Goal: Task Accomplishment & Management: Manage account settings

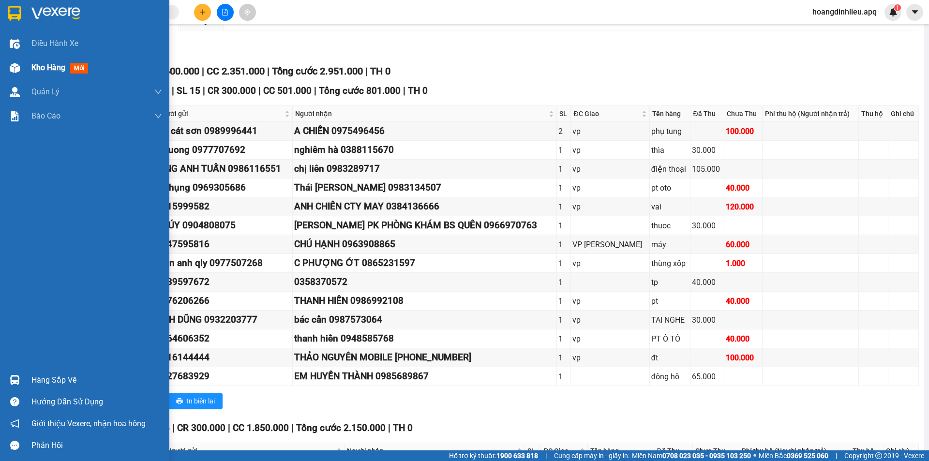
click at [35, 71] on span "Kho hàng" at bounding box center [48, 67] width 34 height 9
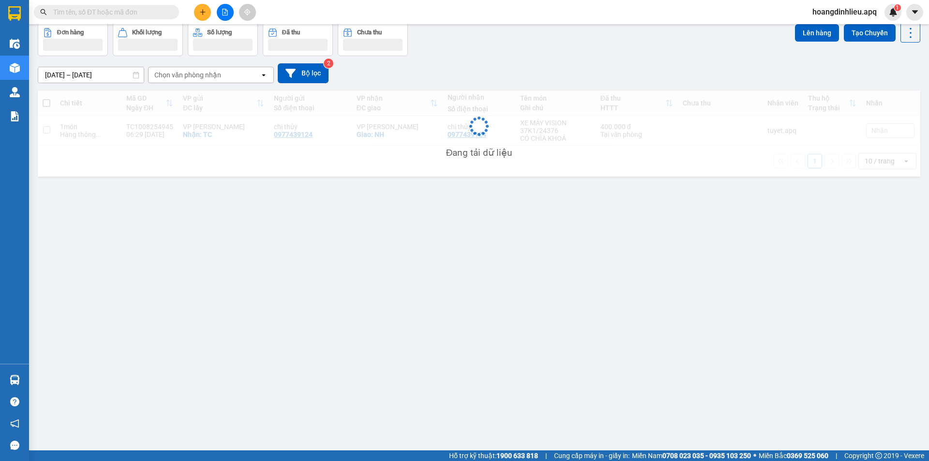
scroll to position [45, 0]
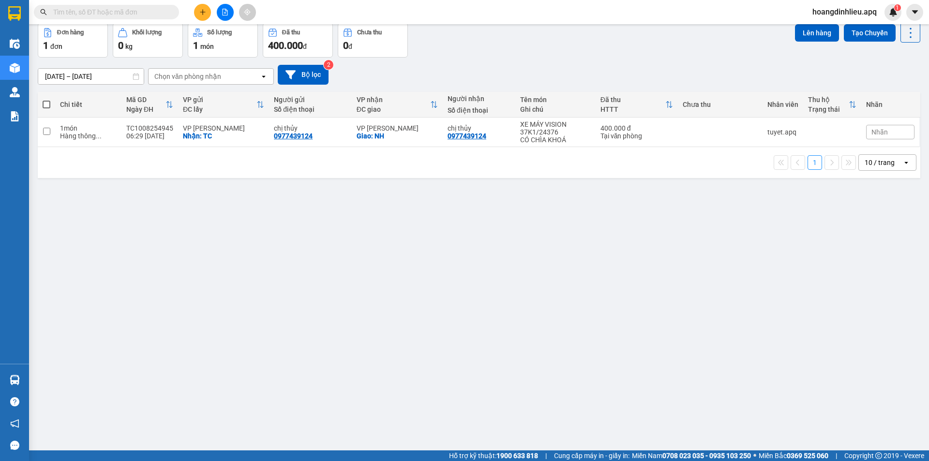
click at [813, 13] on span "hoangdinhlieu.apq" at bounding box center [845, 12] width 80 height 12
click at [824, 33] on span "Đăng xuất" at bounding box center [849, 30] width 60 height 11
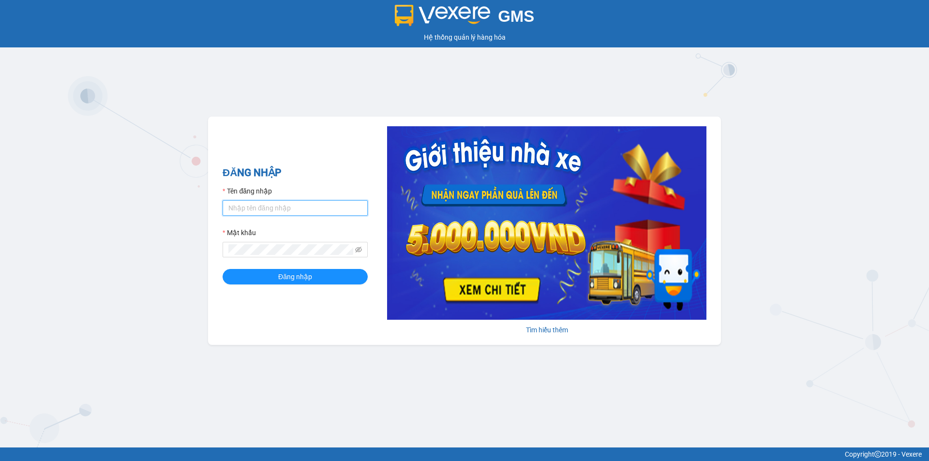
drag, startPoint x: 260, startPoint y: 211, endPoint x: 265, endPoint y: 208, distance: 6.1
click at [261, 210] on input "Tên đăng nhập" at bounding box center [295, 207] width 145 height 15
type input "haonam.apq"
click at [319, 271] on button "Đăng nhập" at bounding box center [295, 276] width 145 height 15
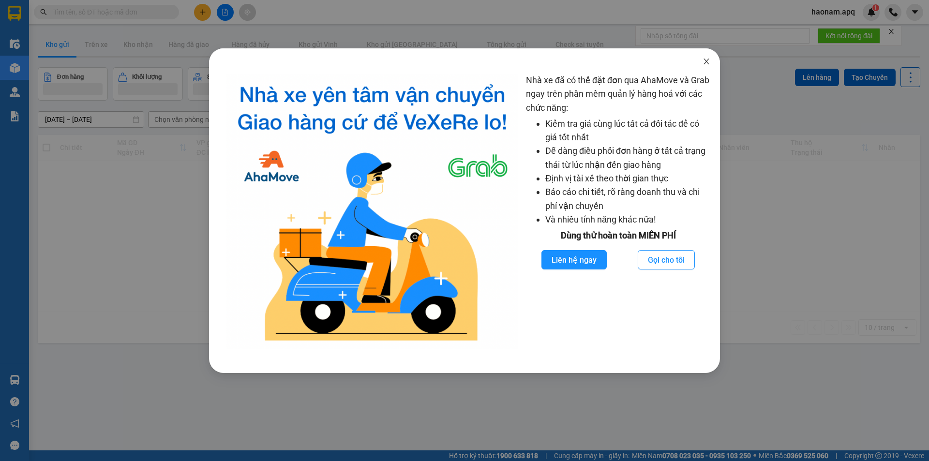
click at [708, 63] on icon "close" at bounding box center [707, 62] width 8 height 8
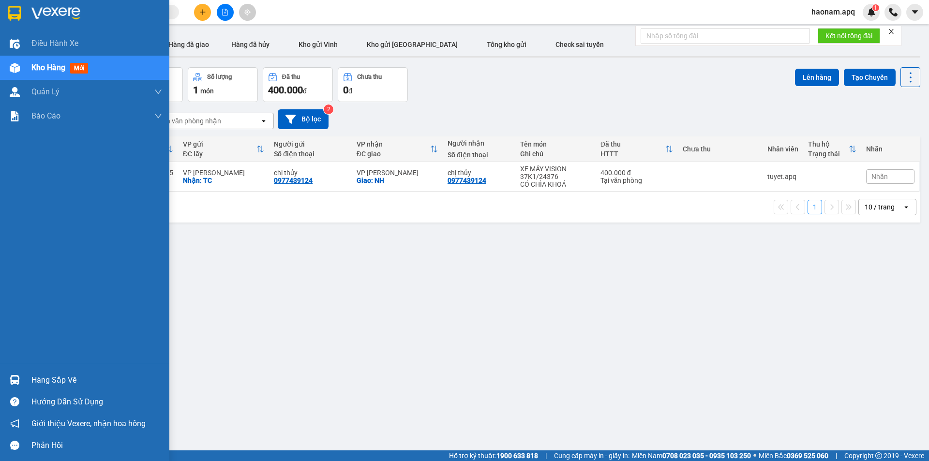
click at [63, 375] on div "Hàng sắp về" at bounding box center [96, 380] width 131 height 15
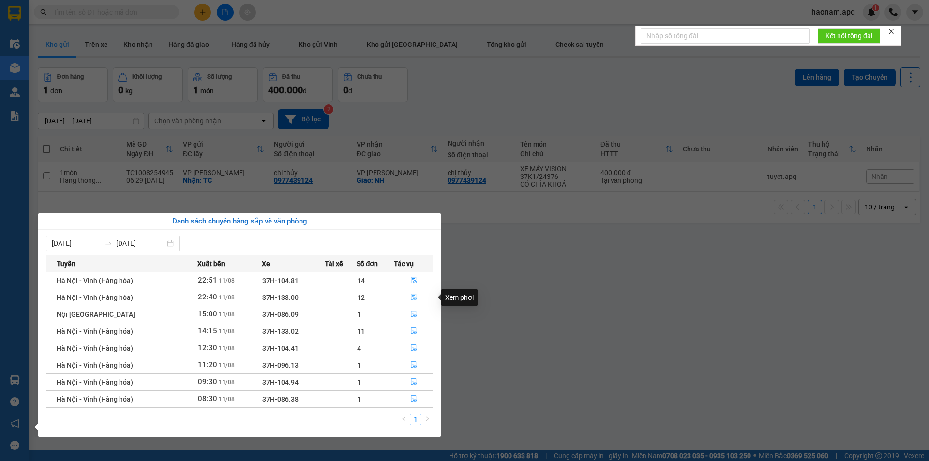
click at [396, 299] on button "button" at bounding box center [413, 297] width 38 height 15
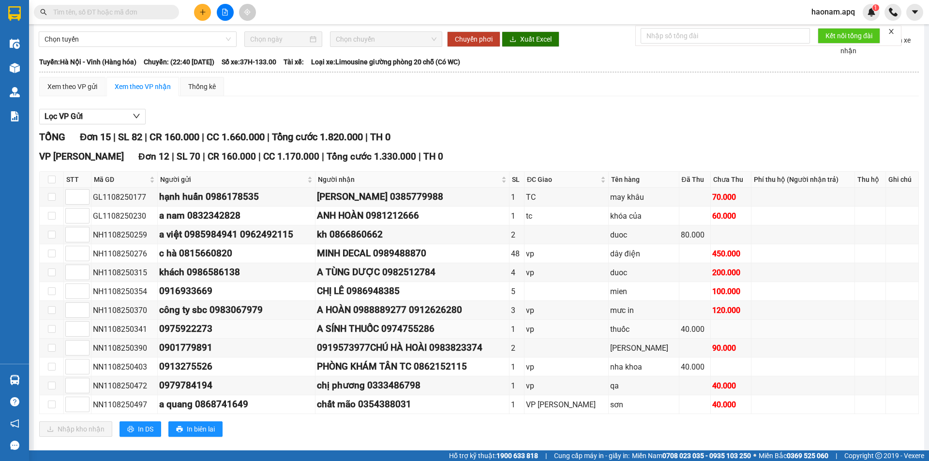
scroll to position [48, 0]
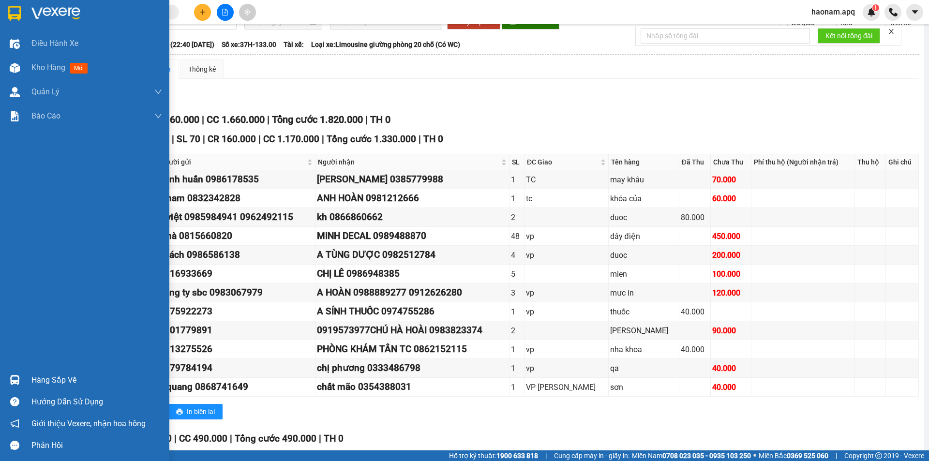
drag, startPoint x: 37, startPoint y: 378, endPoint x: 49, endPoint y: 379, distance: 12.1
click at [38, 378] on div "Hàng sắp về" at bounding box center [96, 380] width 131 height 15
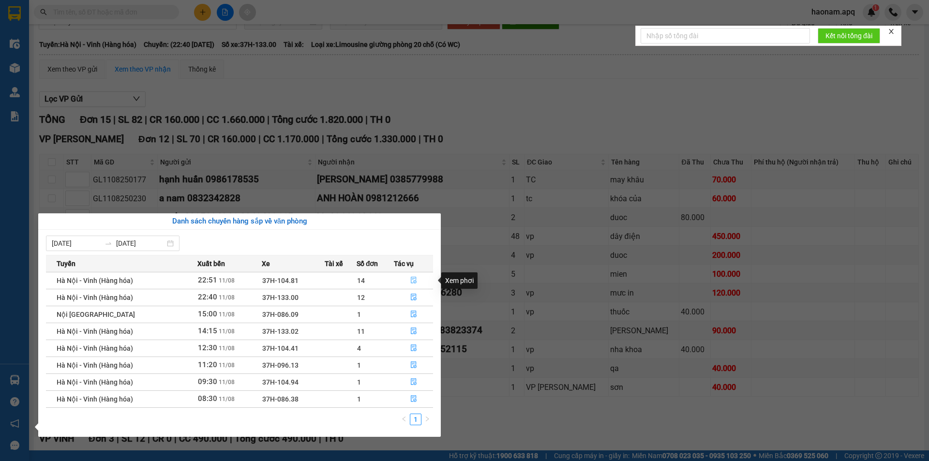
click at [404, 280] on button "button" at bounding box center [413, 280] width 38 height 15
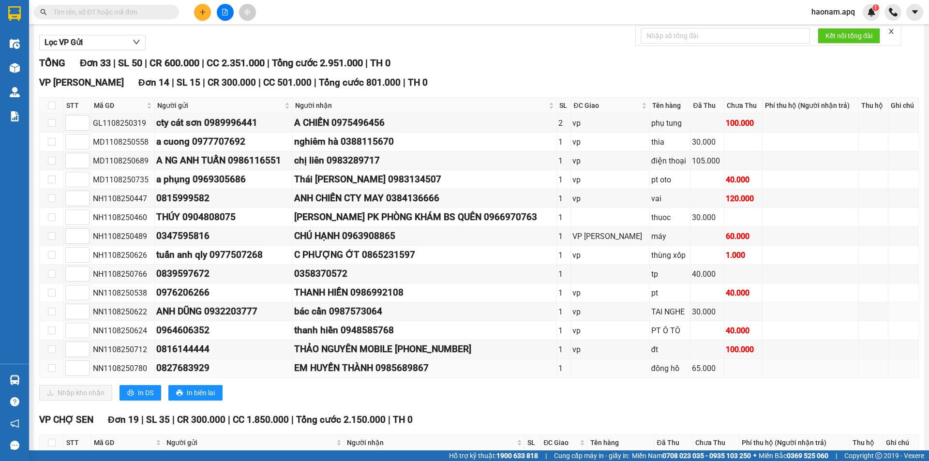
scroll to position [97, 0]
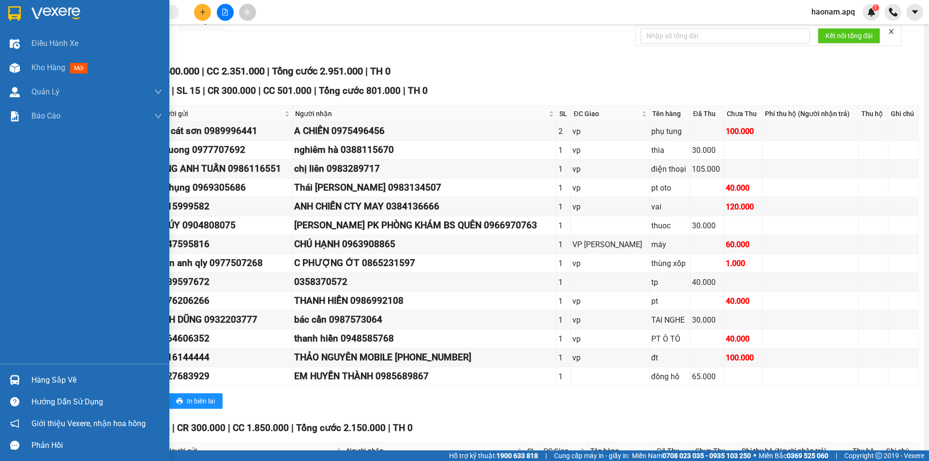
click at [53, 377] on div "Hàng sắp về" at bounding box center [96, 380] width 131 height 15
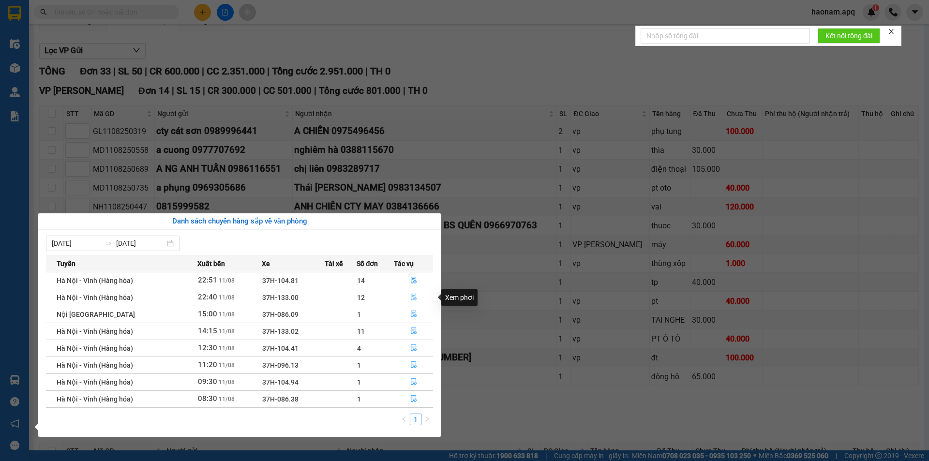
click at [398, 300] on button "button" at bounding box center [413, 297] width 38 height 15
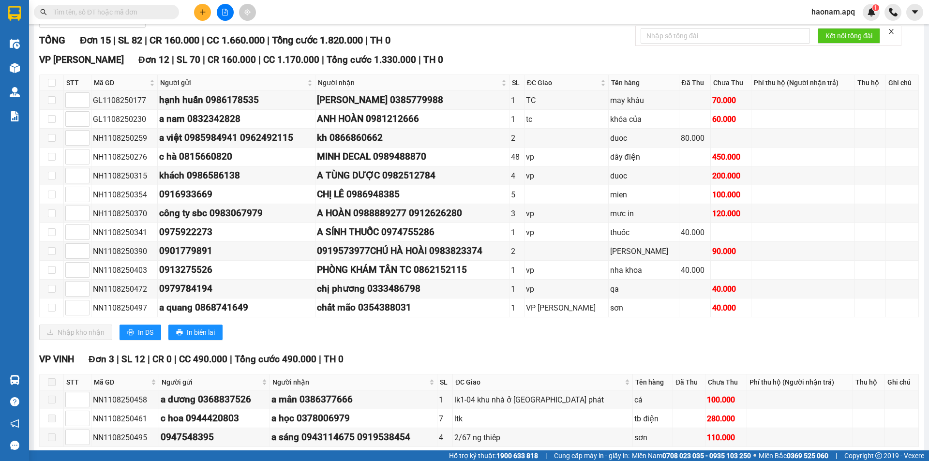
scroll to position [145, 0]
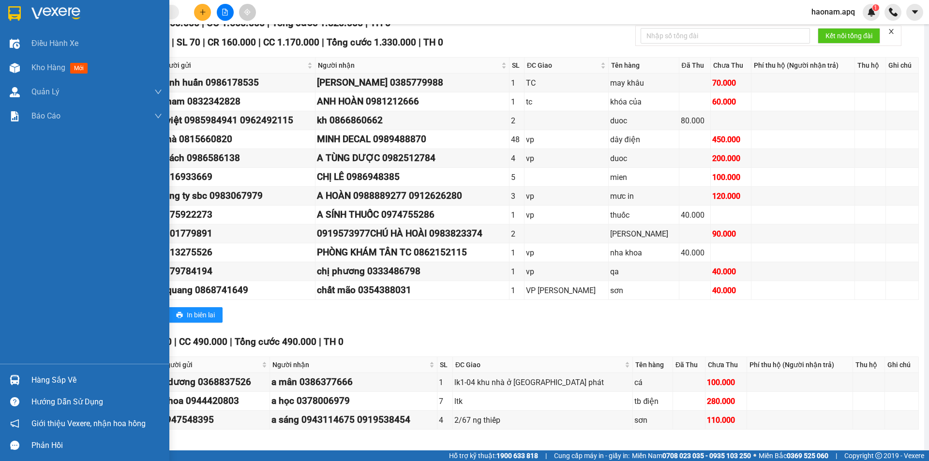
click at [43, 383] on div "Hàng sắp về" at bounding box center [96, 380] width 131 height 15
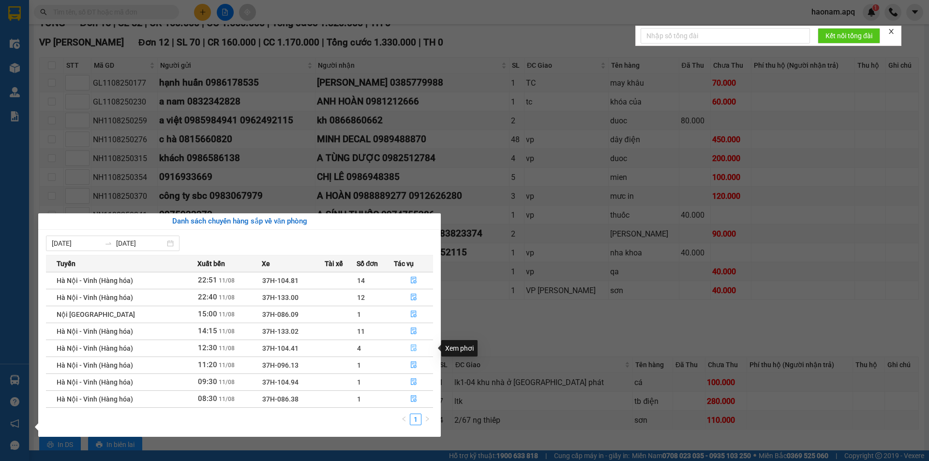
click at [402, 351] on button "button" at bounding box center [413, 348] width 38 height 15
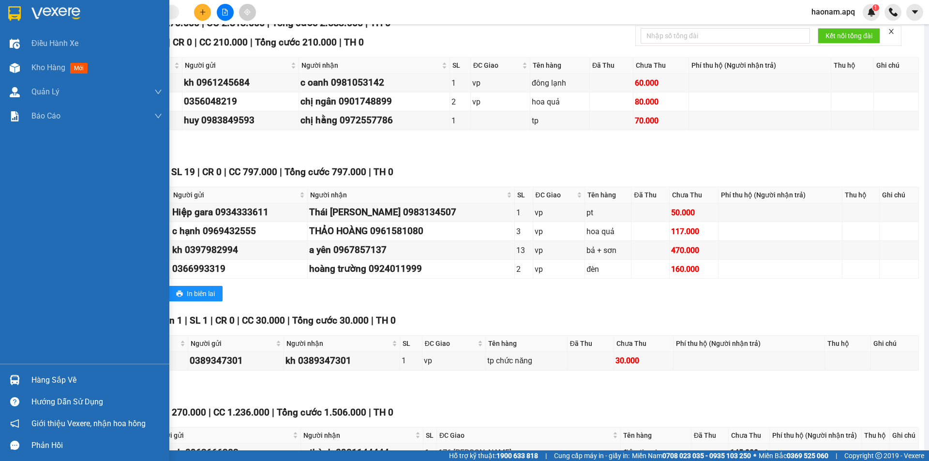
click at [60, 382] on div "Hàng sắp về" at bounding box center [96, 380] width 131 height 15
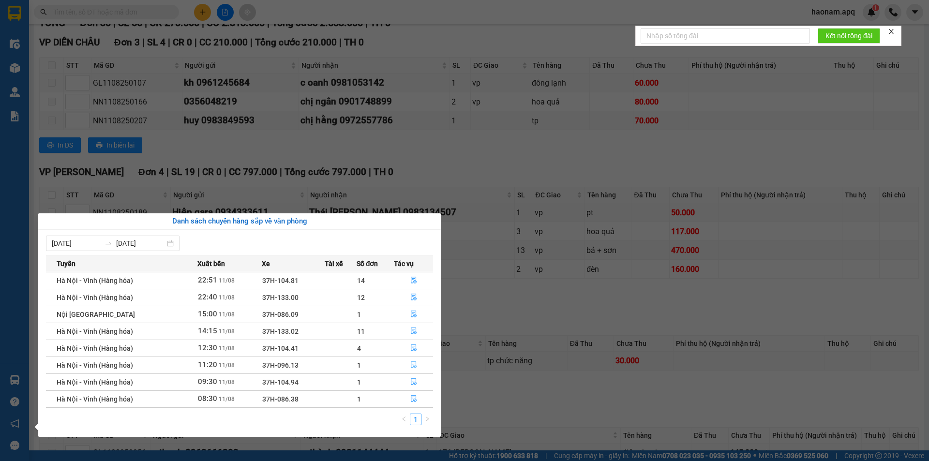
click at [401, 367] on button "button" at bounding box center [413, 365] width 38 height 15
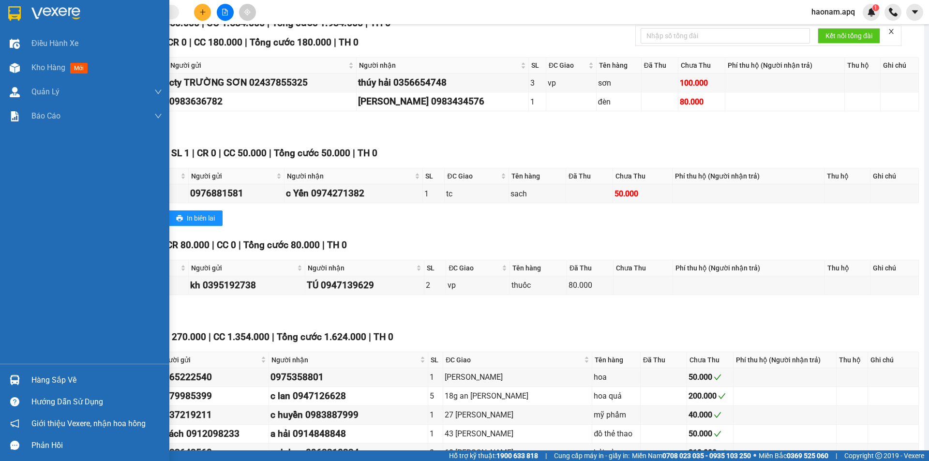
click at [63, 388] on div "Hàng sắp về" at bounding box center [84, 380] width 169 height 22
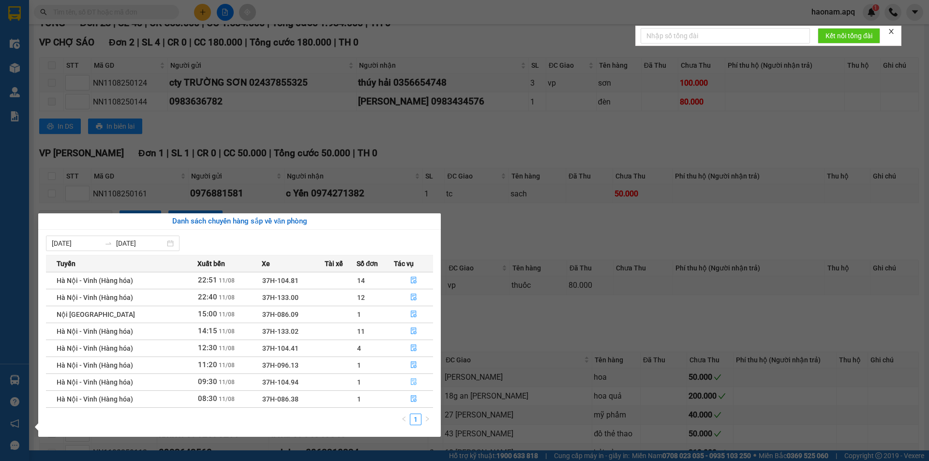
click at [404, 384] on button "button" at bounding box center [413, 382] width 38 height 15
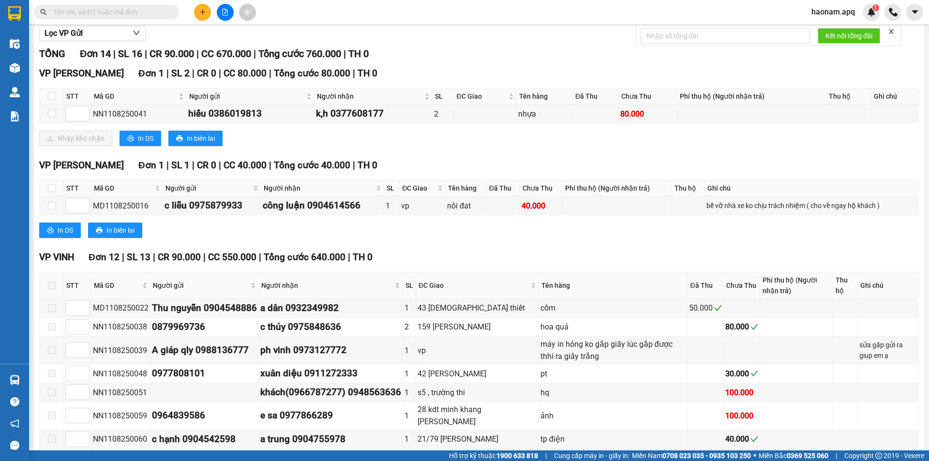
scroll to position [97, 0]
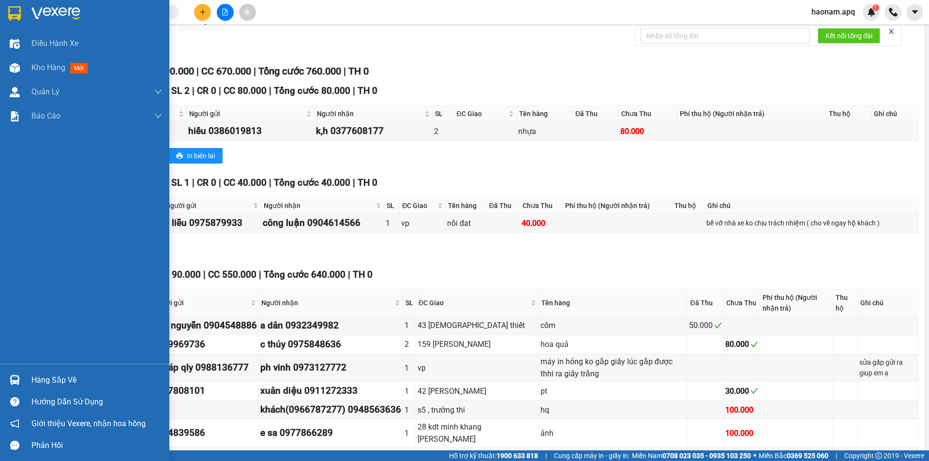
drag, startPoint x: 47, startPoint y: 378, endPoint x: 162, endPoint y: 377, distance: 114.2
click at [48, 378] on div "Hàng sắp về" at bounding box center [96, 380] width 131 height 15
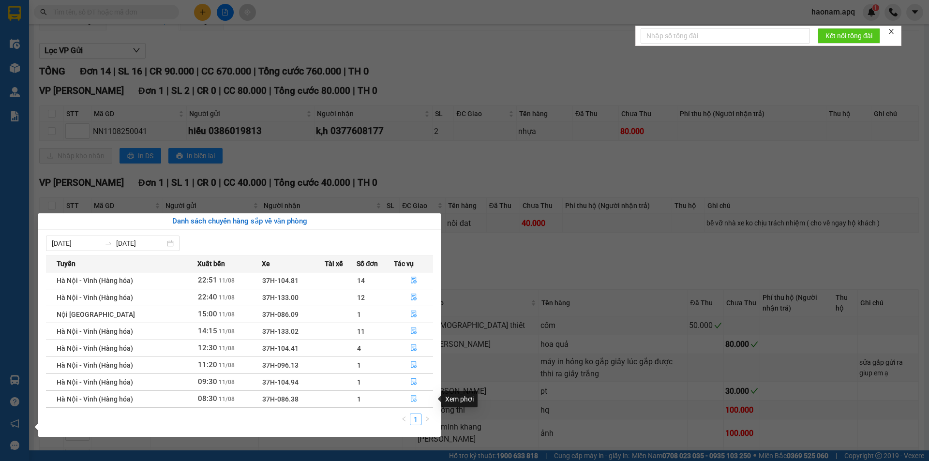
click at [403, 403] on button "button" at bounding box center [413, 398] width 38 height 15
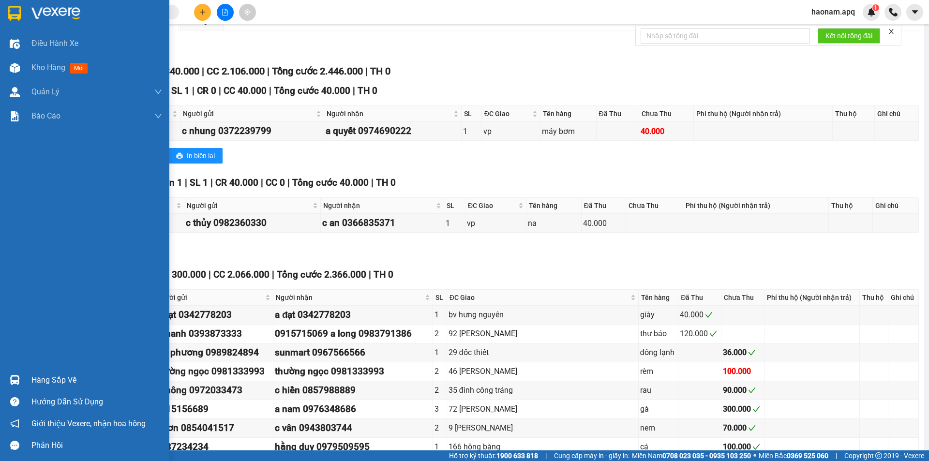
click at [51, 381] on div "Hàng sắp về" at bounding box center [96, 380] width 131 height 15
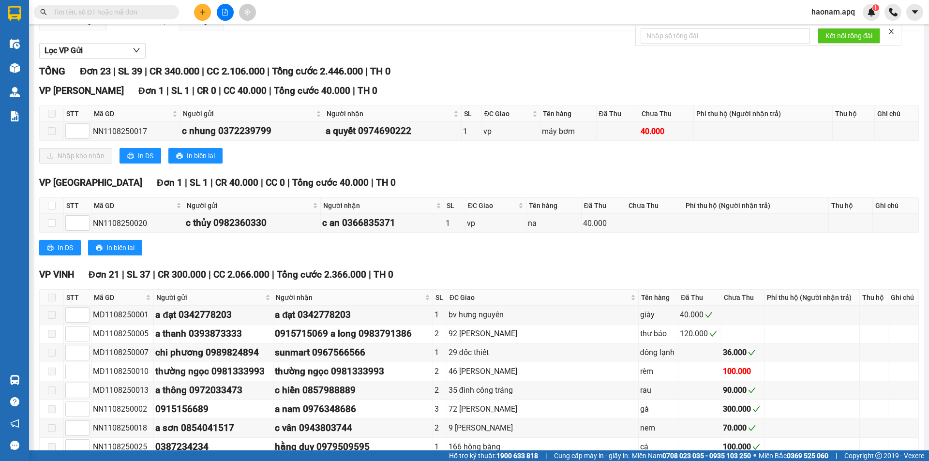
click at [513, 241] on section "Kết quả tìm kiếm ( 0 ) Bộ lọc No Data haonam.apq 1 Điều hành xe Kho hàng mới Qu…" at bounding box center [464, 230] width 929 height 461
click at [141, 13] on input "text" at bounding box center [110, 12] width 114 height 11
click at [141, 15] on input "text" at bounding box center [110, 12] width 114 height 11
click at [127, 9] on input "text" at bounding box center [110, 12] width 114 height 11
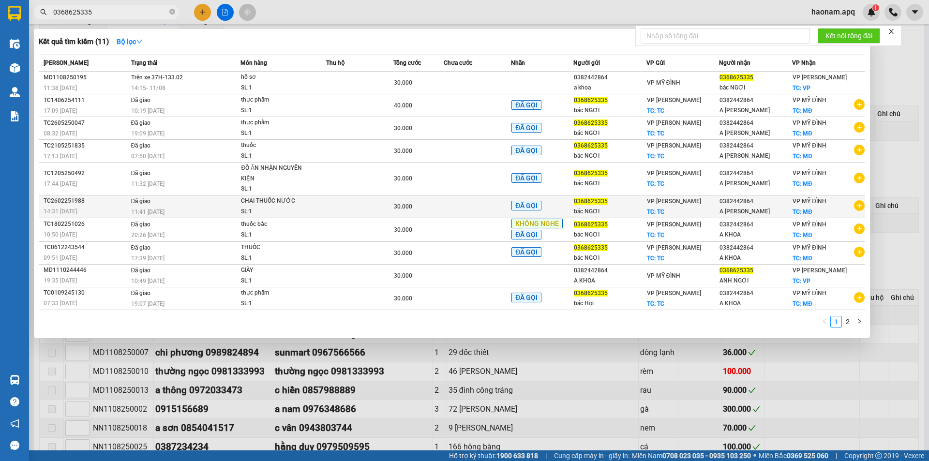
type input "0368625335"
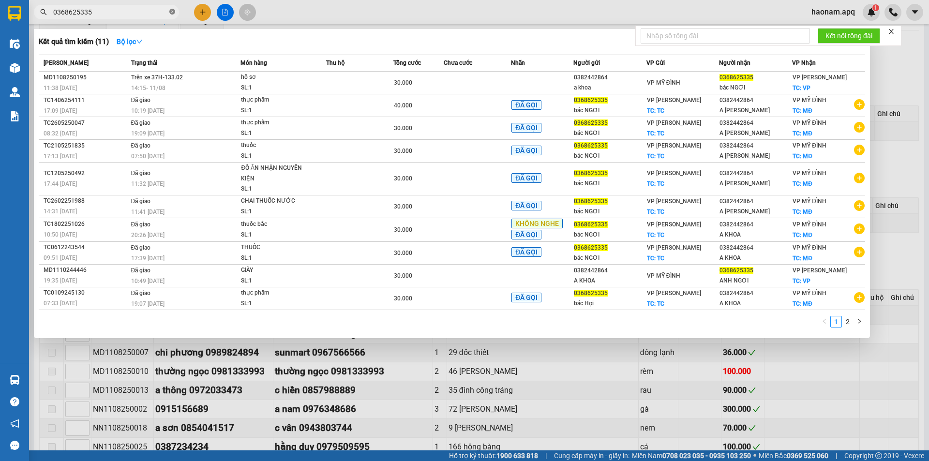
click at [171, 12] on icon "close-circle" at bounding box center [172, 12] width 6 height 6
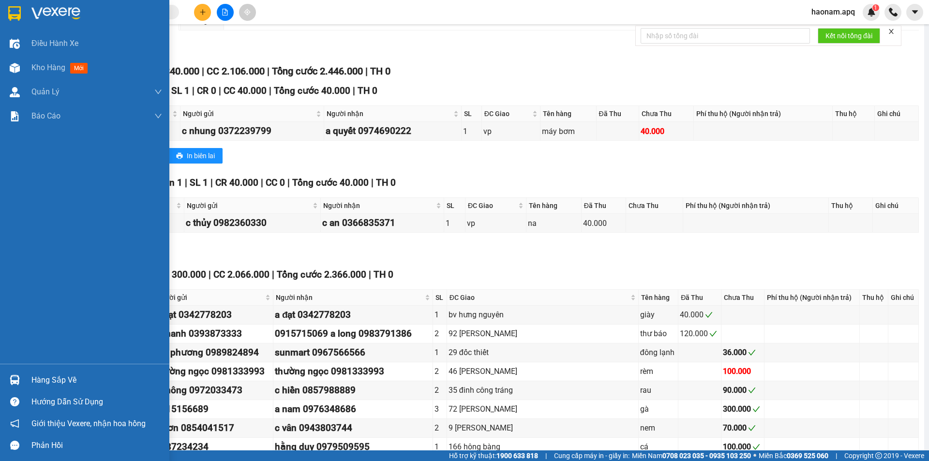
click at [30, 379] on div "Hàng sắp về" at bounding box center [84, 380] width 169 height 22
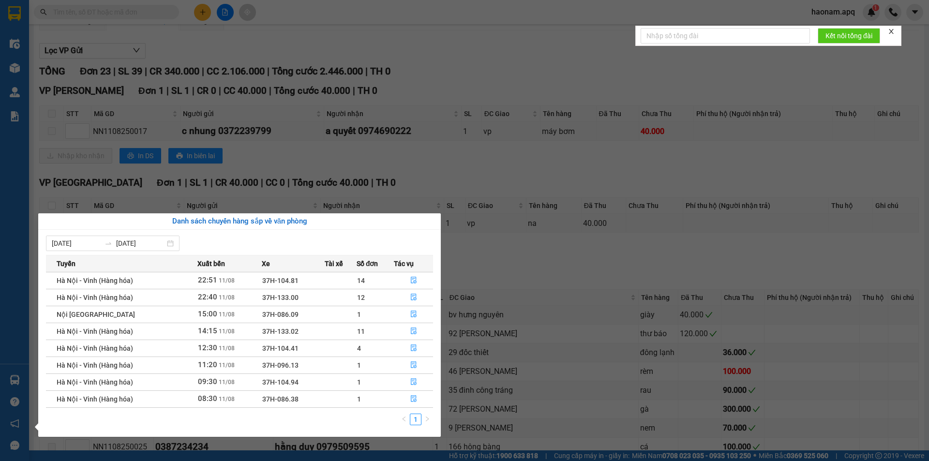
click at [391, 399] on td "1" at bounding box center [375, 398] width 37 height 17
click at [400, 401] on button "button" at bounding box center [413, 398] width 38 height 15
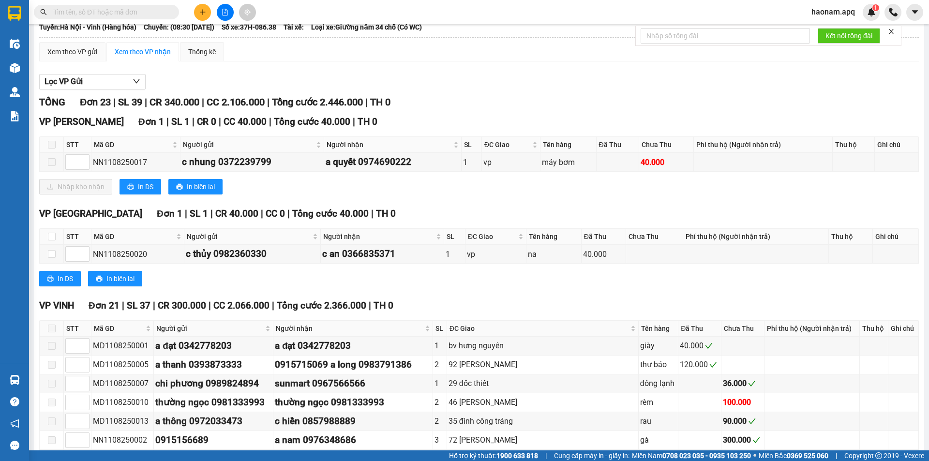
scroll to position [48, 0]
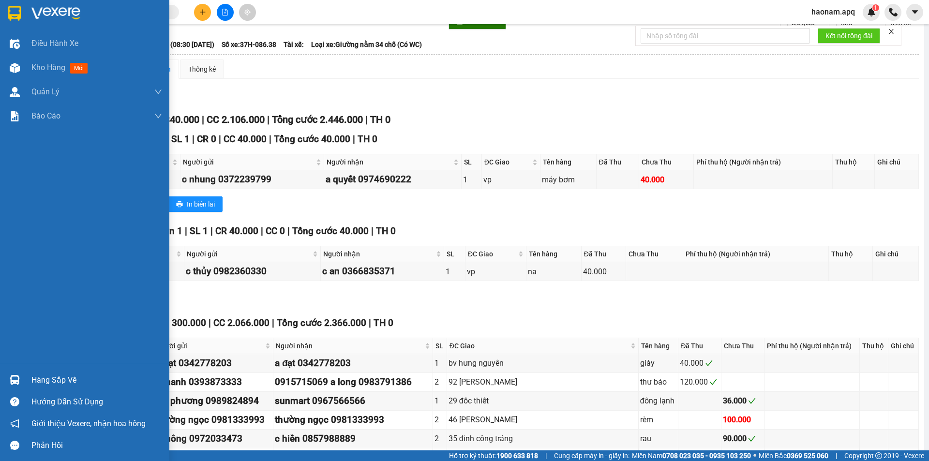
click at [46, 377] on div "Hàng sắp về" at bounding box center [96, 380] width 131 height 15
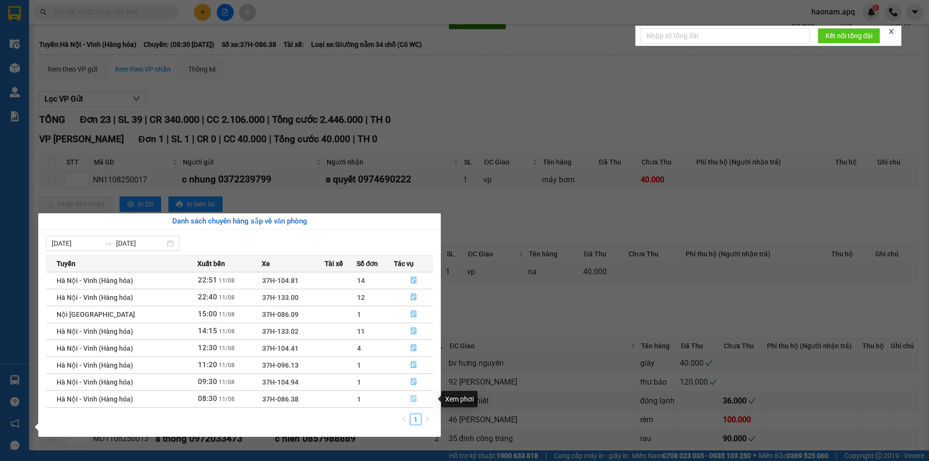
click at [398, 402] on button "button" at bounding box center [413, 398] width 38 height 15
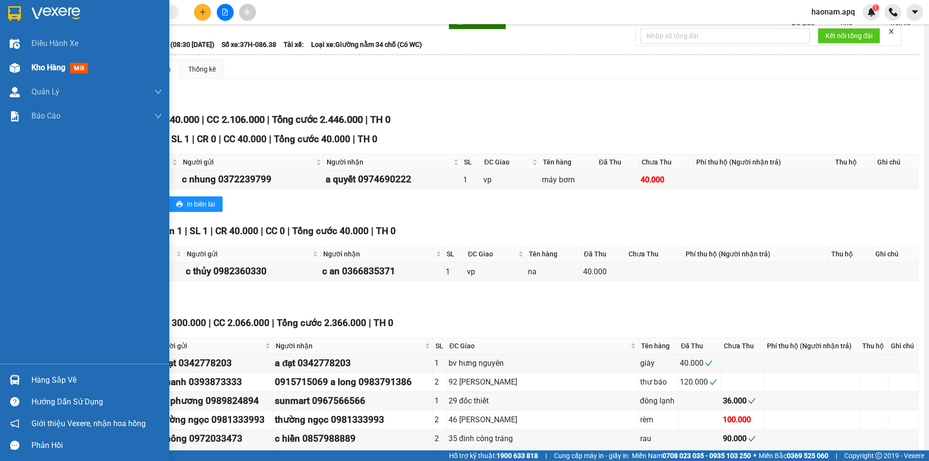
click at [25, 69] on div "Kho hàng mới" at bounding box center [84, 68] width 169 height 24
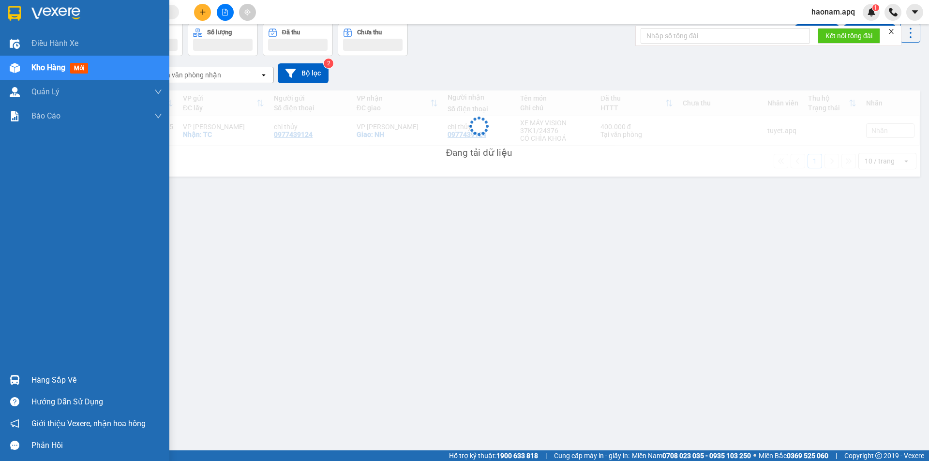
scroll to position [45, 0]
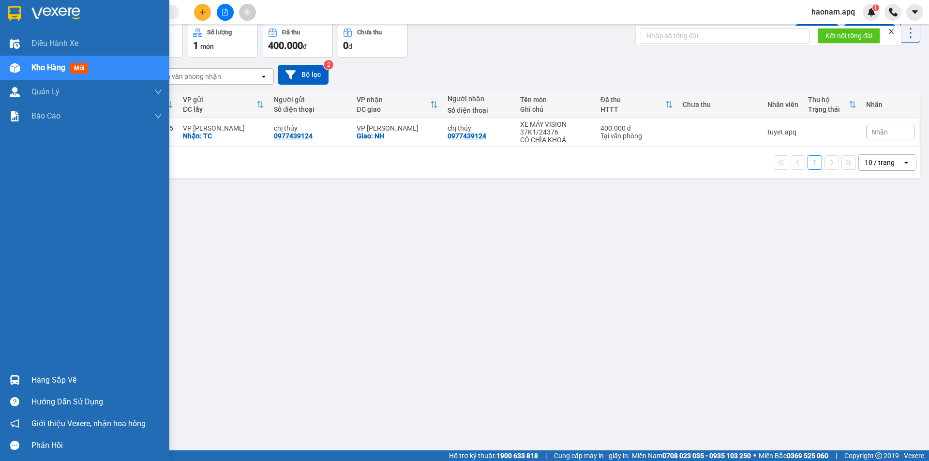
click at [41, 382] on div "Hàng sắp về" at bounding box center [96, 380] width 131 height 15
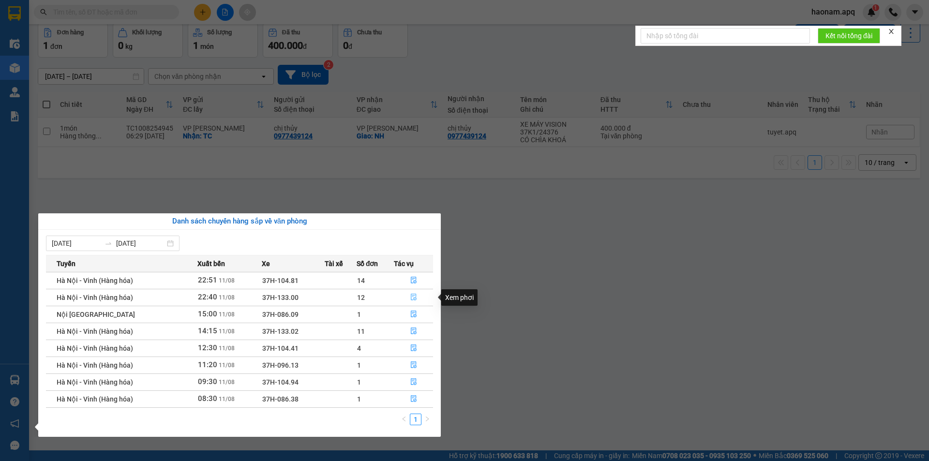
click at [403, 298] on button "button" at bounding box center [413, 297] width 38 height 15
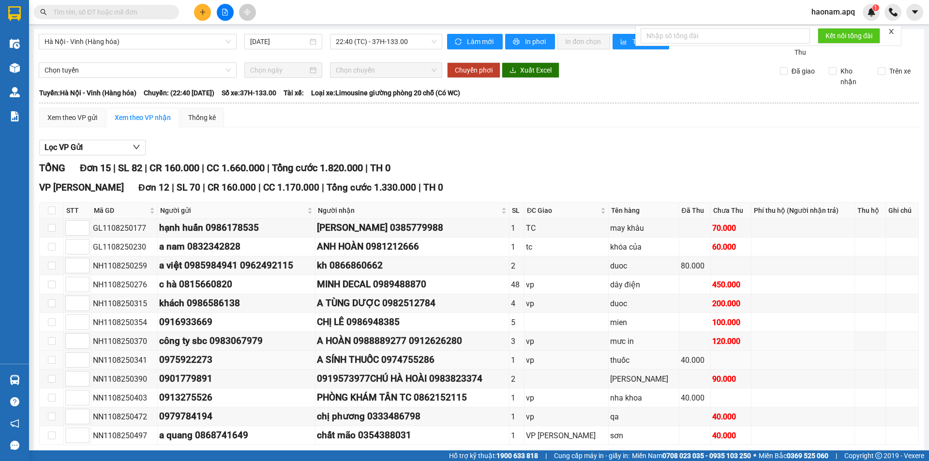
scroll to position [48, 0]
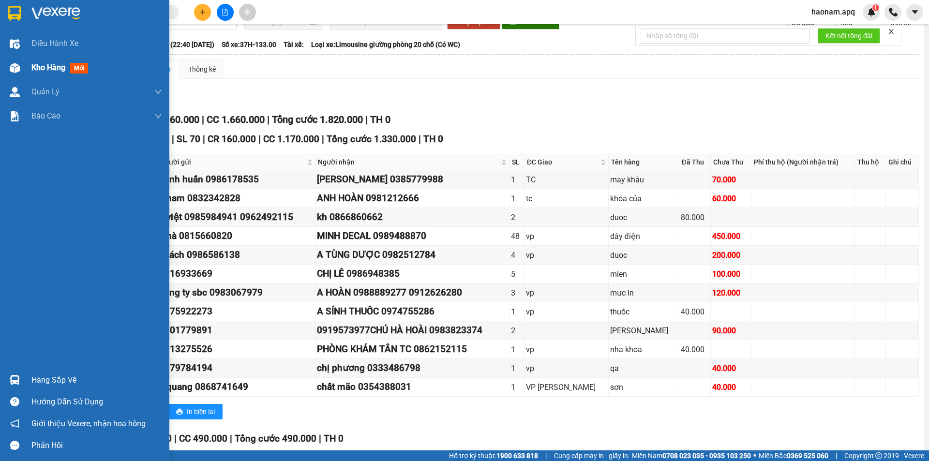
click at [39, 75] on div "Kho hàng mới" at bounding box center [96, 68] width 131 height 24
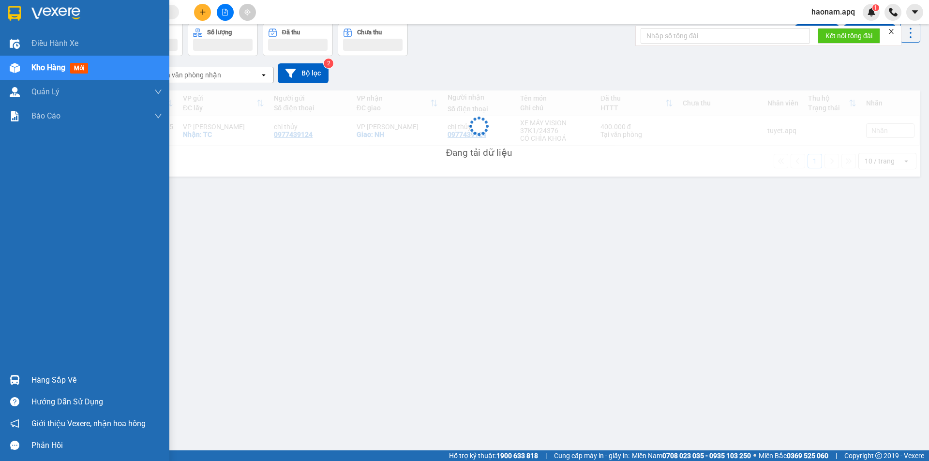
scroll to position [45, 0]
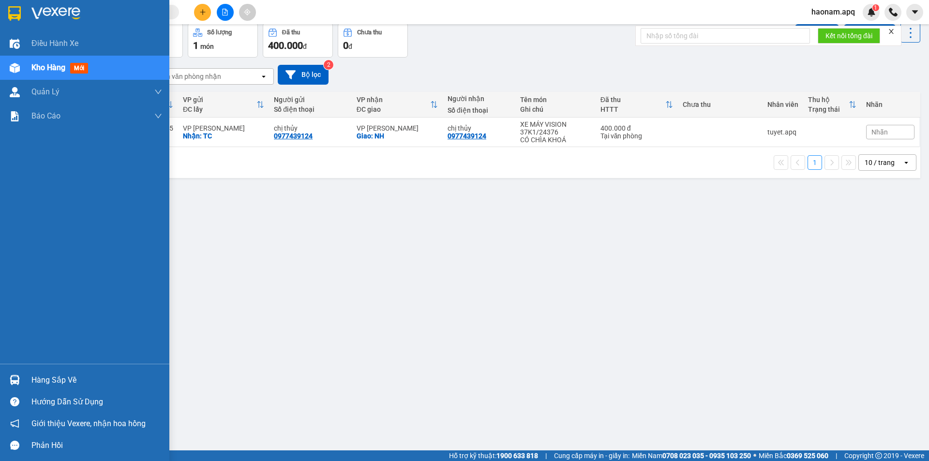
click at [57, 382] on div "Hàng sắp về" at bounding box center [96, 380] width 131 height 15
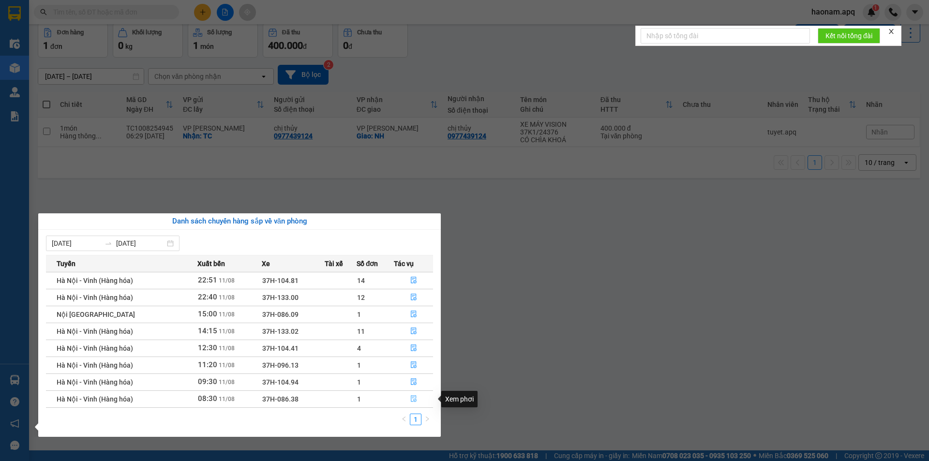
click at [398, 398] on button "button" at bounding box center [413, 398] width 38 height 15
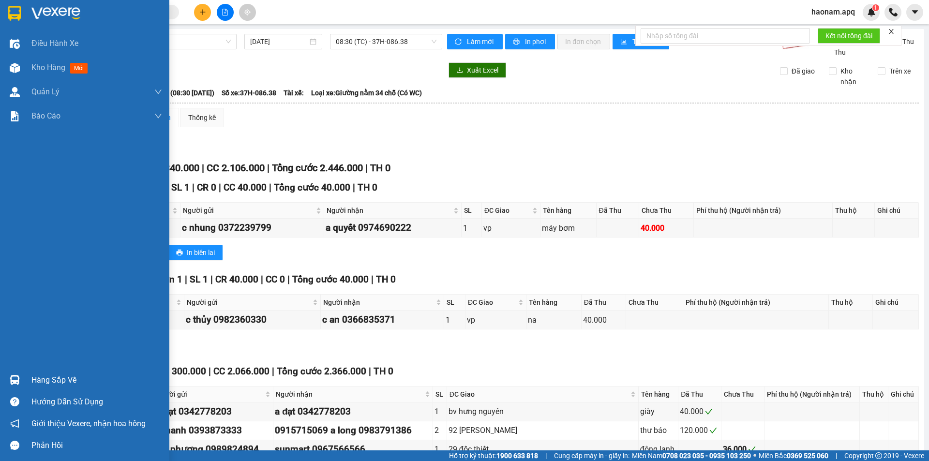
drag, startPoint x: 40, startPoint y: 376, endPoint x: 51, endPoint y: 376, distance: 10.6
click at [41, 376] on div "Hàng sắp về" at bounding box center [96, 380] width 131 height 15
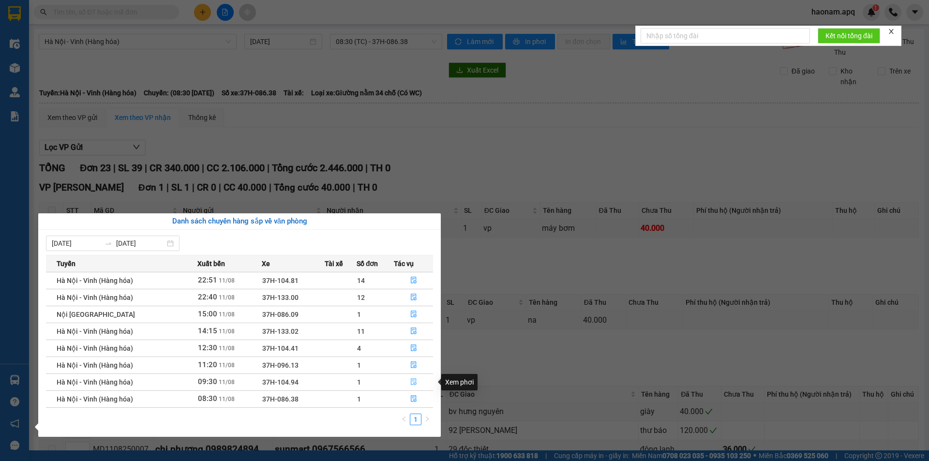
click at [395, 384] on button "button" at bounding box center [413, 382] width 38 height 15
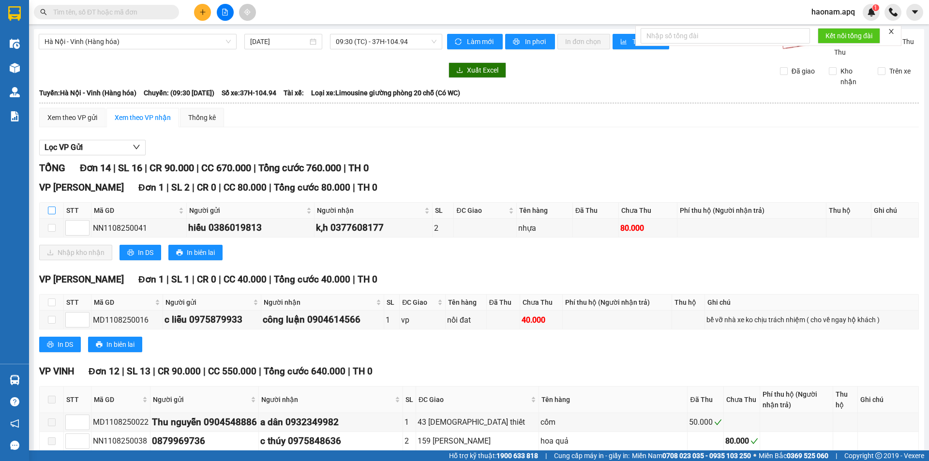
click at [50, 210] on input "checkbox" at bounding box center [52, 211] width 8 height 8
checkbox input "true"
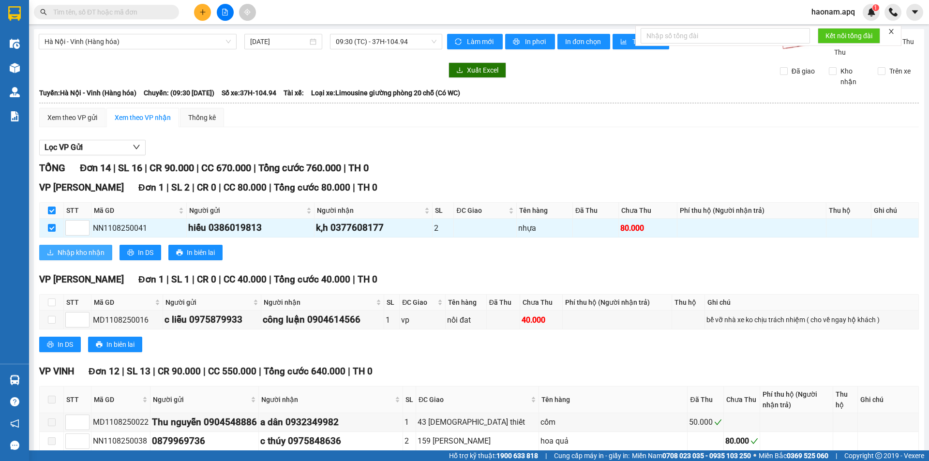
click at [88, 253] on span "Nhập kho nhận" at bounding box center [81, 252] width 47 height 11
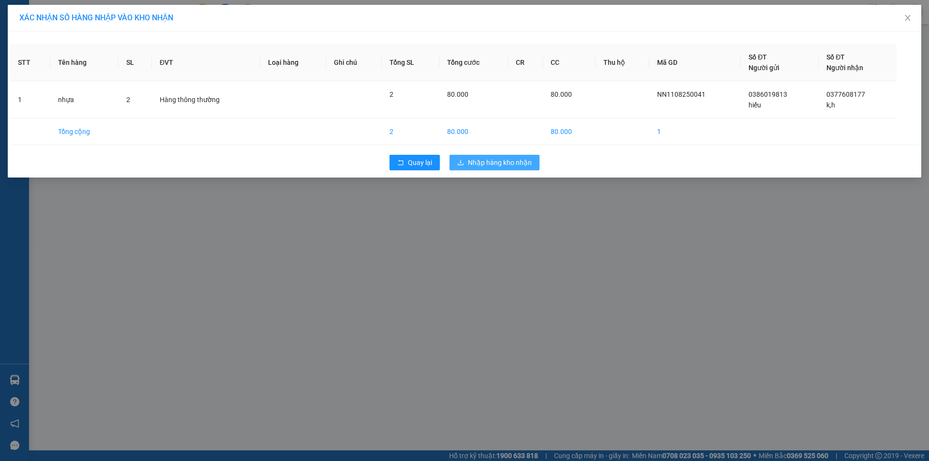
click at [495, 163] on span "Nhập hàng kho nhận" at bounding box center [500, 162] width 64 height 11
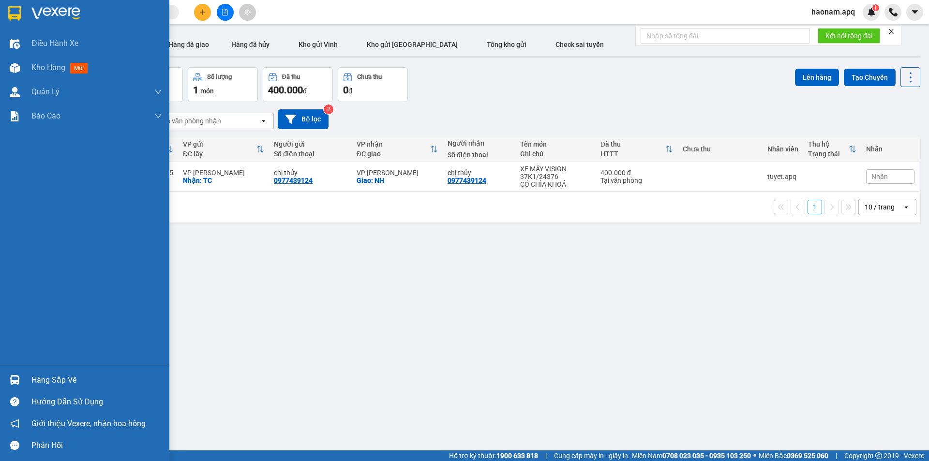
click at [58, 379] on div "Hàng sắp về" at bounding box center [96, 380] width 131 height 15
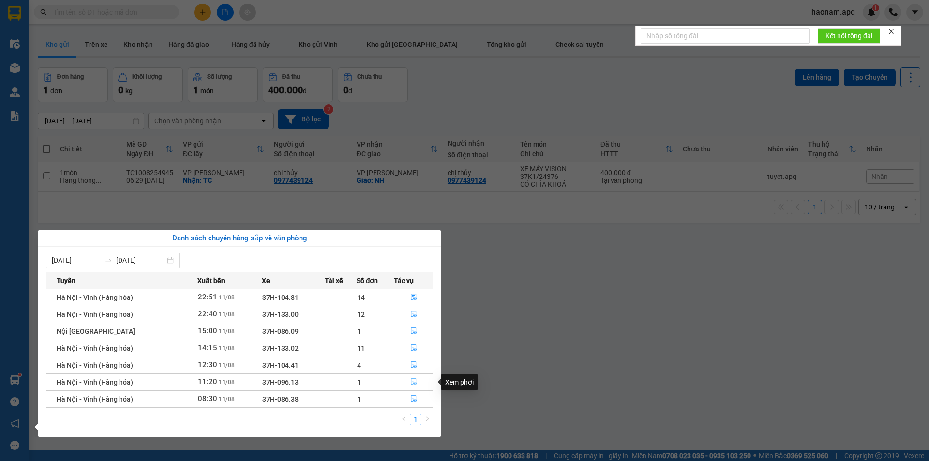
click at [404, 383] on button "button" at bounding box center [413, 382] width 38 height 15
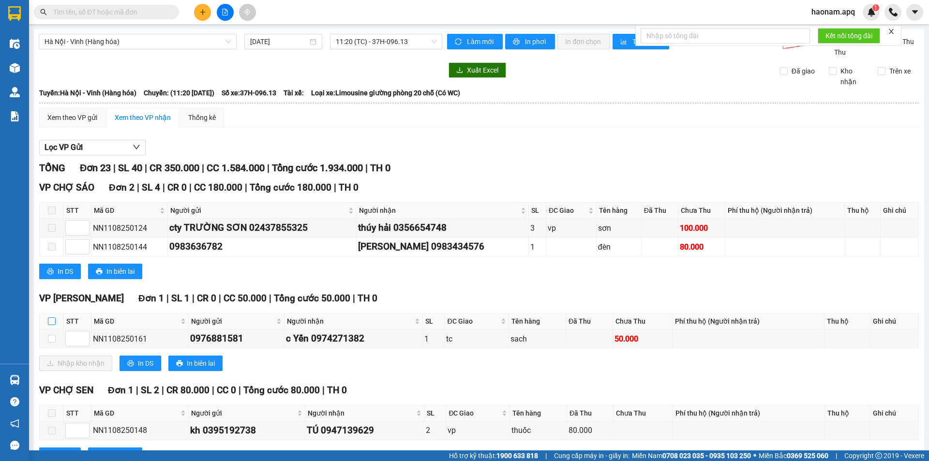
click at [49, 321] on input "checkbox" at bounding box center [52, 321] width 8 height 8
checkbox input "true"
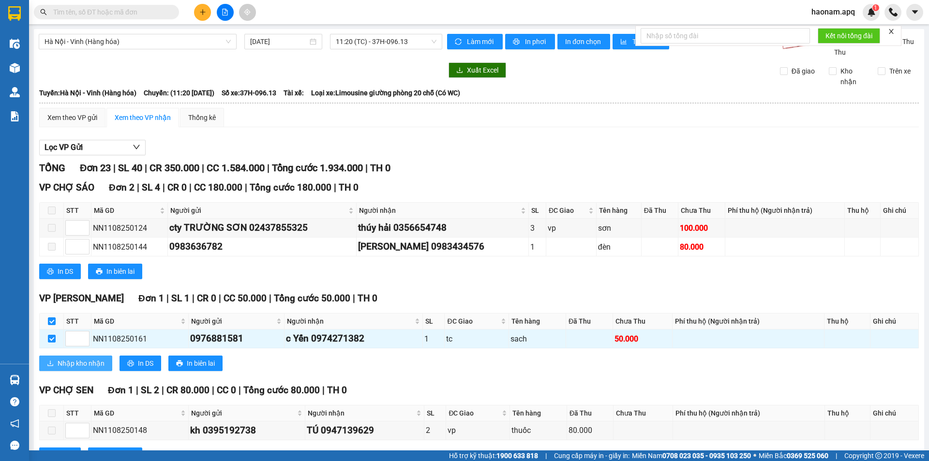
click at [98, 370] on button "Nhập kho nhận" at bounding box center [75, 363] width 73 height 15
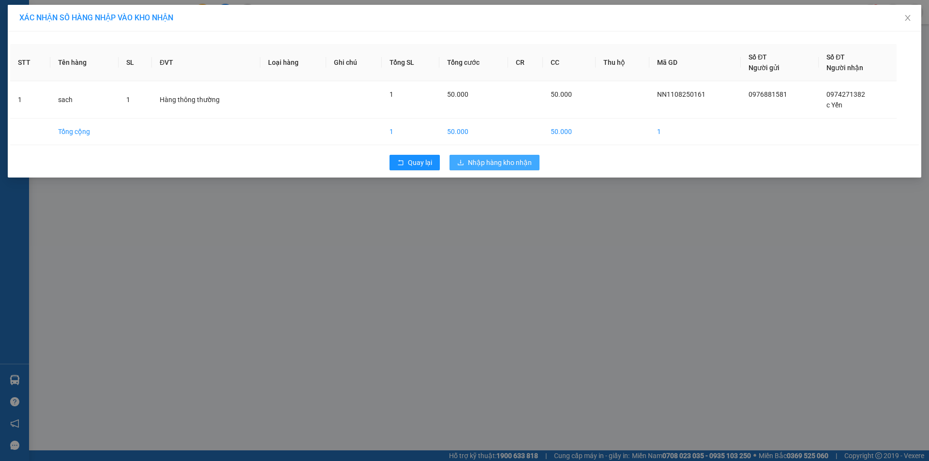
click at [518, 163] on span "Nhập hàng kho nhận" at bounding box center [500, 162] width 64 height 11
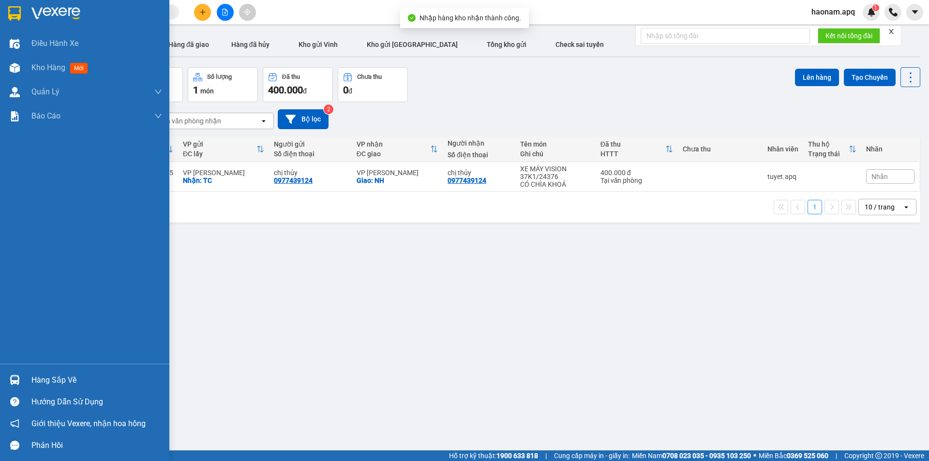
drag, startPoint x: 41, startPoint y: 375, endPoint x: 84, endPoint y: 379, distance: 42.8
click at [44, 376] on div "Hàng sắp về" at bounding box center [96, 380] width 131 height 15
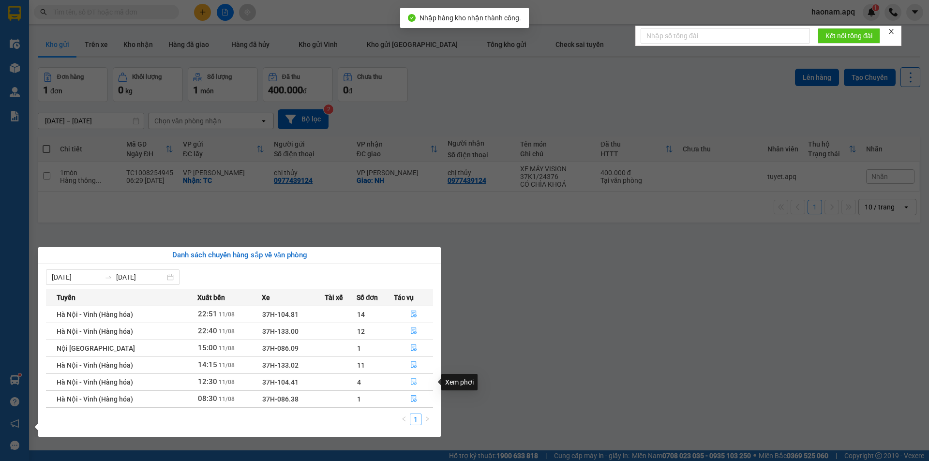
click at [397, 385] on button "button" at bounding box center [413, 382] width 38 height 15
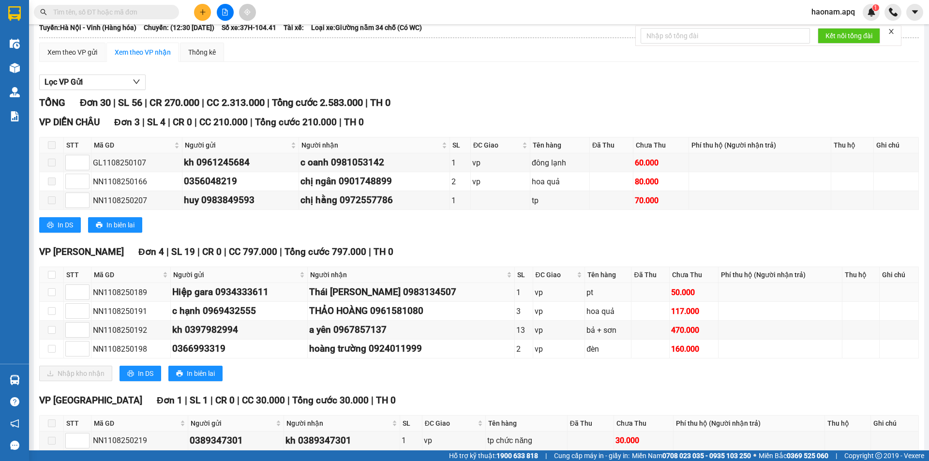
scroll to position [97, 0]
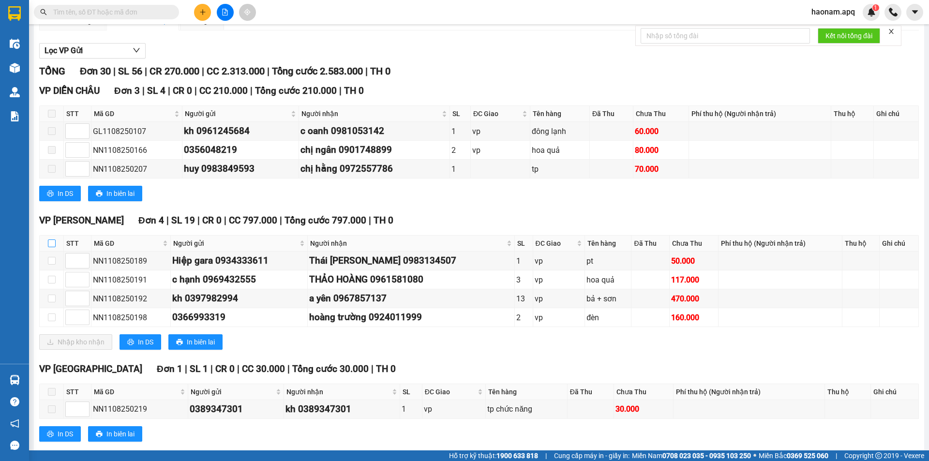
click at [55, 244] on input "checkbox" at bounding box center [52, 244] width 8 height 8
checkbox input "true"
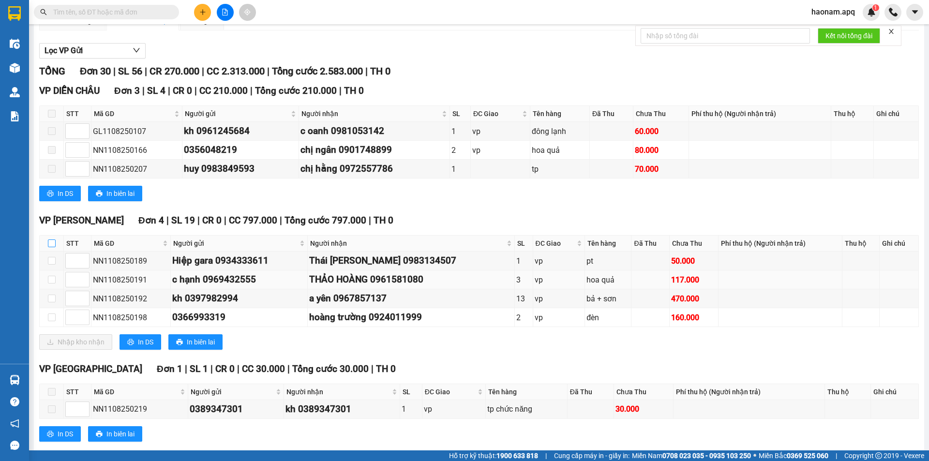
checkbox input "true"
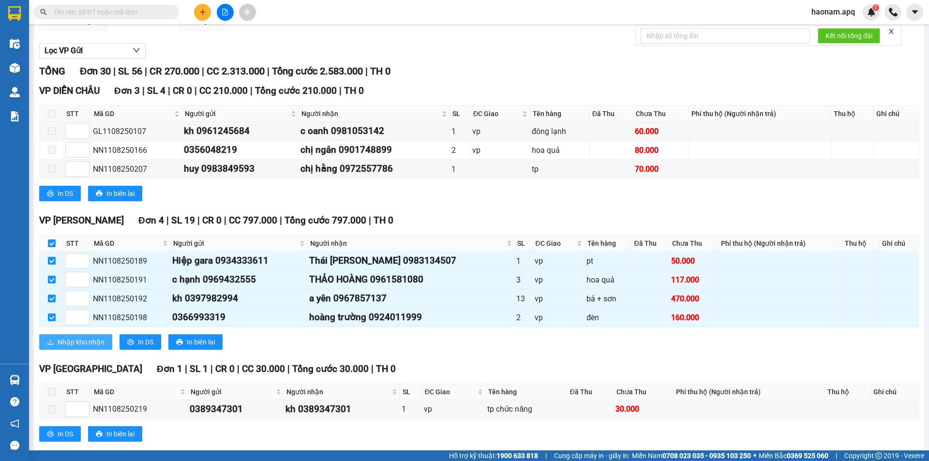
click at [79, 338] on span "Nhập kho nhận" at bounding box center [81, 342] width 47 height 11
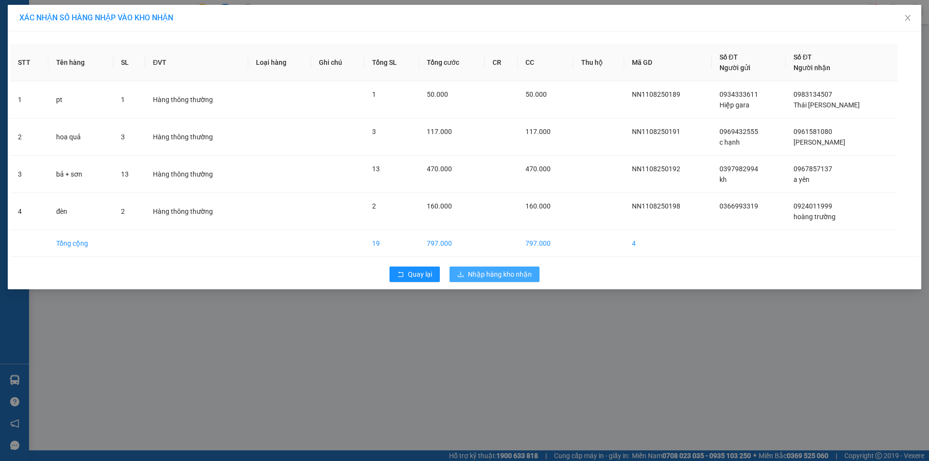
click at [523, 270] on span "Nhập hàng kho nhận" at bounding box center [500, 274] width 64 height 11
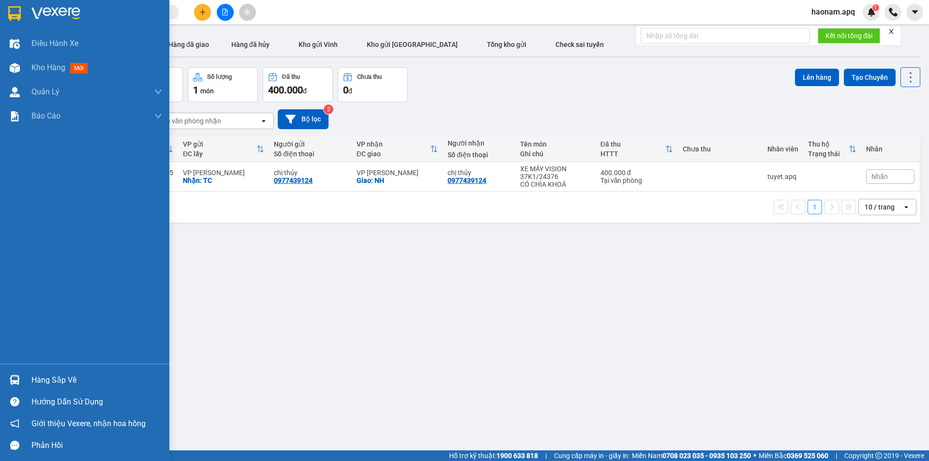
click at [50, 380] on div "Hàng sắp về" at bounding box center [96, 380] width 131 height 15
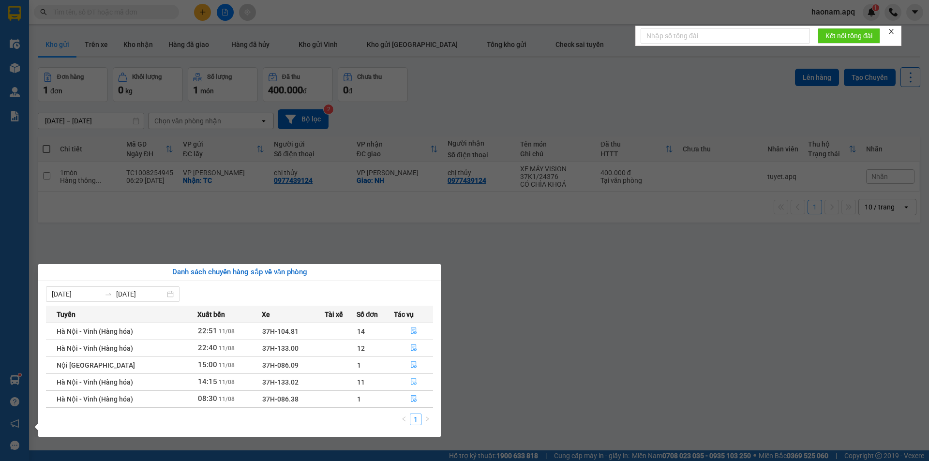
click at [401, 382] on button "button" at bounding box center [413, 382] width 38 height 15
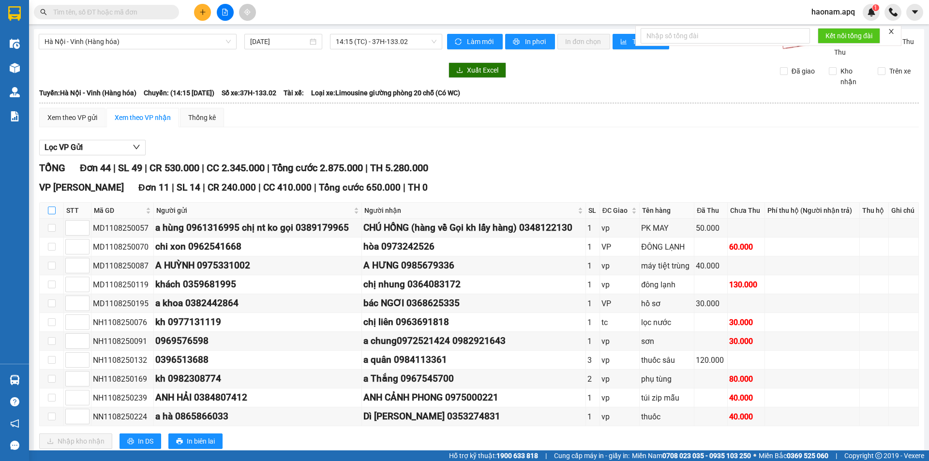
click at [49, 210] on input "checkbox" at bounding box center [52, 211] width 8 height 8
checkbox input "true"
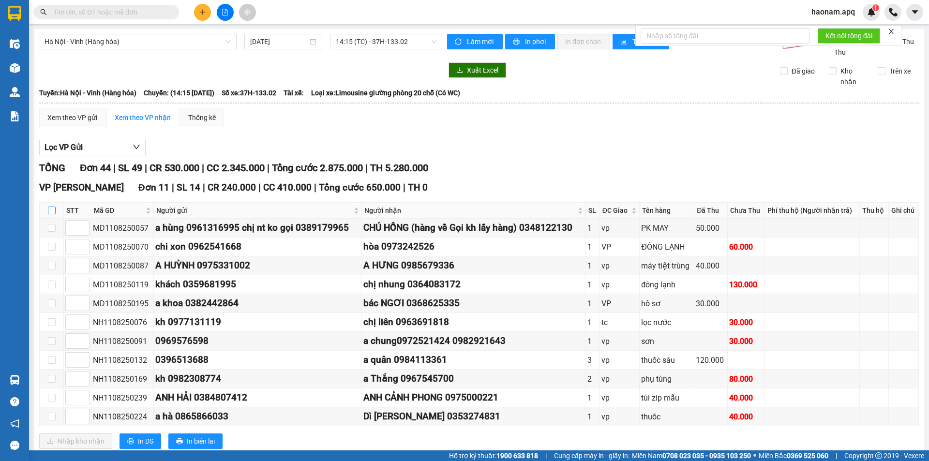
checkbox input "true"
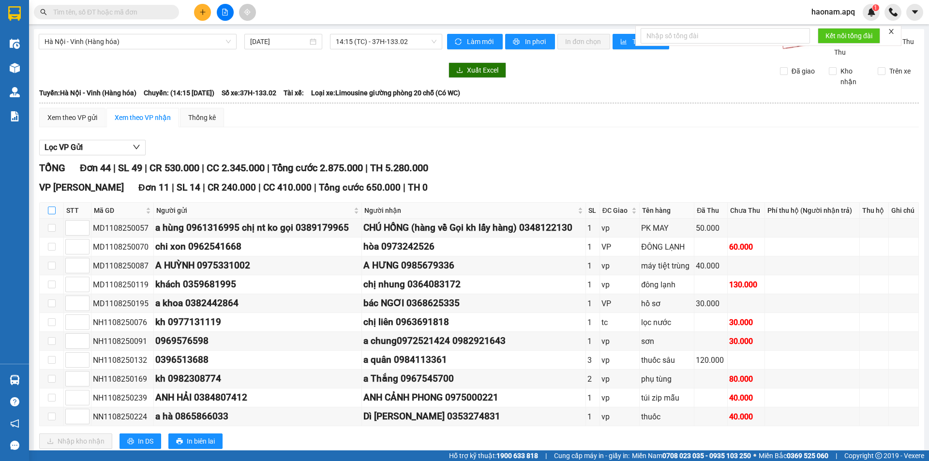
checkbox input "true"
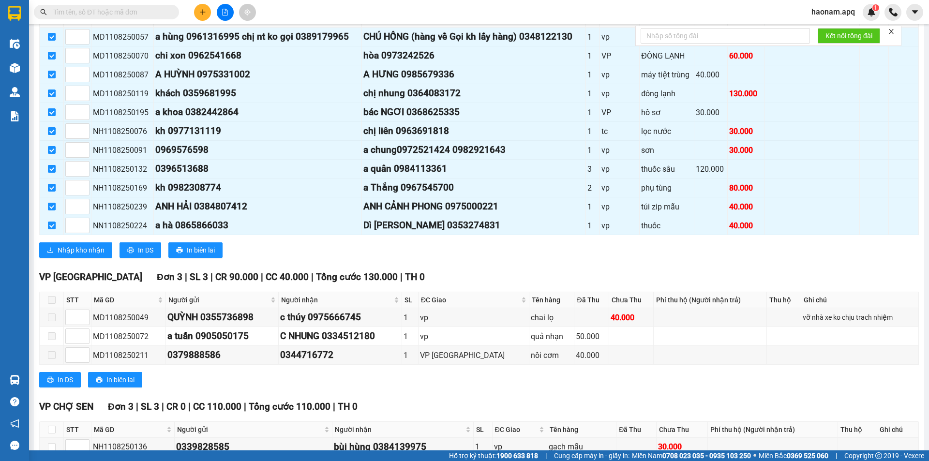
scroll to position [194, 0]
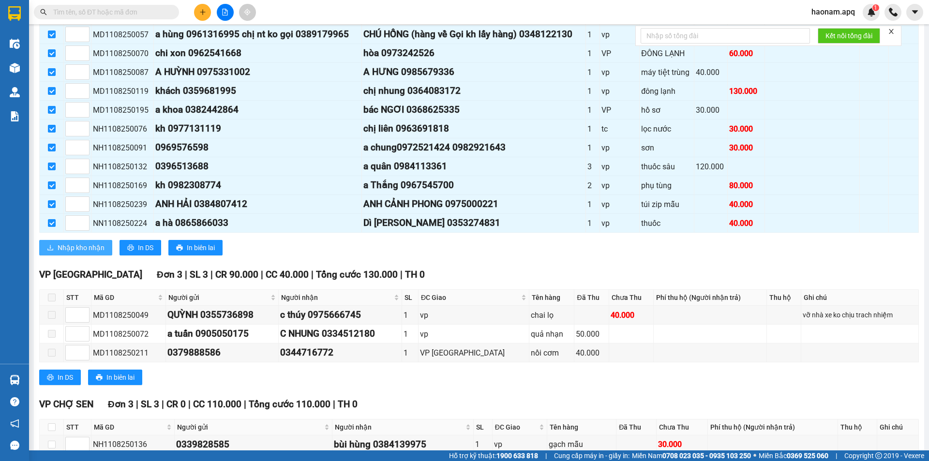
click at [83, 249] on span "Nhập kho nhận" at bounding box center [81, 247] width 47 height 11
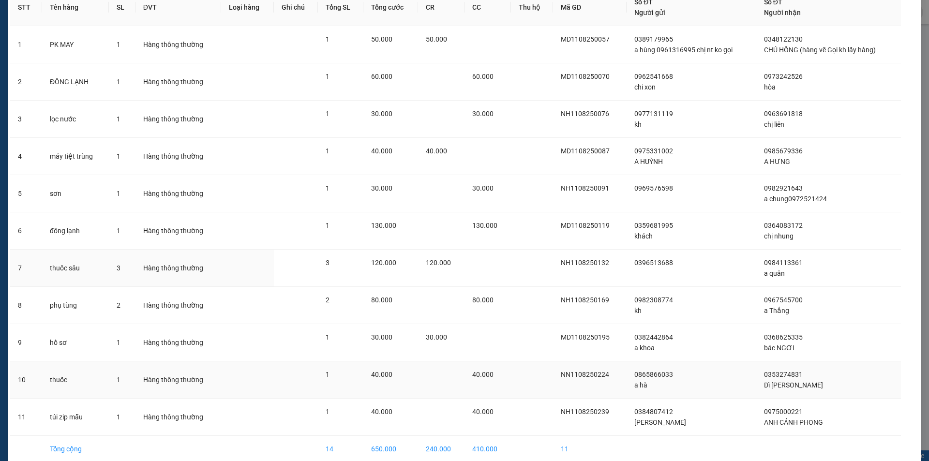
scroll to position [101, 0]
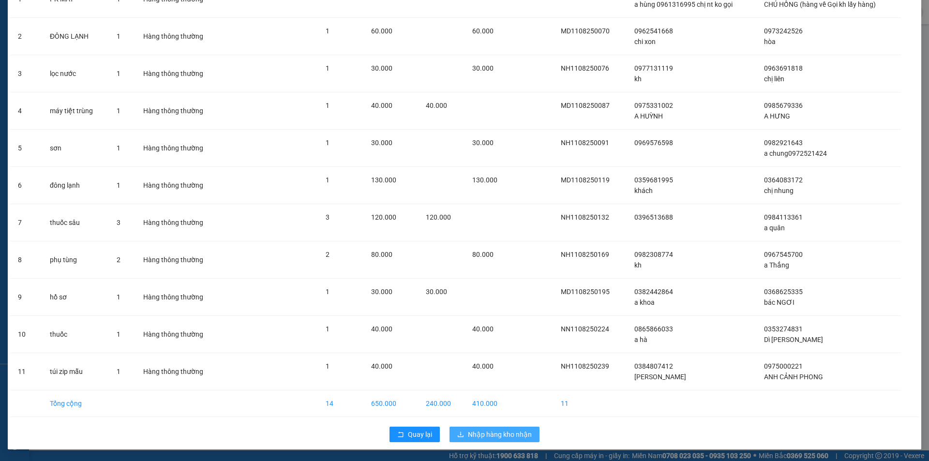
click at [506, 430] on span "Nhập hàng kho nhận" at bounding box center [500, 434] width 64 height 11
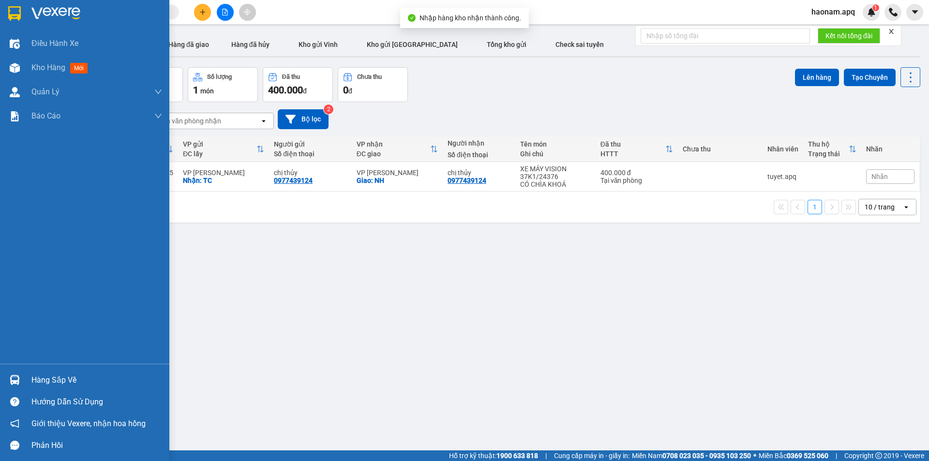
click at [61, 378] on div "Hàng sắp về" at bounding box center [96, 380] width 131 height 15
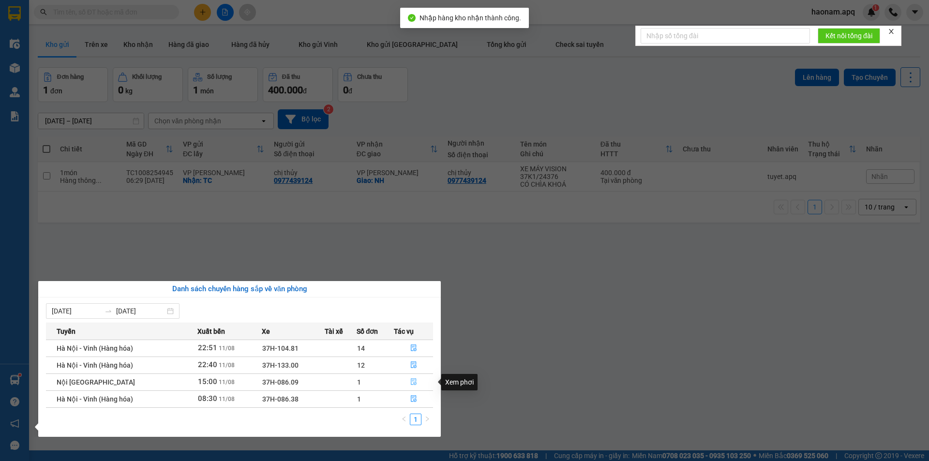
click at [404, 387] on button "button" at bounding box center [413, 382] width 38 height 15
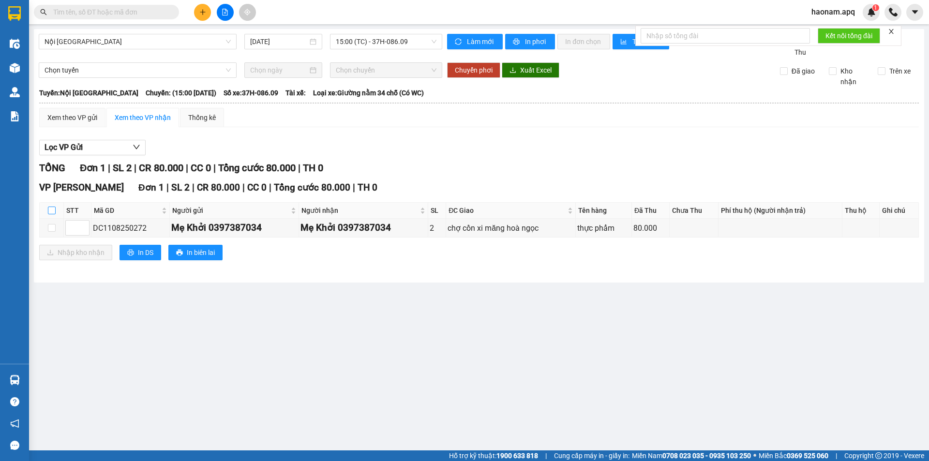
click at [48, 211] on input "checkbox" at bounding box center [52, 211] width 8 height 8
checkbox input "true"
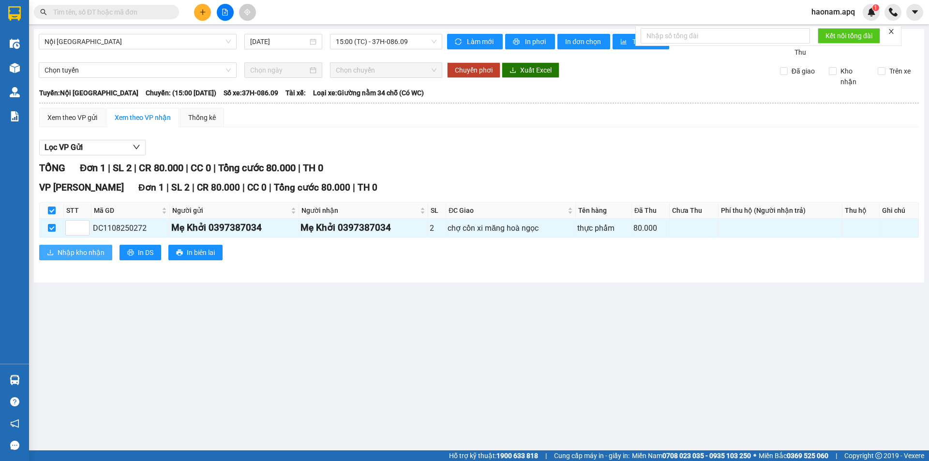
click at [69, 250] on span "Nhập kho nhận" at bounding box center [81, 252] width 47 height 11
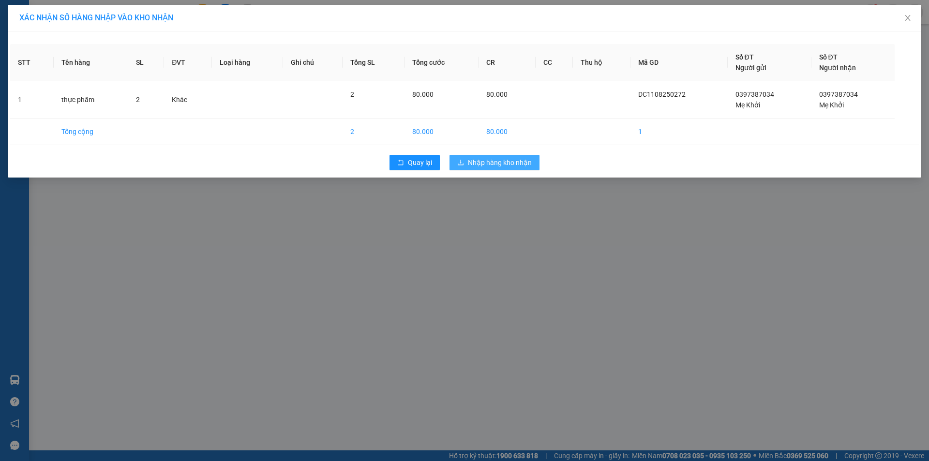
click at [514, 166] on span "Nhập hàng kho nhận" at bounding box center [500, 162] width 64 height 11
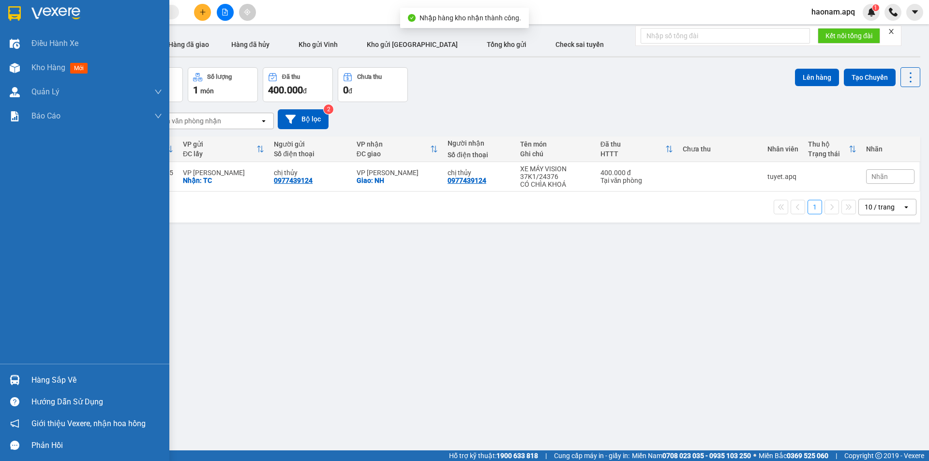
click at [59, 379] on div "Hàng sắp về" at bounding box center [96, 380] width 131 height 15
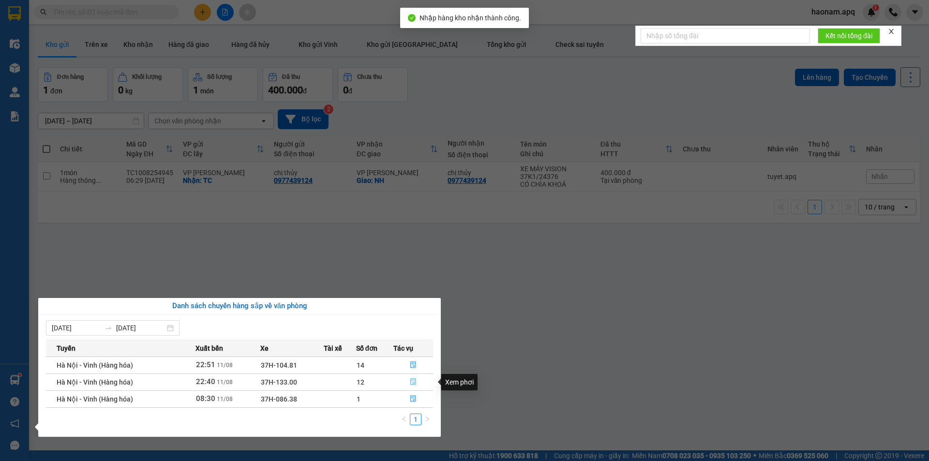
click at [398, 387] on button "button" at bounding box center [413, 382] width 39 height 15
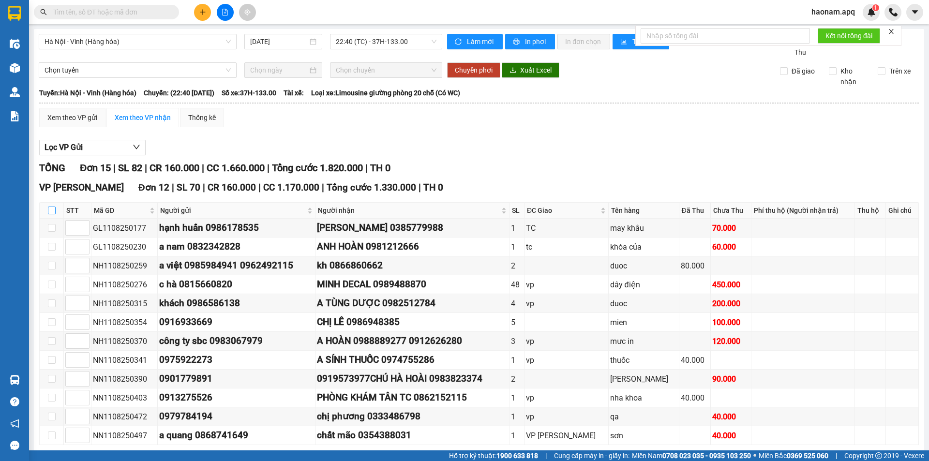
click at [54, 212] on input "checkbox" at bounding box center [52, 211] width 8 height 8
checkbox input "true"
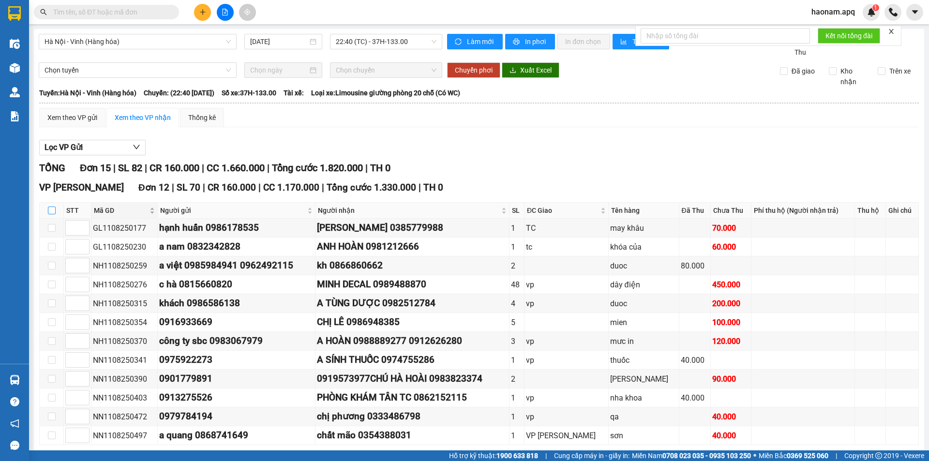
checkbox input "true"
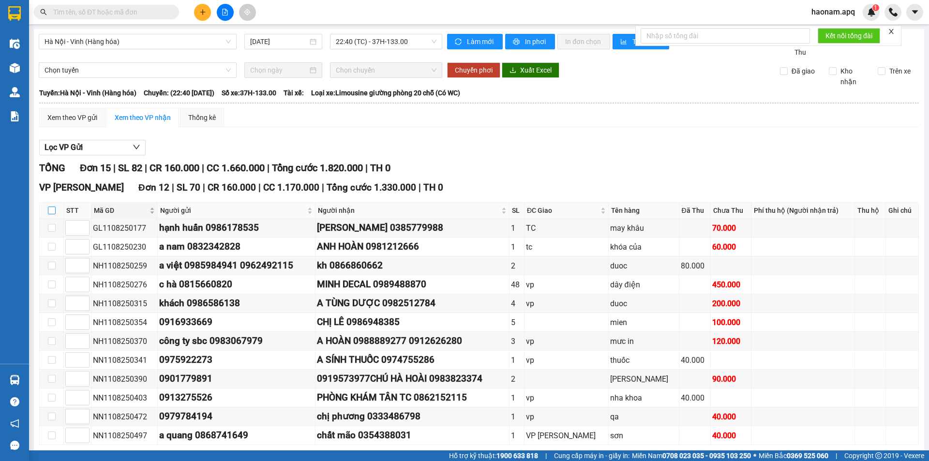
checkbox input "true"
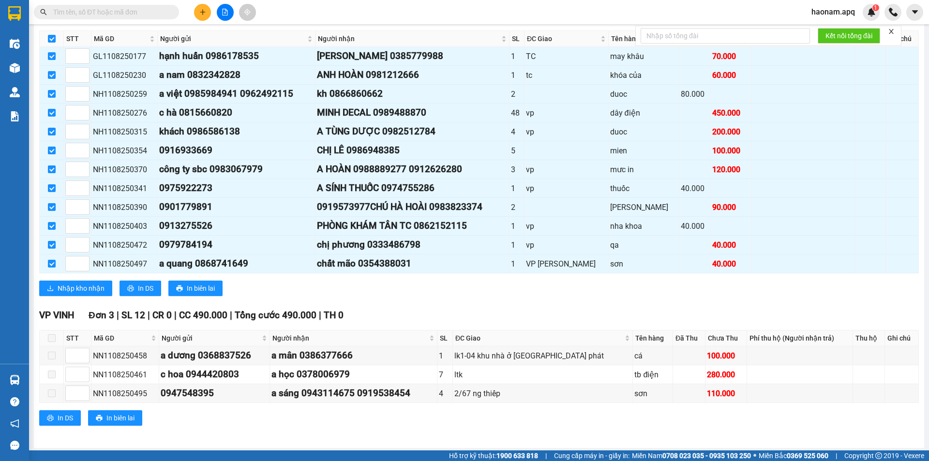
scroll to position [174, 0]
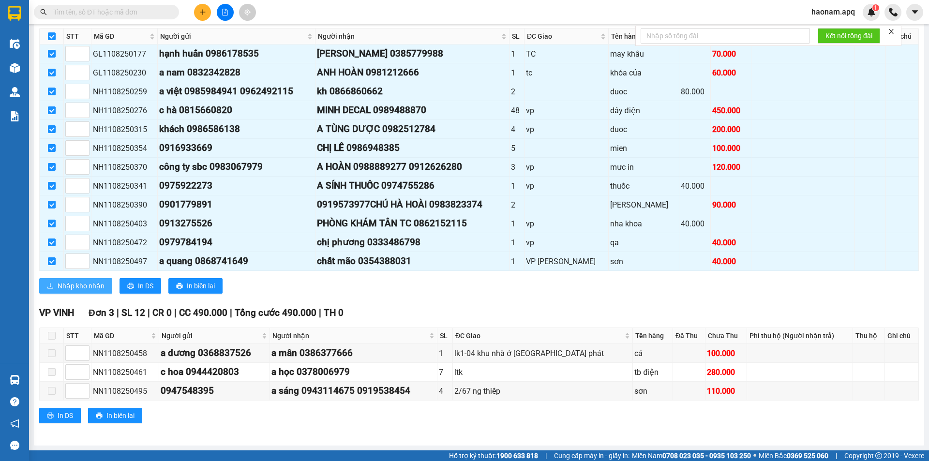
click at [72, 281] on span "Nhập kho nhận" at bounding box center [81, 286] width 47 height 11
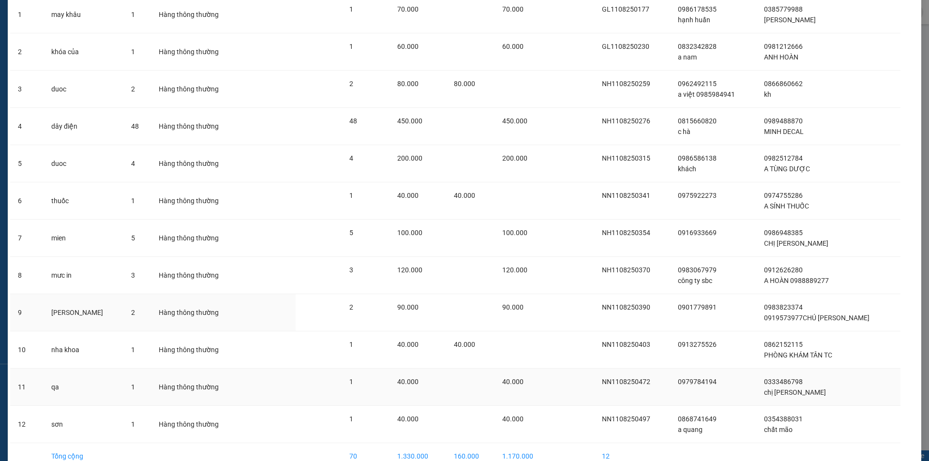
scroll to position [138, 0]
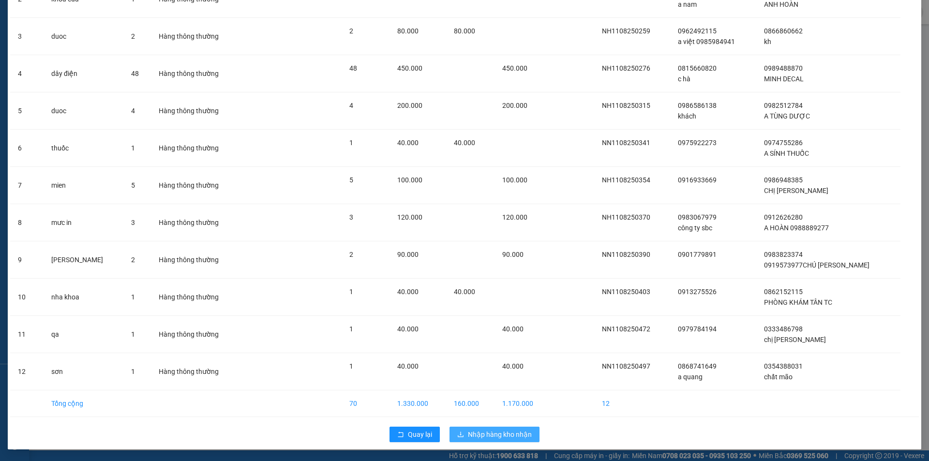
click at [495, 430] on span "Nhập hàng kho nhận" at bounding box center [500, 434] width 64 height 11
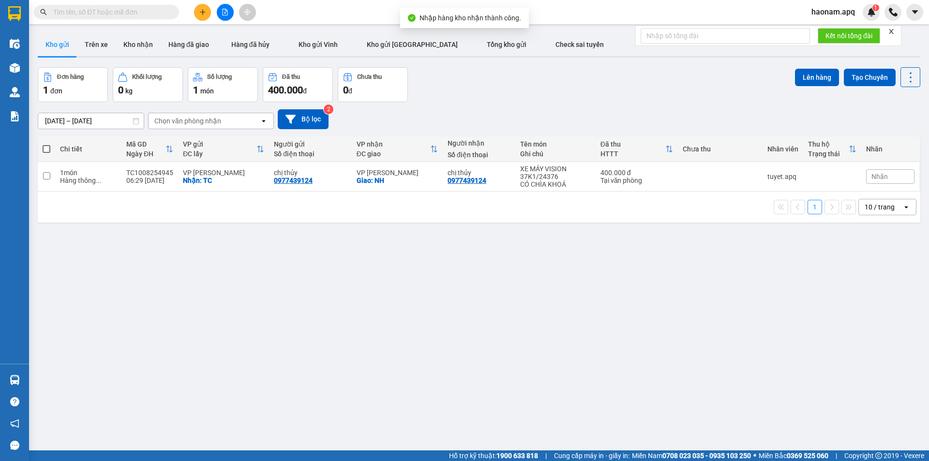
click at [51, 379] on div "ver 1.8.137 Kho gửi Trên xe Kho nhận Hàng đã giao Hàng đã hủy Kho gửi Vinh Kho …" at bounding box center [479, 259] width 890 height 461
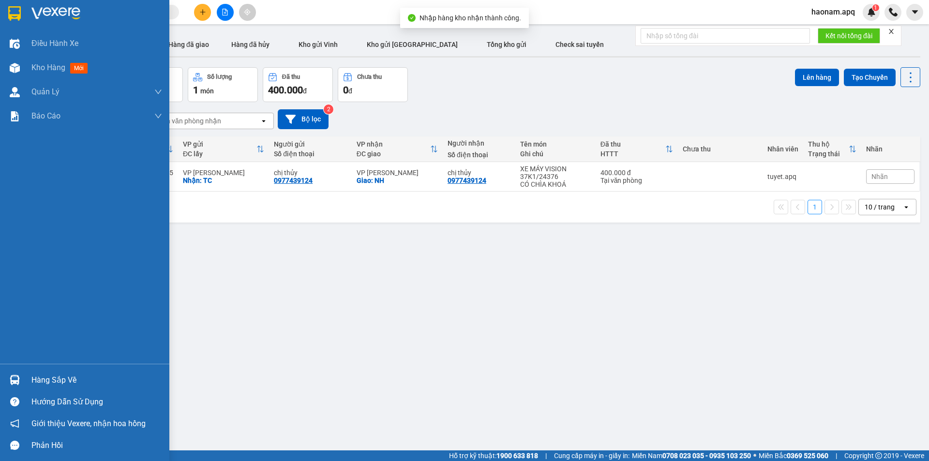
drag, startPoint x: 31, startPoint y: 380, endPoint x: 39, endPoint y: 380, distance: 7.8
click at [32, 380] on div "Hàng sắp về" at bounding box center [96, 380] width 131 height 15
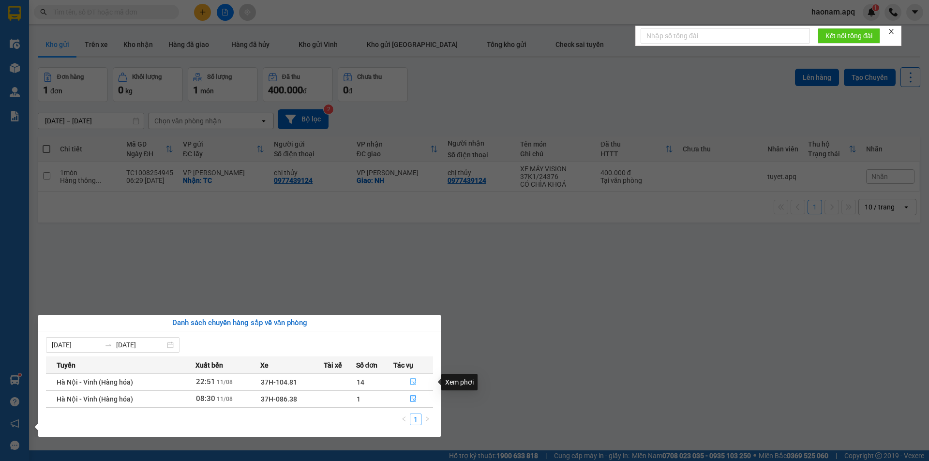
click at [399, 383] on button "button" at bounding box center [413, 382] width 39 height 15
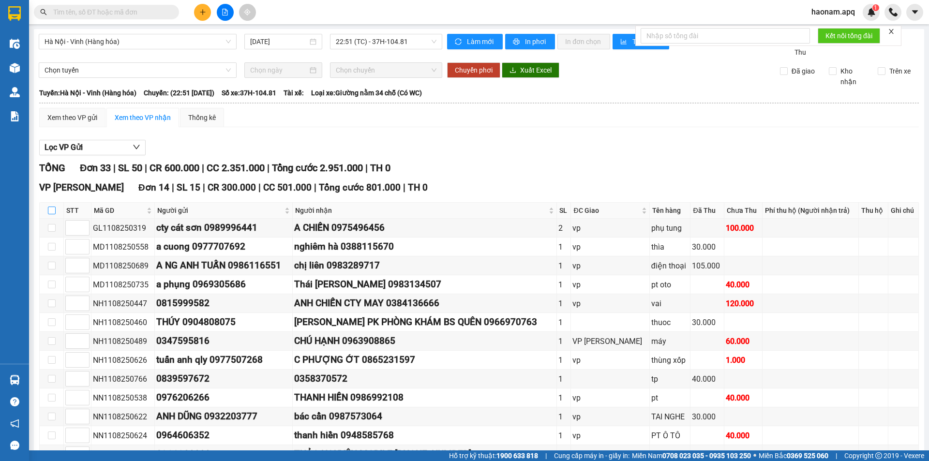
click at [52, 211] on input "checkbox" at bounding box center [52, 211] width 8 height 8
checkbox input "true"
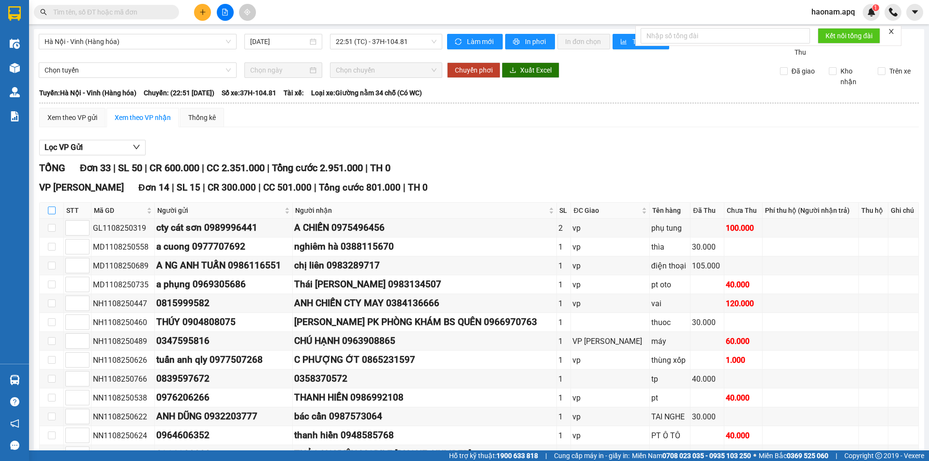
checkbox input "true"
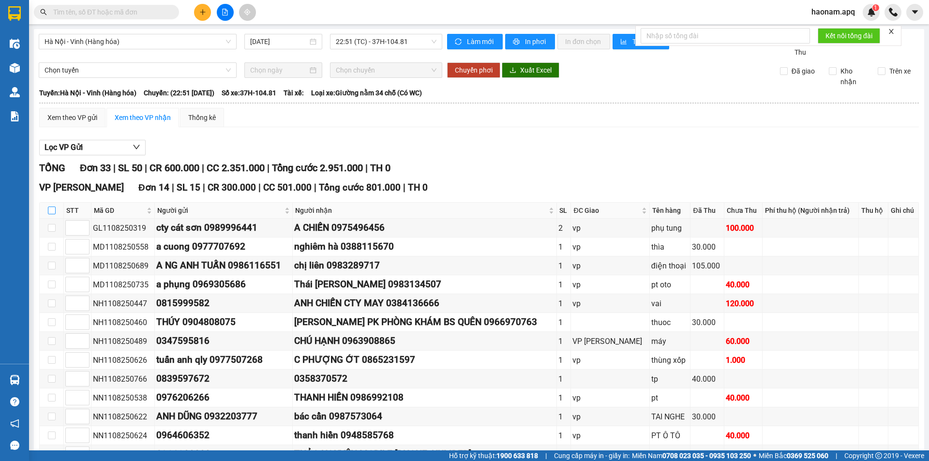
checkbox input "true"
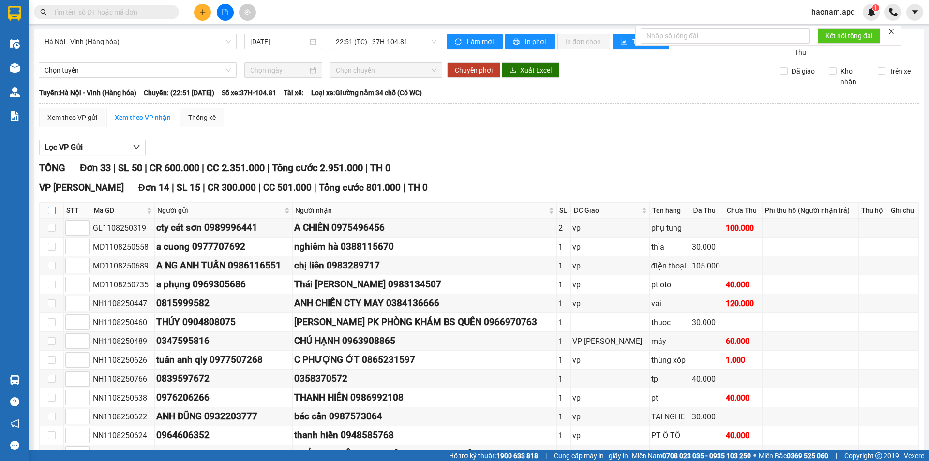
checkbox input "true"
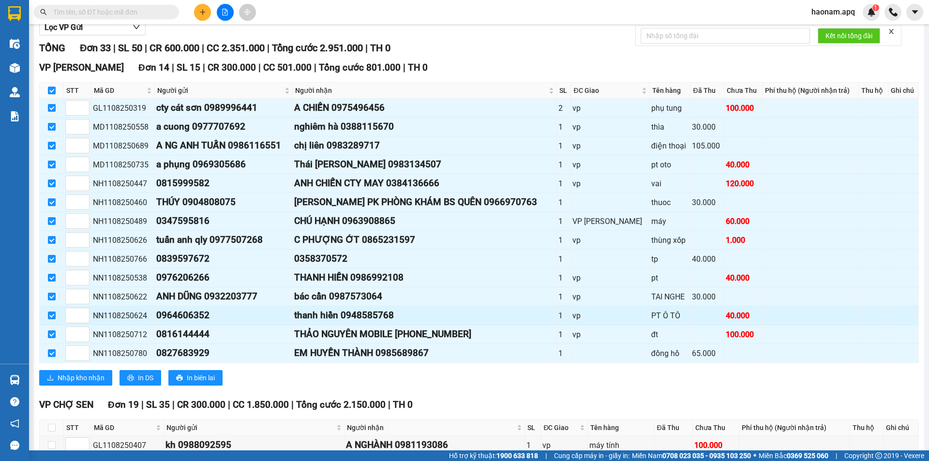
scroll to position [145, 0]
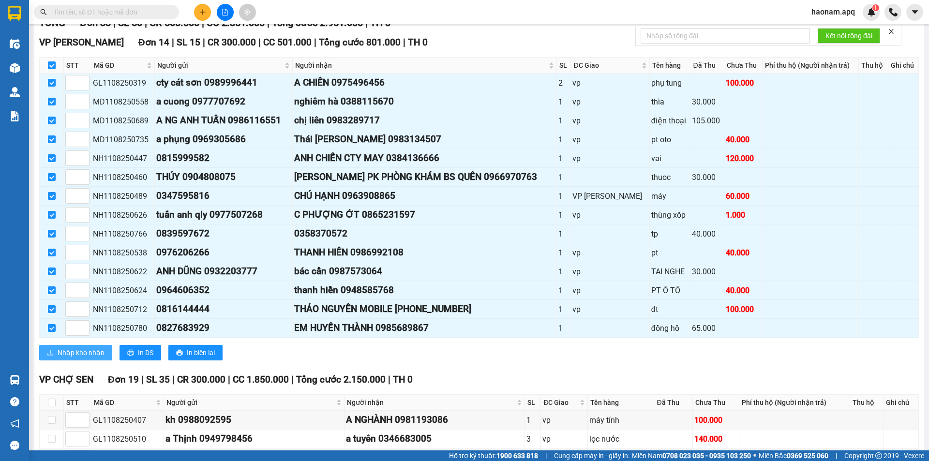
click at [91, 359] on button "Nhập kho nhận" at bounding box center [75, 352] width 73 height 15
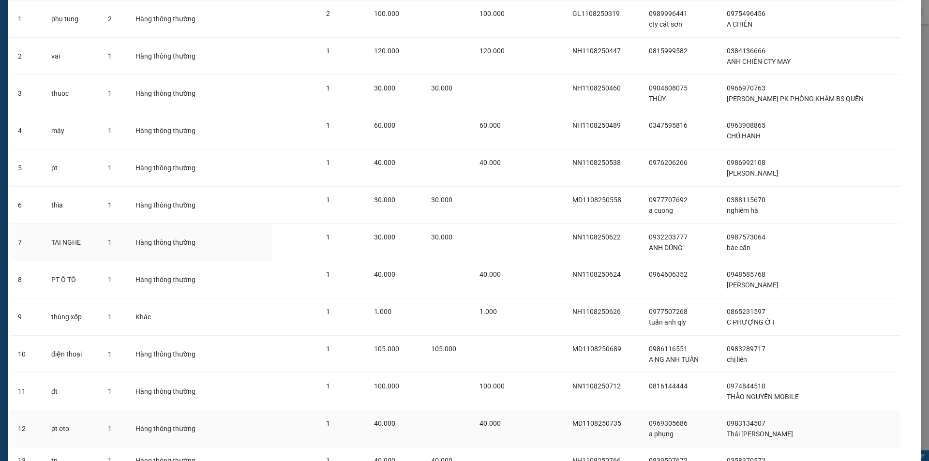
scroll to position [202, 0]
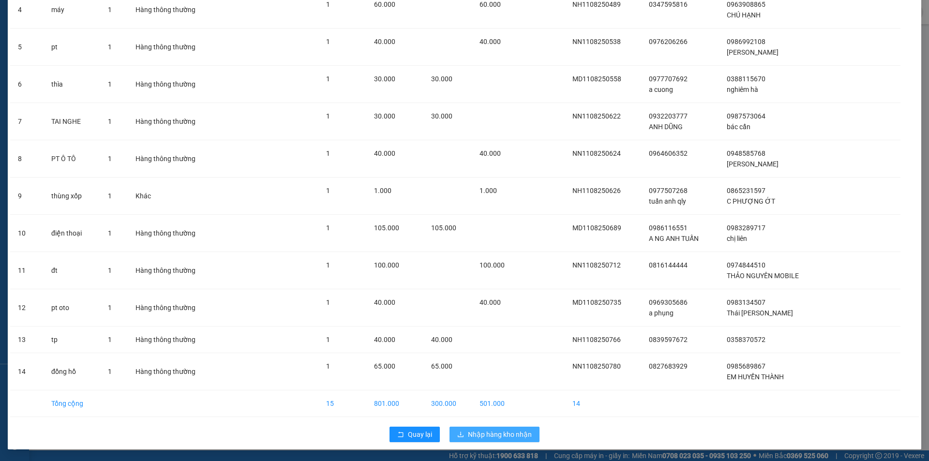
click at [490, 435] on span "Nhập hàng kho nhận" at bounding box center [500, 434] width 64 height 11
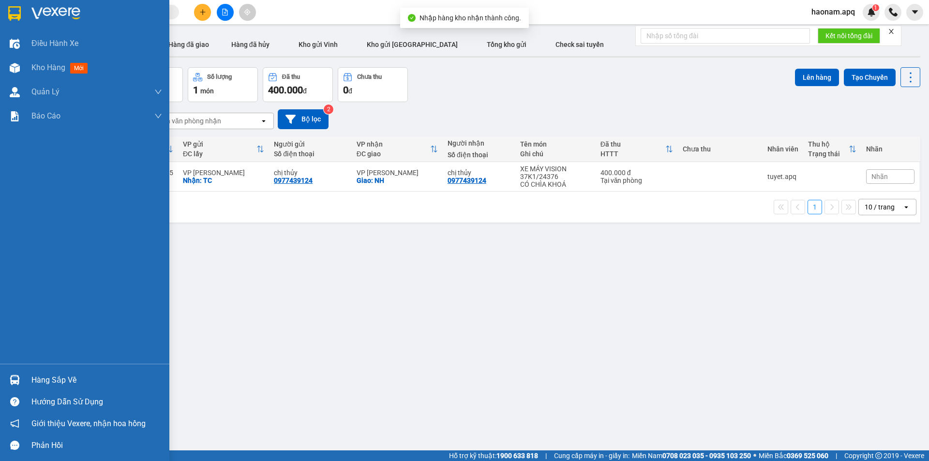
click at [52, 376] on div "Hàng sắp về" at bounding box center [96, 380] width 131 height 15
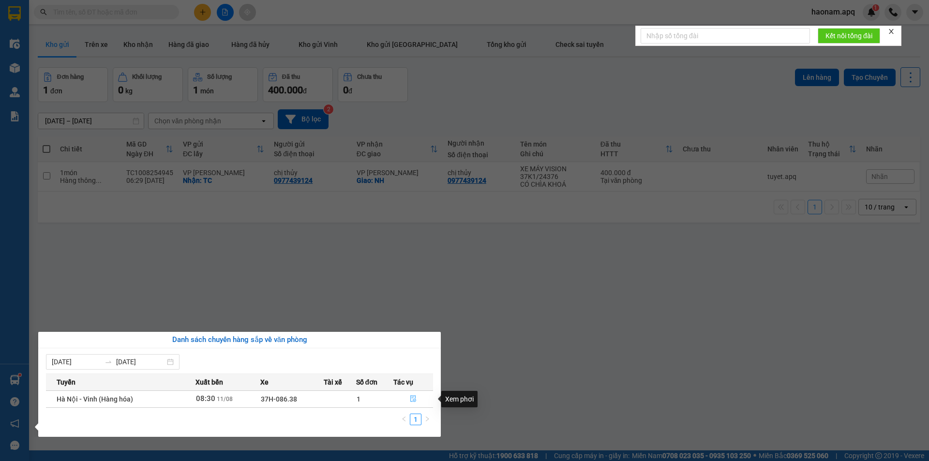
click at [403, 398] on button "button" at bounding box center [413, 398] width 39 height 15
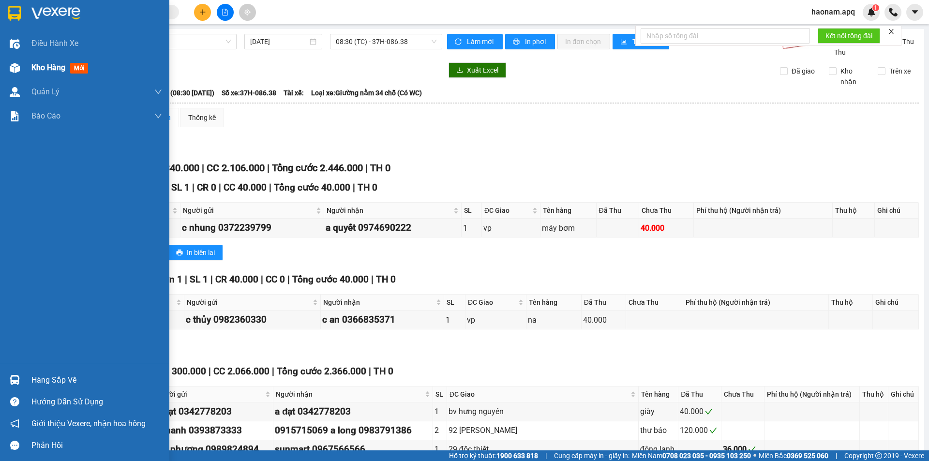
click at [36, 74] on div "Kho hàng mới" at bounding box center [61, 67] width 60 height 12
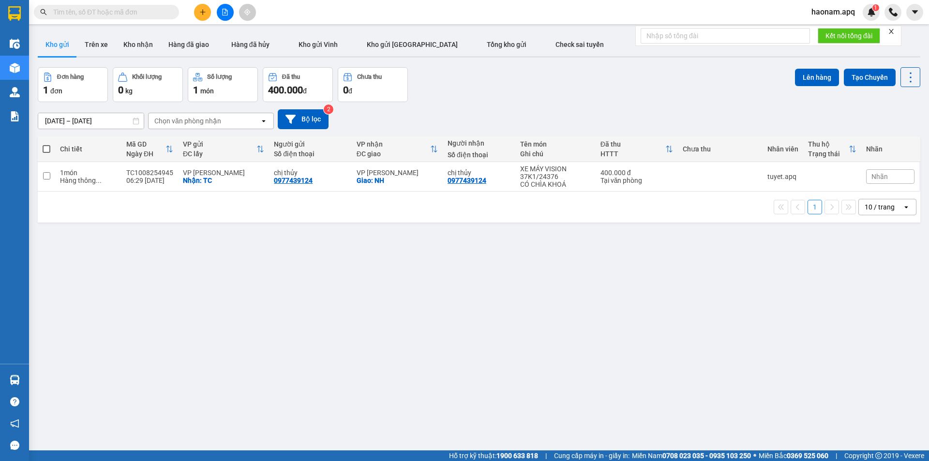
click at [155, 11] on input "text" at bounding box center [110, 12] width 114 height 11
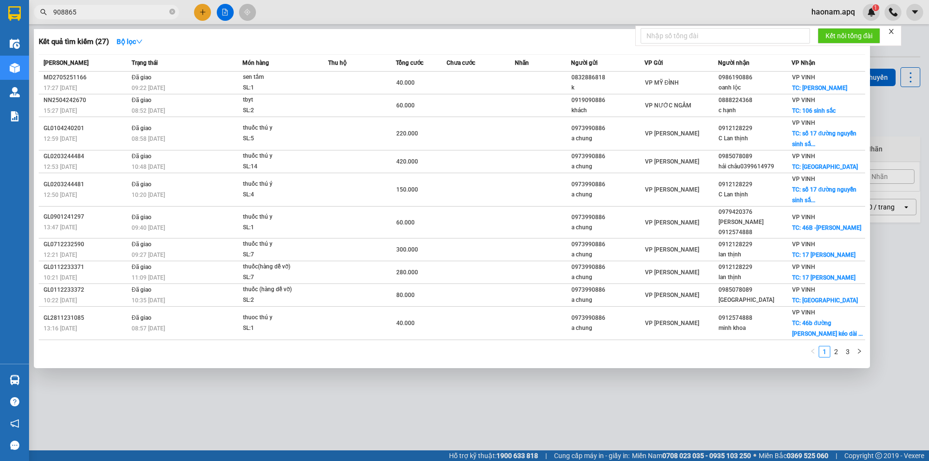
click at [52, 12] on span "908865" at bounding box center [106, 12] width 145 height 15
click at [54, 11] on input "908865" at bounding box center [110, 12] width 114 height 11
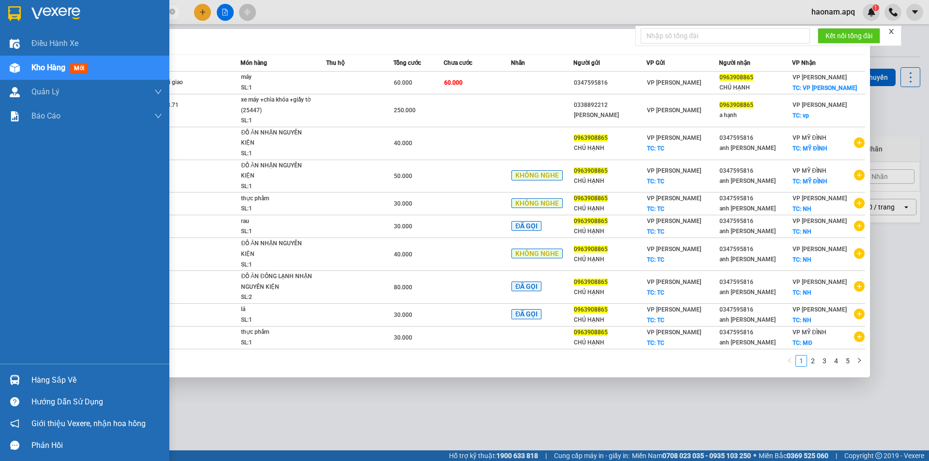
type input "0963908865"
click at [63, 379] on div "Hàng sắp về" at bounding box center [96, 380] width 131 height 15
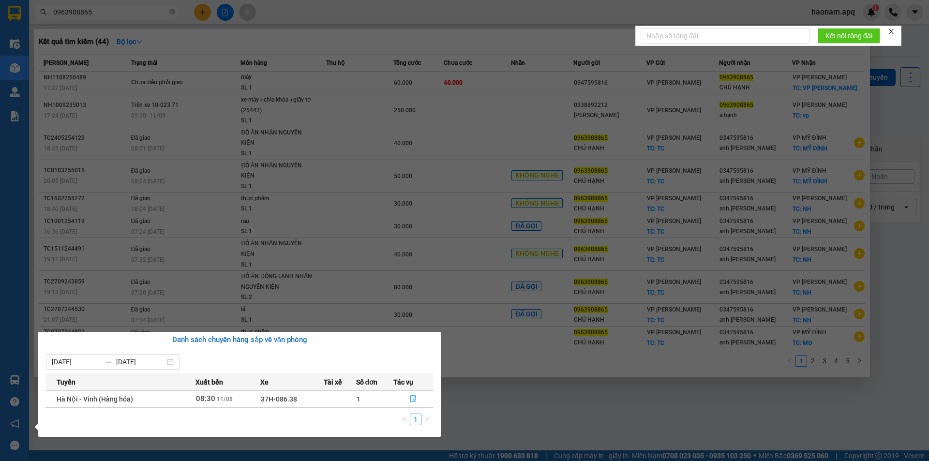
click at [909, 334] on section "Kết quả tìm kiếm ( 44 ) Bộ lọc Mã ĐH Trạng thái Món hàng Thu hộ Tổng cước Chưa …" at bounding box center [464, 230] width 929 height 461
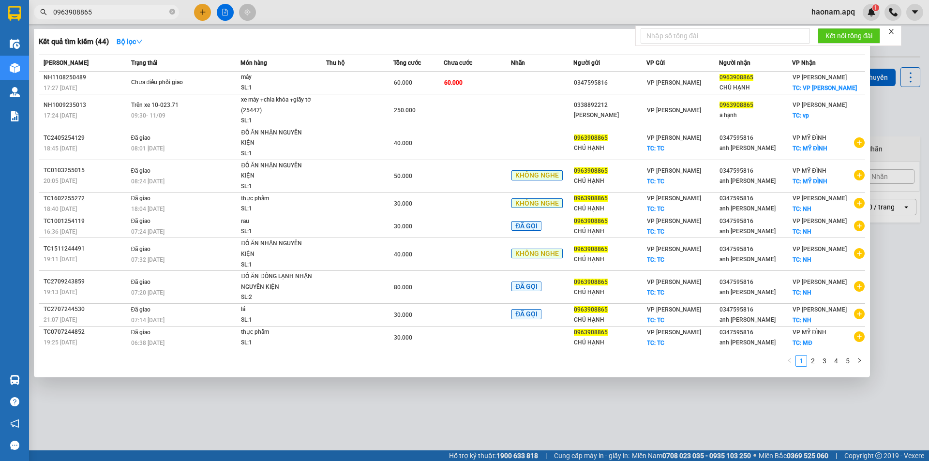
click at [106, 10] on input "0963908865" at bounding box center [110, 12] width 114 height 11
click at [172, 12] on icon "close-circle" at bounding box center [172, 12] width 6 height 6
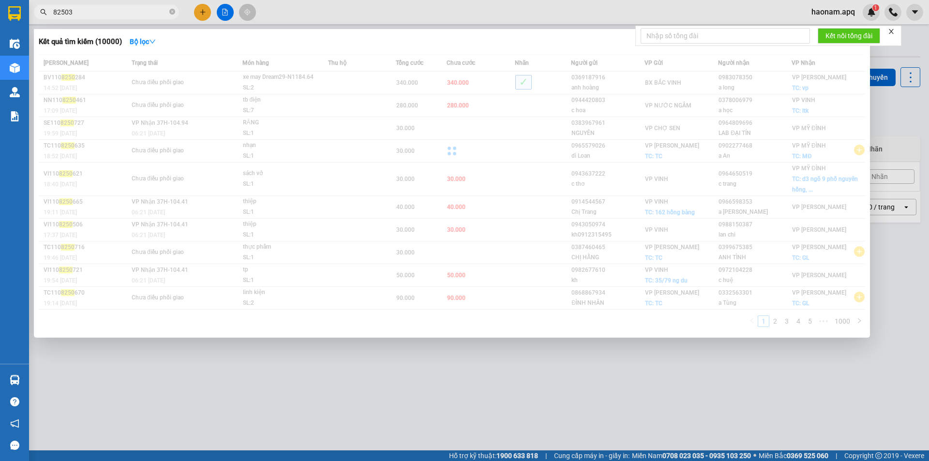
type input "82503"
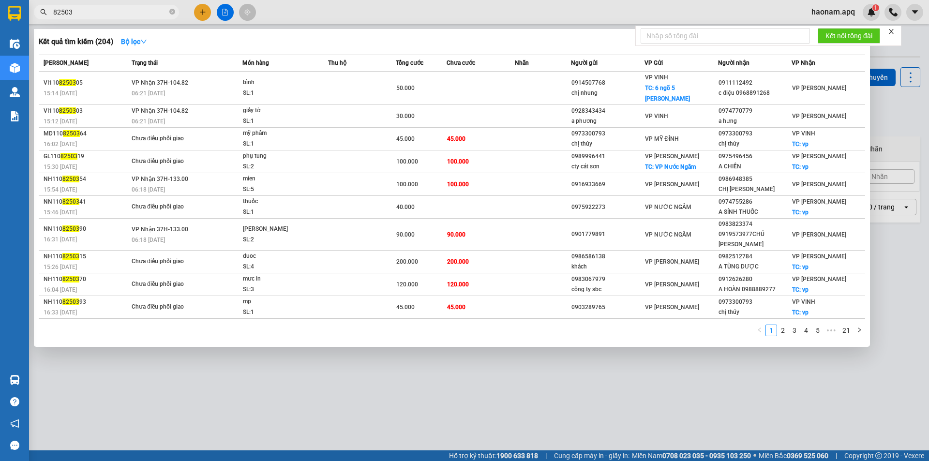
click at [82, 12] on input "82503" at bounding box center [110, 12] width 114 height 11
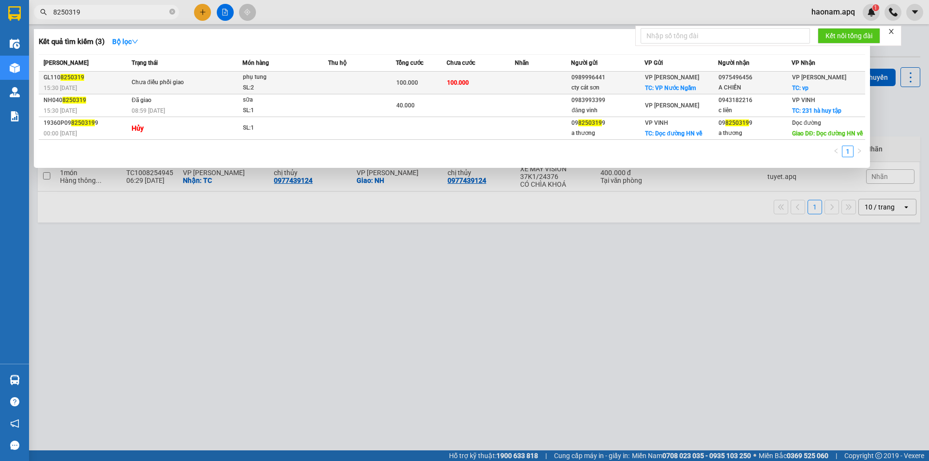
type input "8250319"
click at [585, 75] on div "0989996441" at bounding box center [607, 78] width 73 height 10
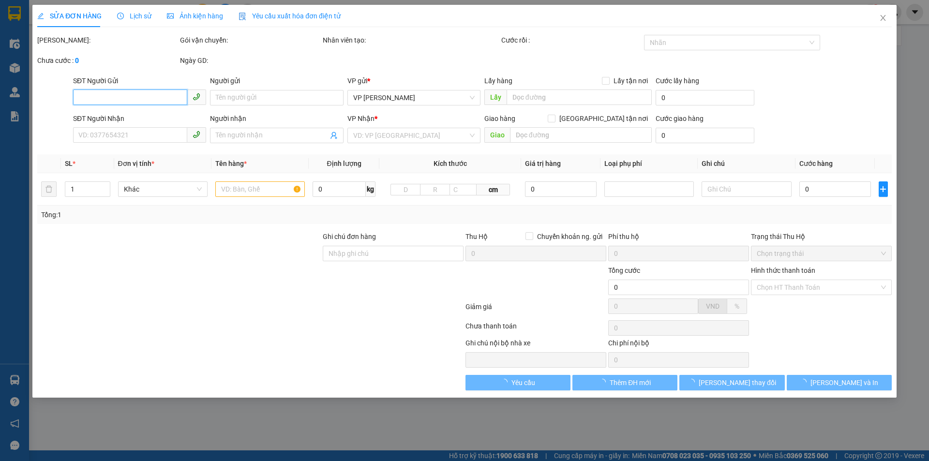
type input "0989996441"
type input "cty cát sơn"
checkbox input "true"
type input "VP Nước Ngầm"
type input "0975496456"
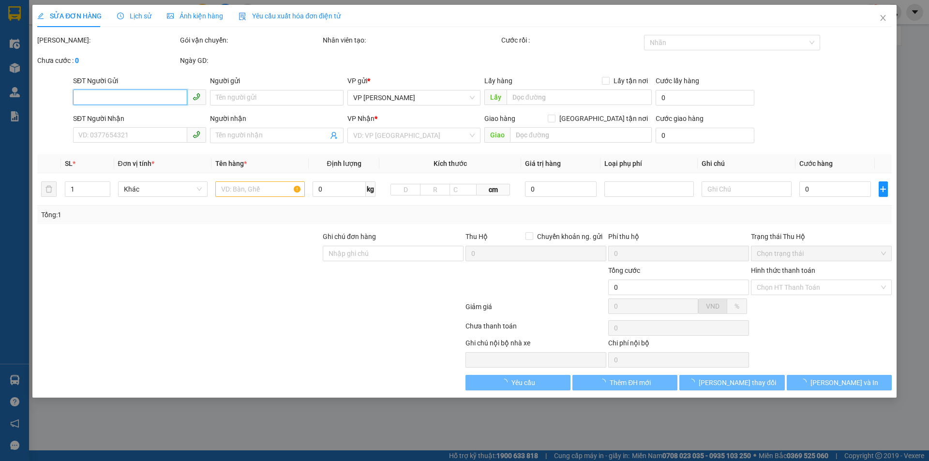
type input "A CHIẾN"
checkbox input "true"
type input "vp"
type input "100.000"
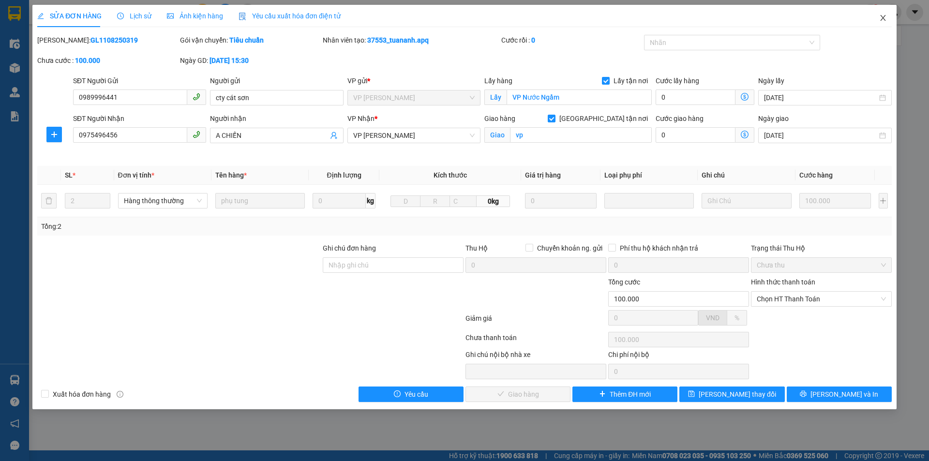
click at [886, 13] on span "Close" at bounding box center [883, 18] width 27 height 27
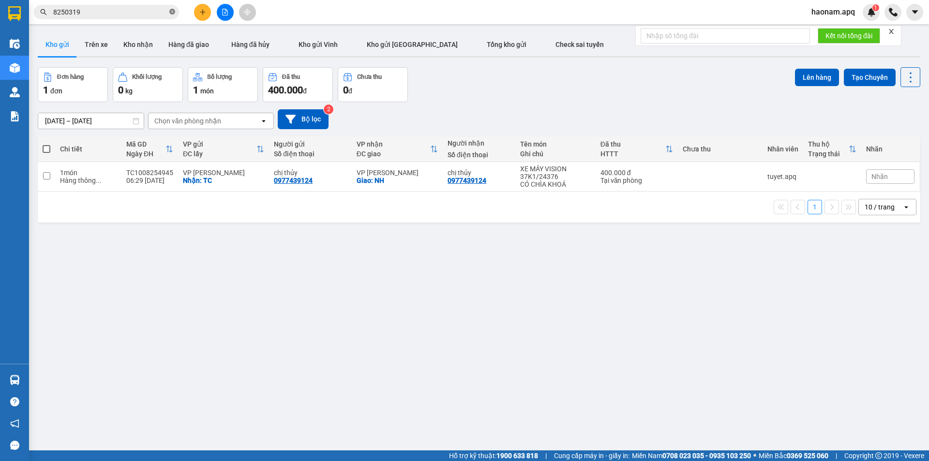
click at [175, 13] on icon "close-circle" at bounding box center [172, 12] width 6 height 6
click at [197, 12] on button at bounding box center [202, 12] width 17 height 17
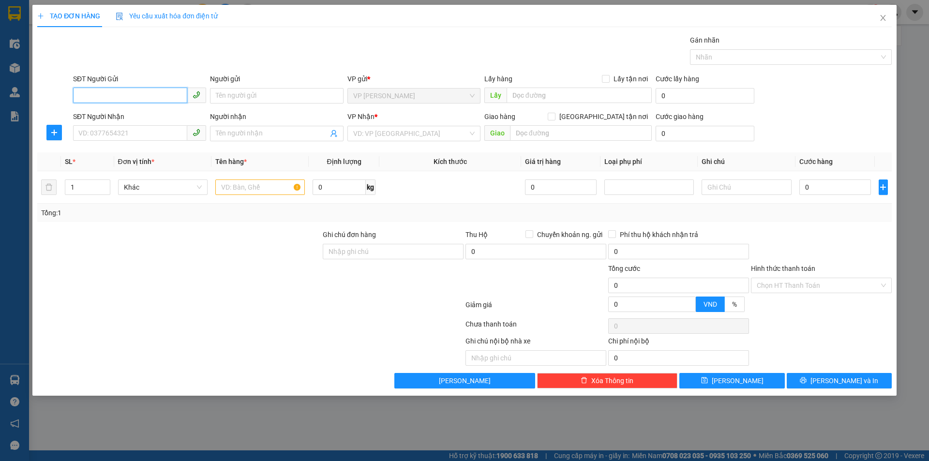
click at [173, 102] on input "SĐT Người Gửi" at bounding box center [130, 95] width 114 height 15
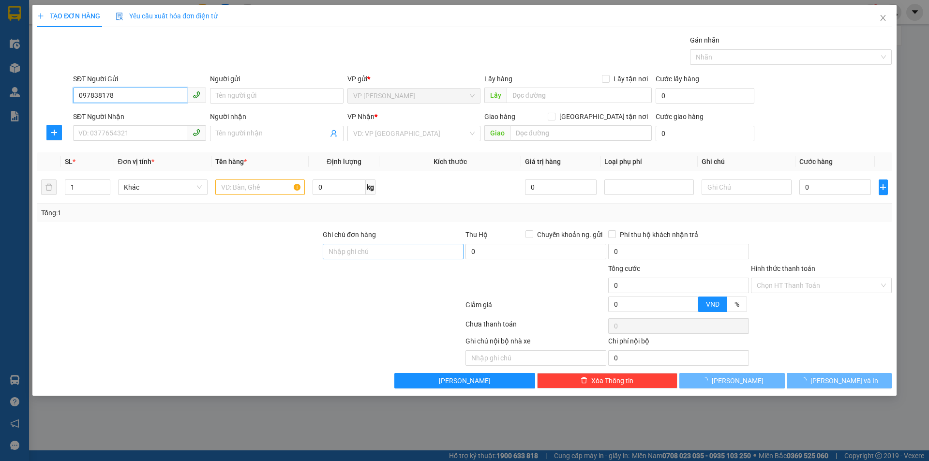
type input "0978381789"
click at [152, 100] on input "0978381789" at bounding box center [130, 95] width 114 height 15
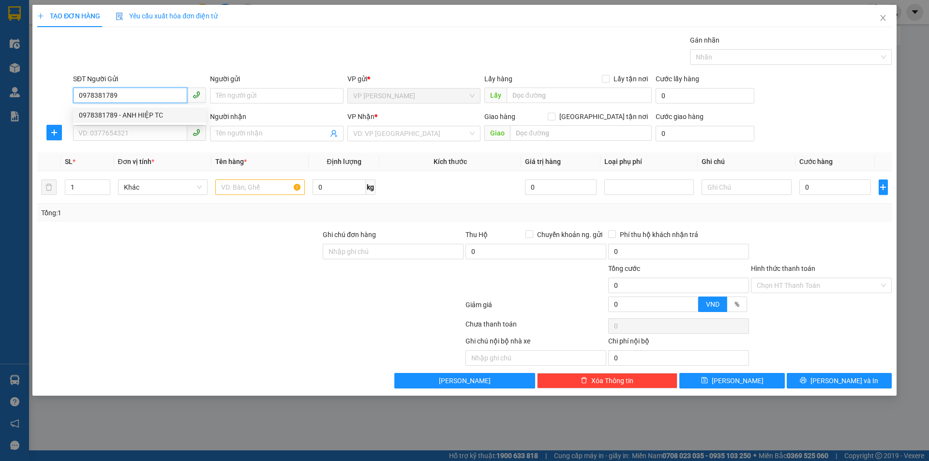
click at [154, 109] on div "0978381789 - ANH HIỆP TC" at bounding box center [139, 114] width 133 height 15
type input "ANH HIỆP TC"
checkbox input "true"
type input "TC"
type input "0978381789"
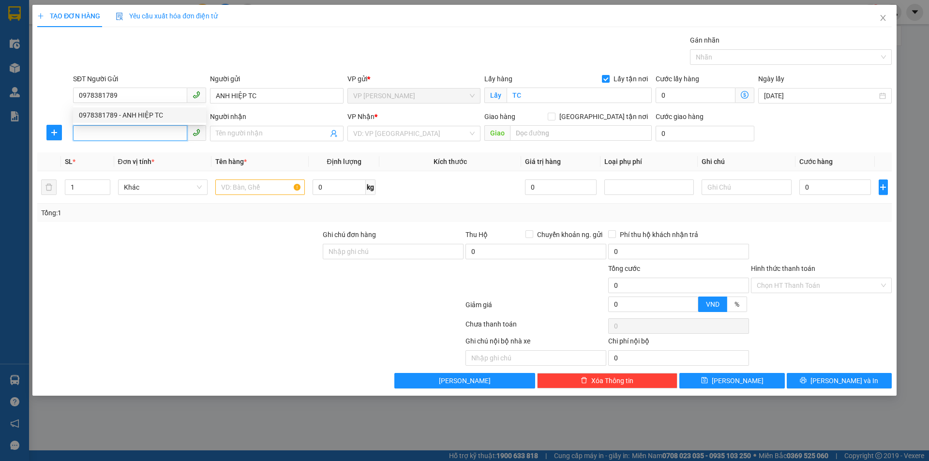
click at [152, 130] on input "SĐT Người Nhận" at bounding box center [130, 132] width 114 height 15
click at [169, 152] on div "0962851392 - EM HIỆU" at bounding box center [139, 153] width 121 height 11
type input "0962851392"
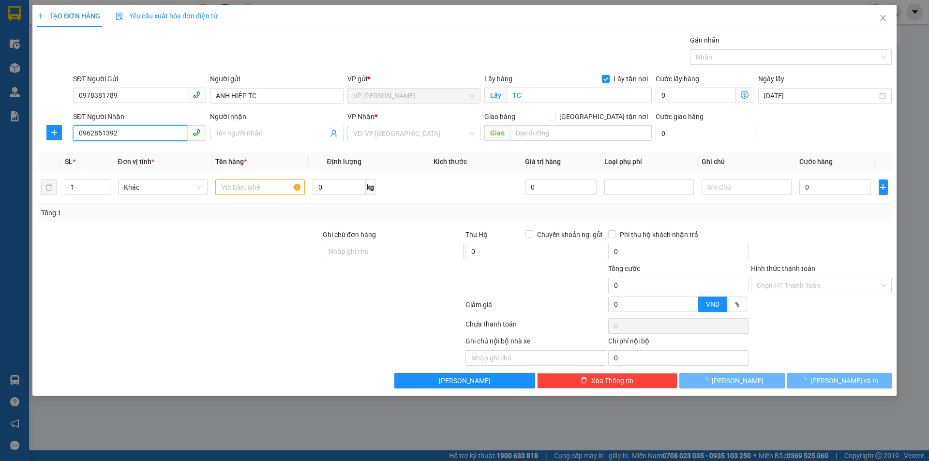
type input "EM HIỆU"
checkbox input "true"
type input "MĐ"
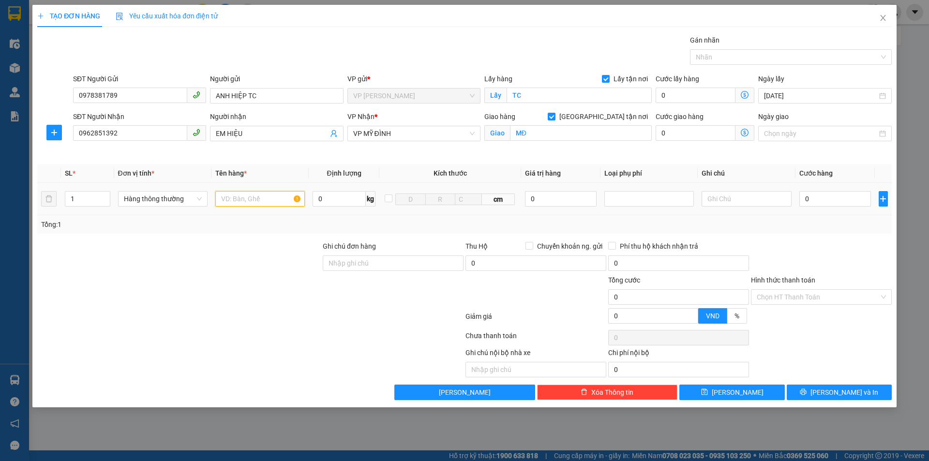
click at [258, 201] on input "text" at bounding box center [260, 198] width 90 height 15
type input "mẫu xn"
click at [849, 200] on input "0" at bounding box center [835, 198] width 72 height 15
type input "3"
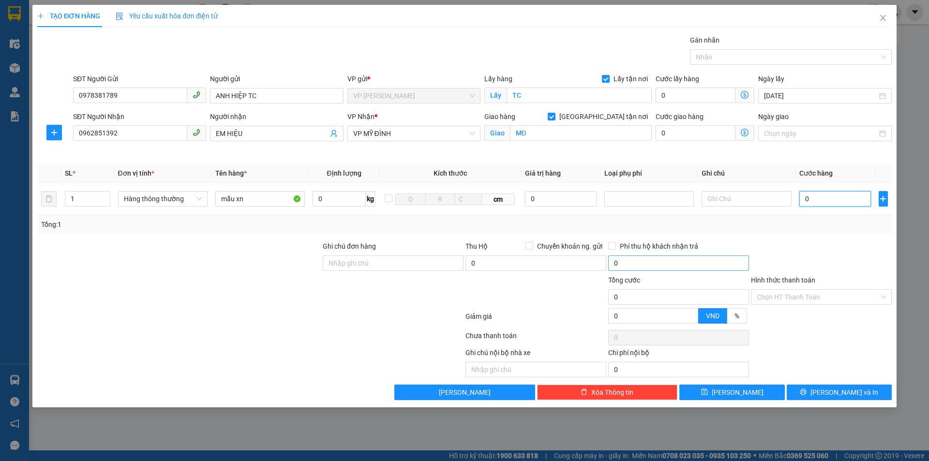
type input "3"
type input "30"
type input "300"
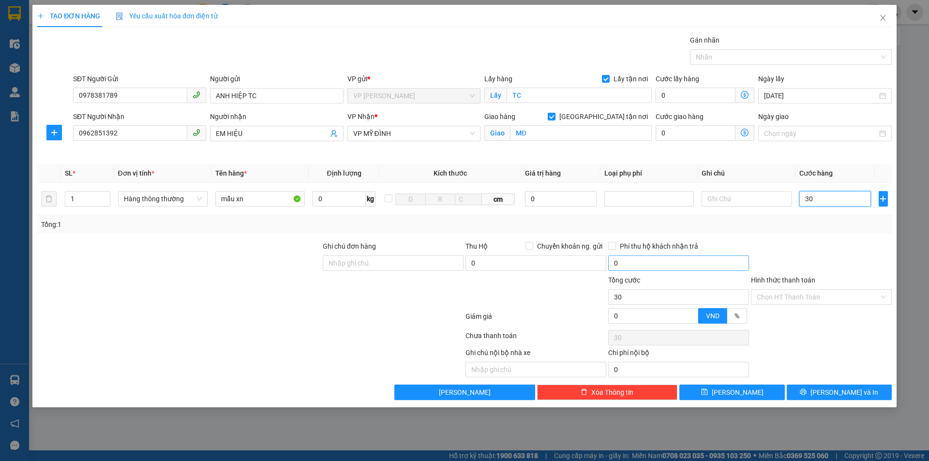
type input "300"
type input "3.000"
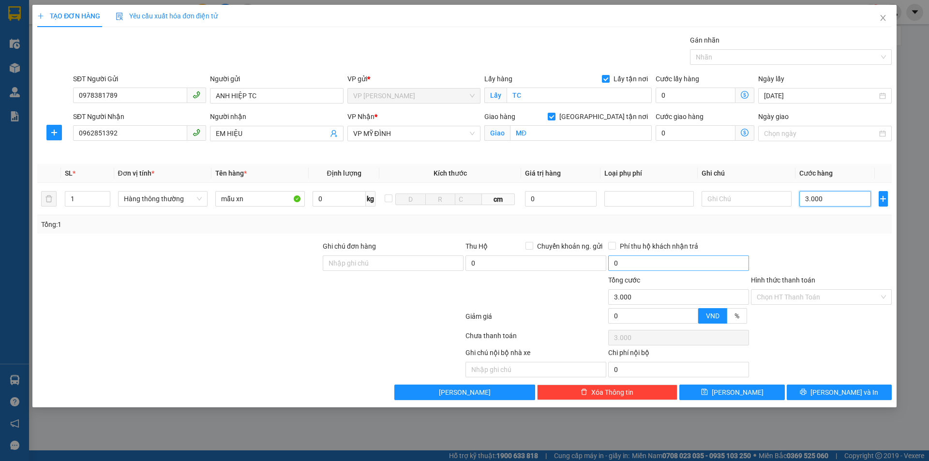
type input "30.000"
click at [831, 394] on span "[PERSON_NAME] và In" at bounding box center [844, 392] width 68 height 11
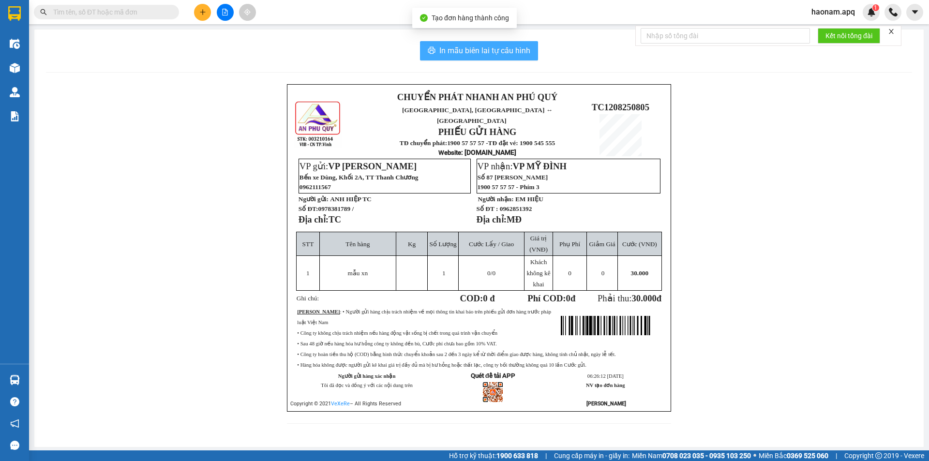
click at [506, 47] on span "In mẫu biên lai tự cấu hình" at bounding box center [484, 51] width 91 height 12
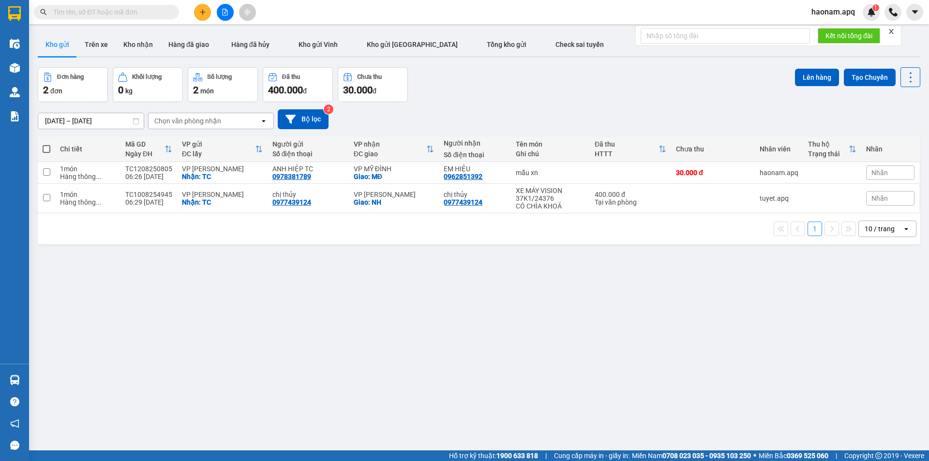
click at [154, 14] on input "text" at bounding box center [110, 12] width 114 height 11
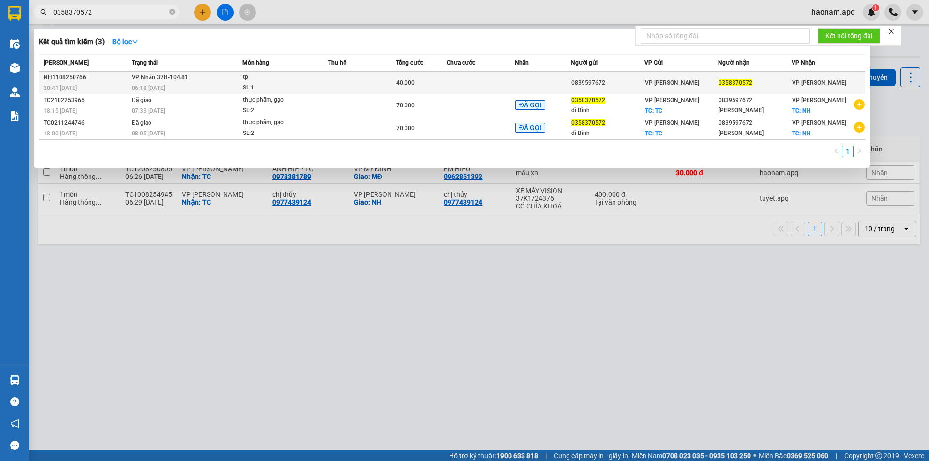
type input "0358370572"
click at [363, 80] on td at bounding box center [362, 83] width 68 height 23
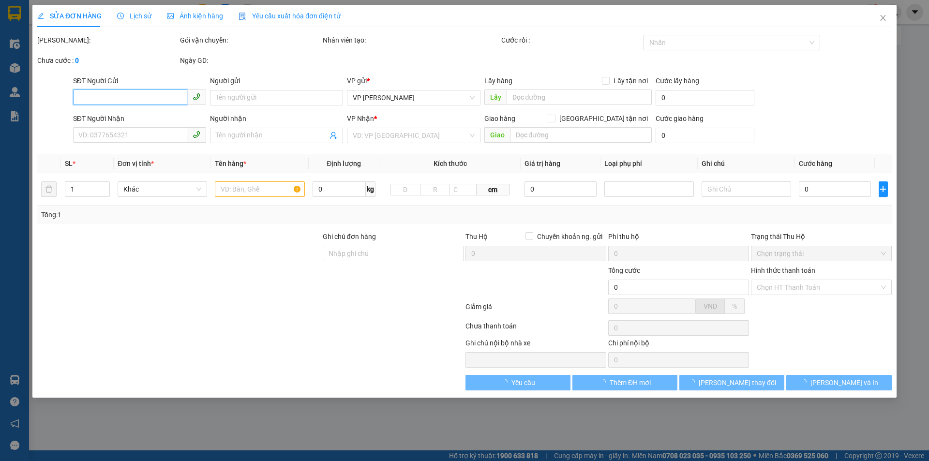
type input "0839597672"
type input "0358370572"
type input "40.000"
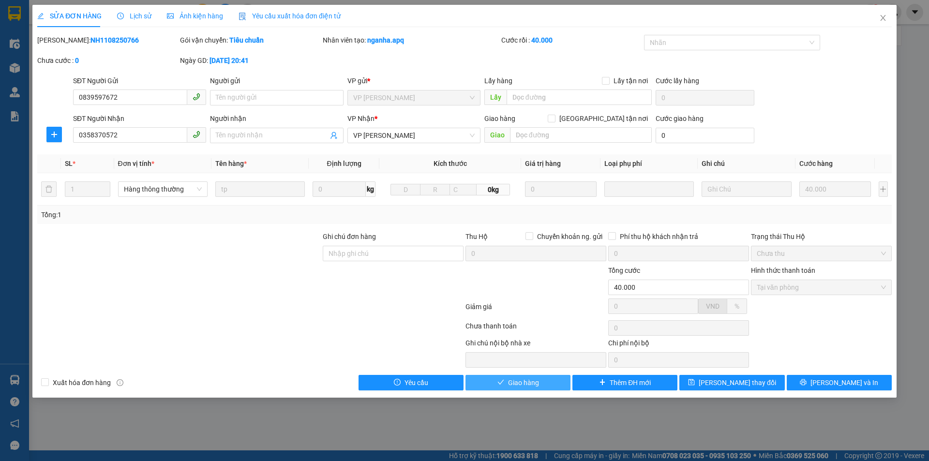
click at [512, 377] on span "Giao hàng" at bounding box center [523, 382] width 31 height 11
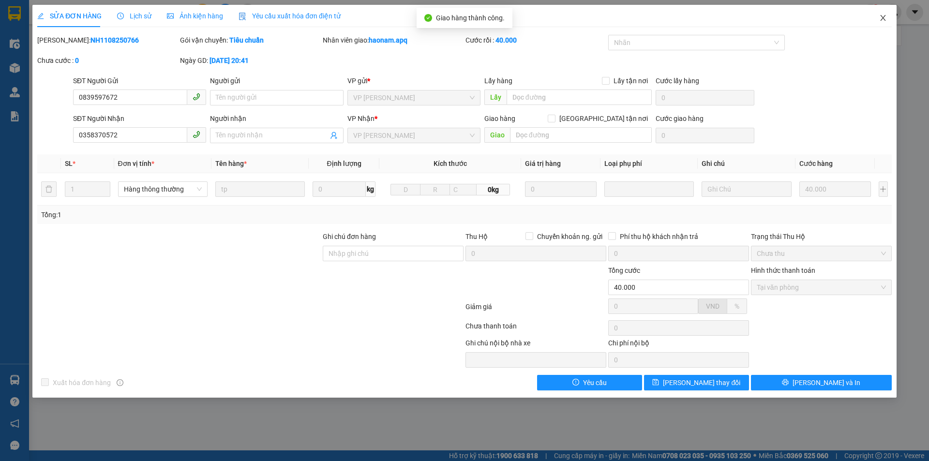
click at [888, 18] on span "Close" at bounding box center [883, 18] width 27 height 27
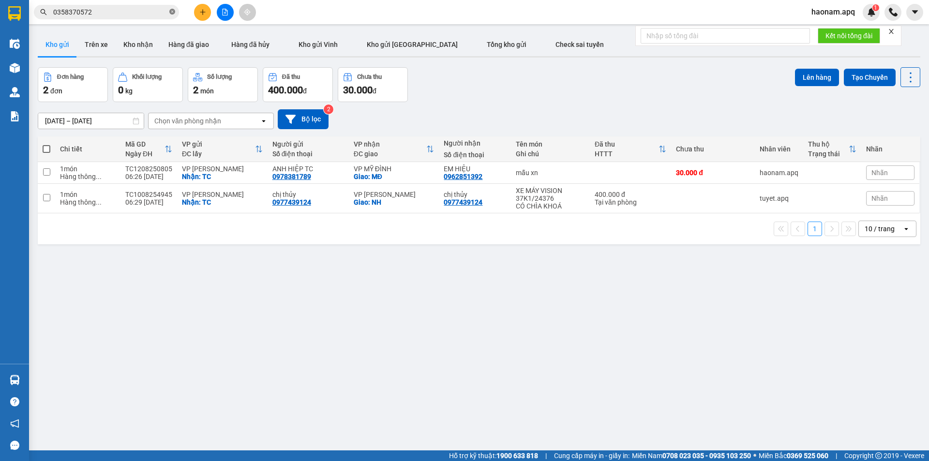
click at [171, 11] on icon "close-circle" at bounding box center [172, 12] width 6 height 6
click at [197, 12] on button at bounding box center [202, 12] width 17 height 17
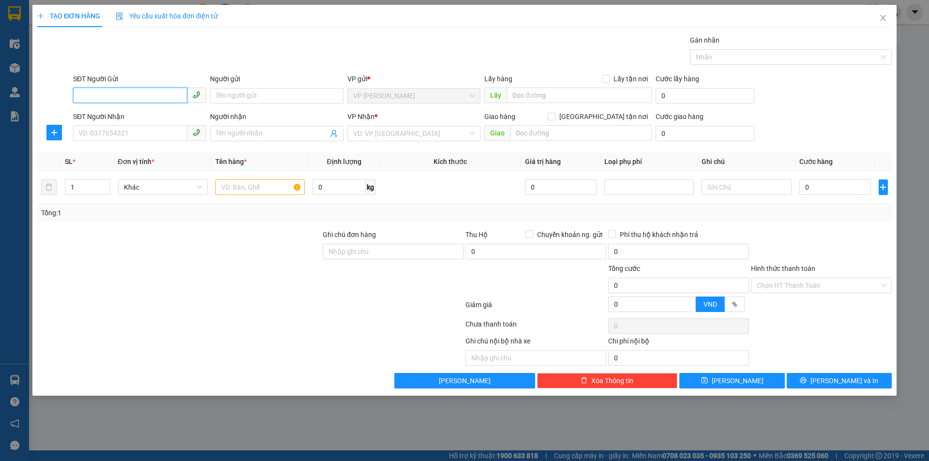
click at [116, 98] on input "SĐT Người Gửi" at bounding box center [130, 95] width 114 height 15
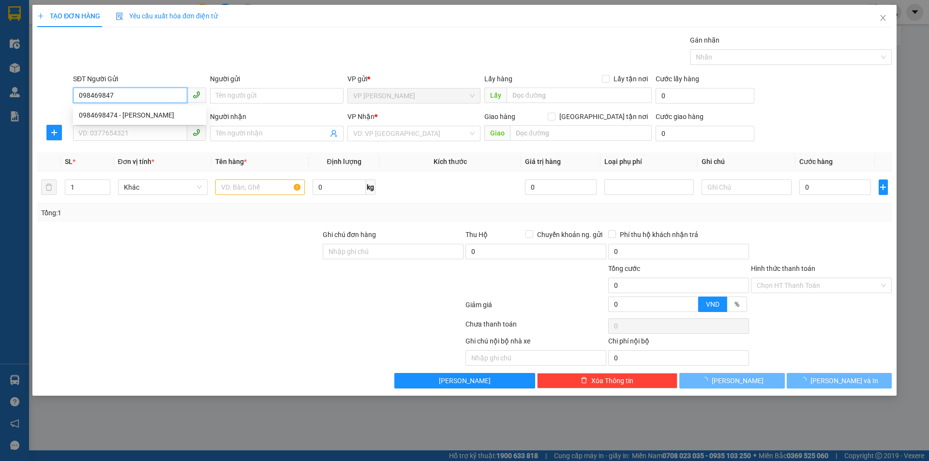
type input "0984698474"
click at [162, 115] on div "0984698474 - [PERSON_NAME]" at bounding box center [139, 115] width 121 height 11
type input "[PERSON_NAME]"
checkbox input "true"
type input "VP [PERSON_NAME]"
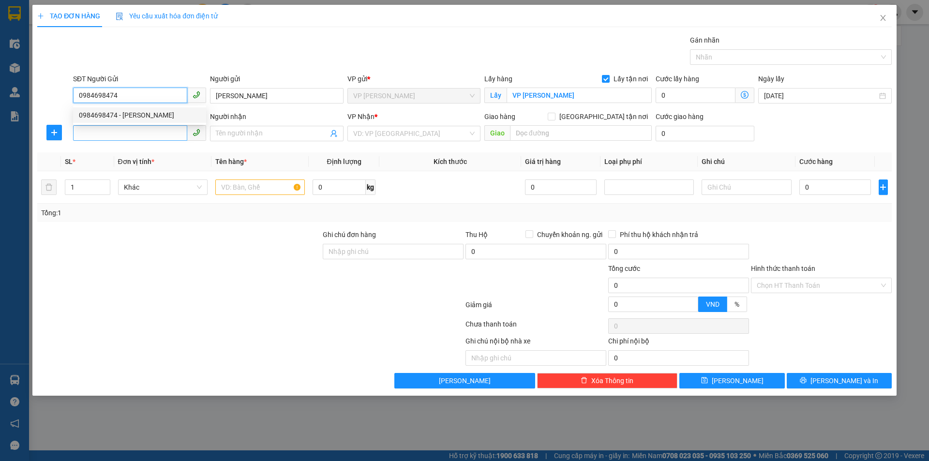
type input "0984698474"
click at [147, 137] on input "SĐT Người Nhận" at bounding box center [130, 132] width 114 height 15
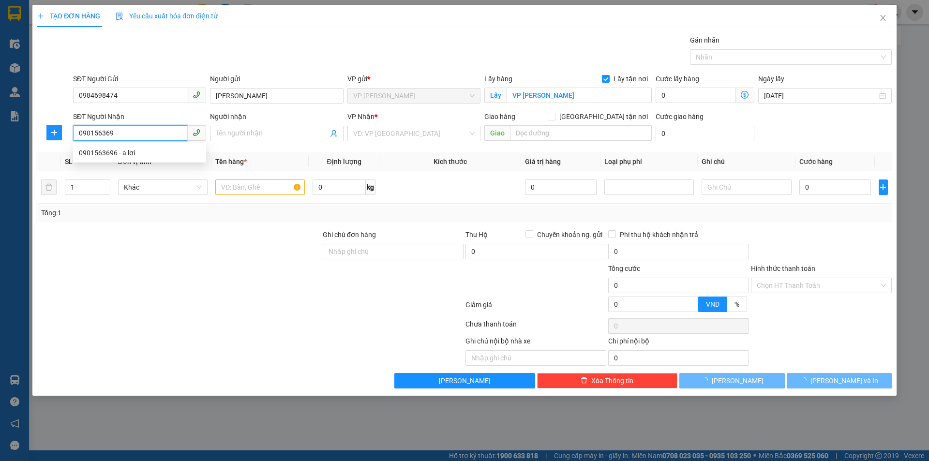
type input "0901563696"
click at [174, 158] on div "0901563696 - a lơi" at bounding box center [139, 153] width 121 height 11
type input "a lơi"
type input "VP [PERSON_NAME]"
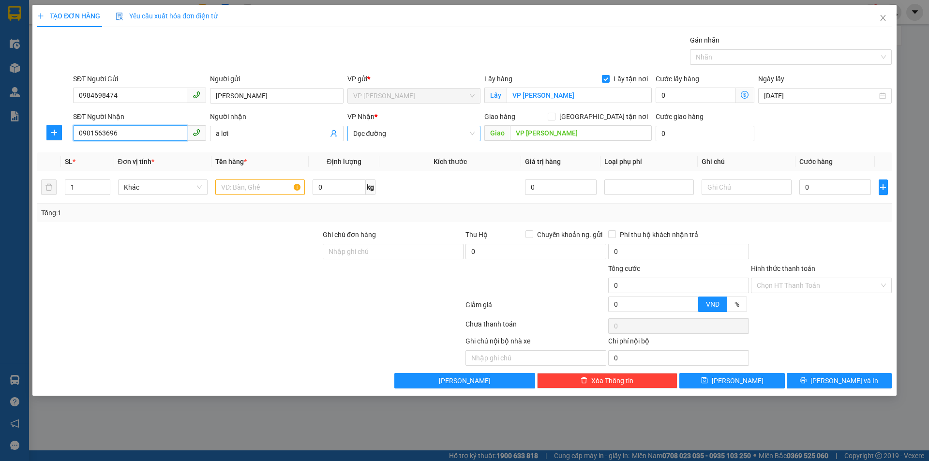
click at [416, 136] on span "Dọc đường" at bounding box center [413, 133] width 121 height 15
type input "0901563696"
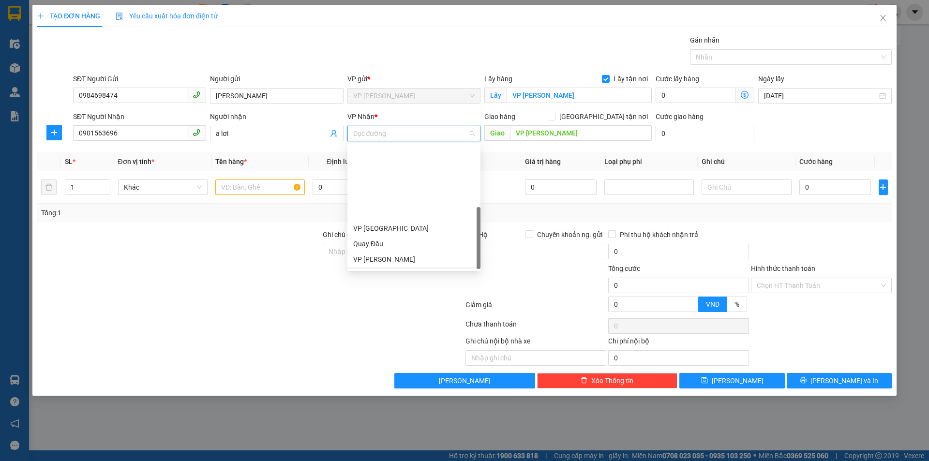
scroll to position [139, 0]
click at [428, 170] on div "VP [PERSON_NAME]" at bounding box center [413, 168] width 121 height 11
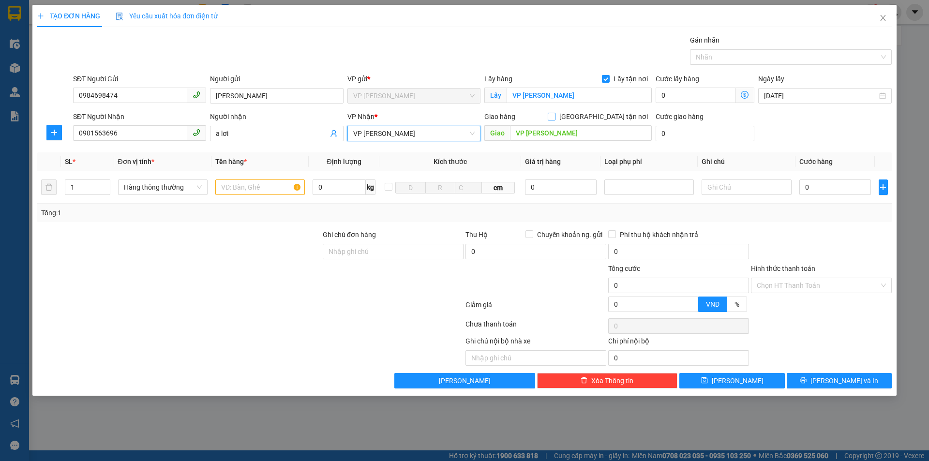
click at [555, 120] on span at bounding box center [552, 117] width 8 height 8
click at [555, 120] on input "[GEOGRAPHIC_DATA] tận nơi" at bounding box center [551, 116] width 7 height 7
checkbox input "true"
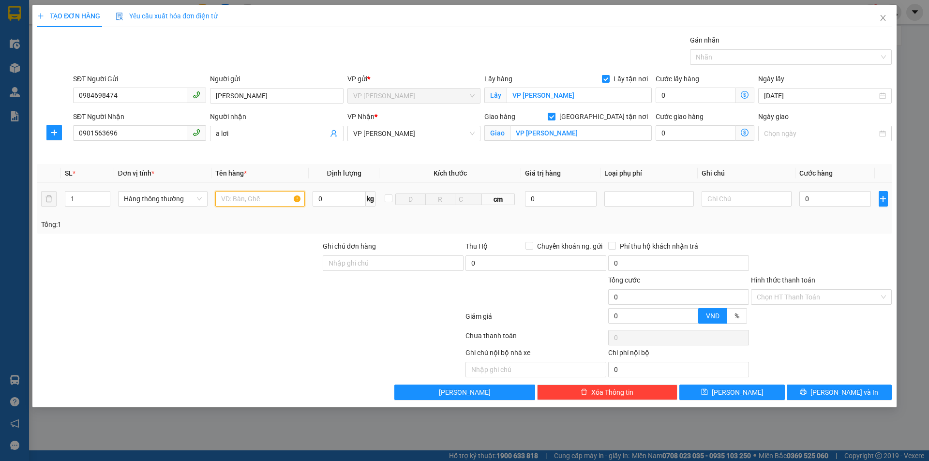
click at [256, 198] on input "text" at bounding box center [260, 198] width 90 height 15
type input "trám"
click at [811, 195] on input "0" at bounding box center [835, 198] width 72 height 15
type input "3"
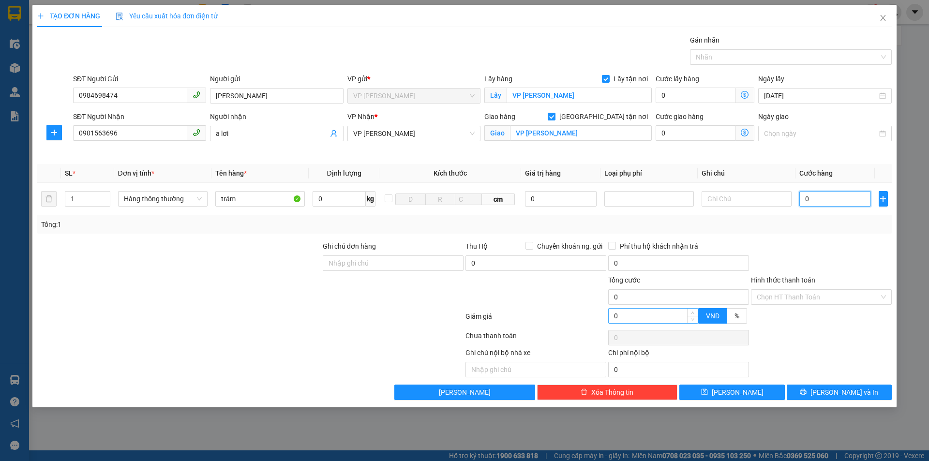
type input "3"
type input "30"
type input "300"
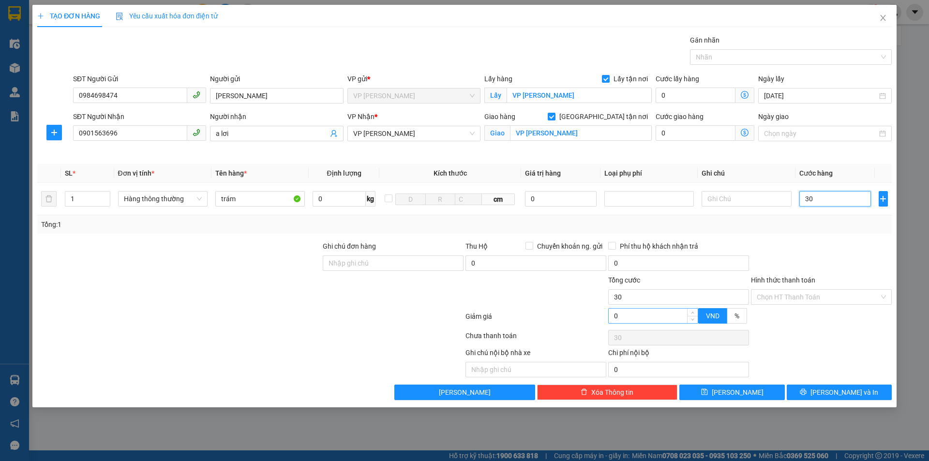
type input "300"
type input "3.000"
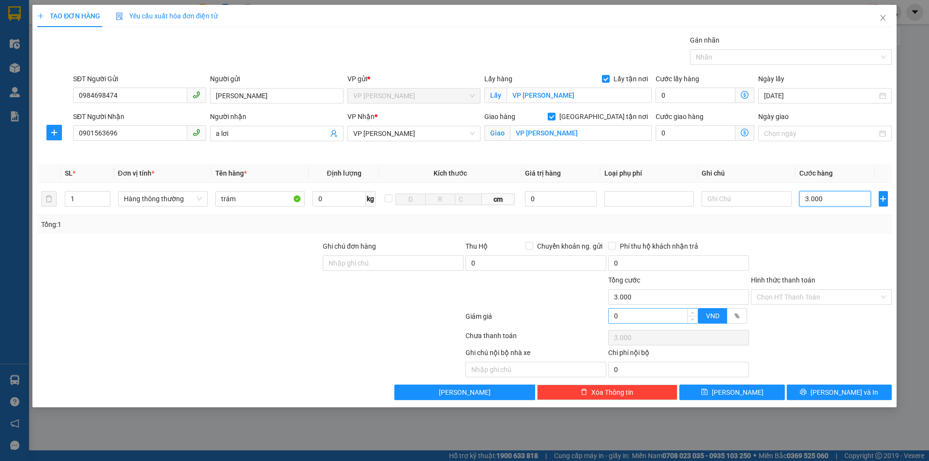
type input "30.000"
click at [807, 302] on input "Hình thức thanh toán" at bounding box center [818, 297] width 122 height 15
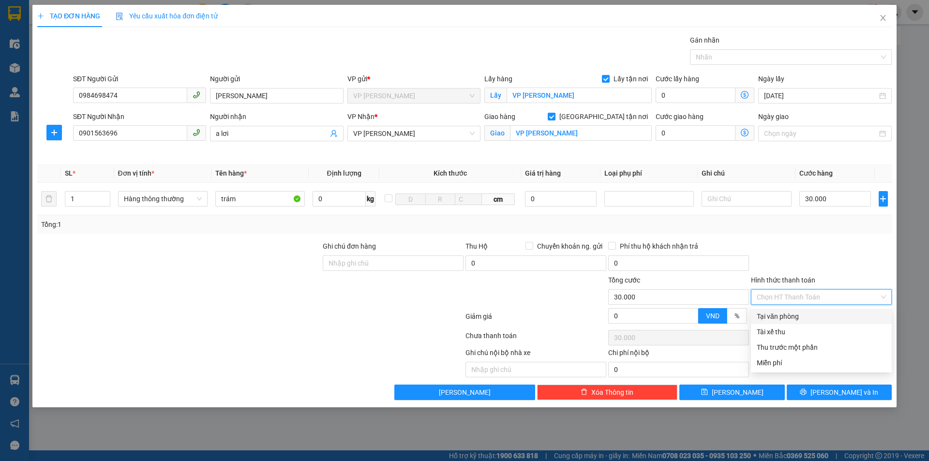
click at [807, 312] on div "Tại văn phòng" at bounding box center [821, 316] width 129 height 11
type input "0"
click at [815, 319] on div "Tại văn phòng" at bounding box center [821, 316] width 129 height 11
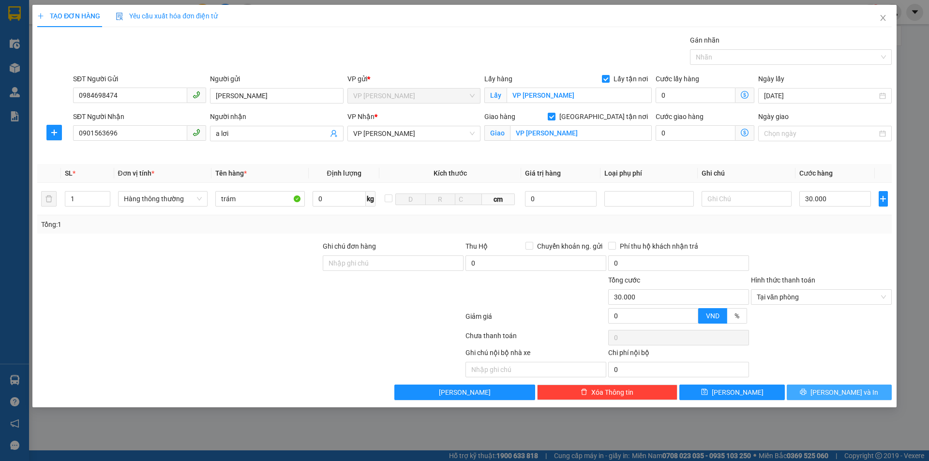
click at [840, 393] on span "[PERSON_NAME] và In" at bounding box center [844, 392] width 68 height 11
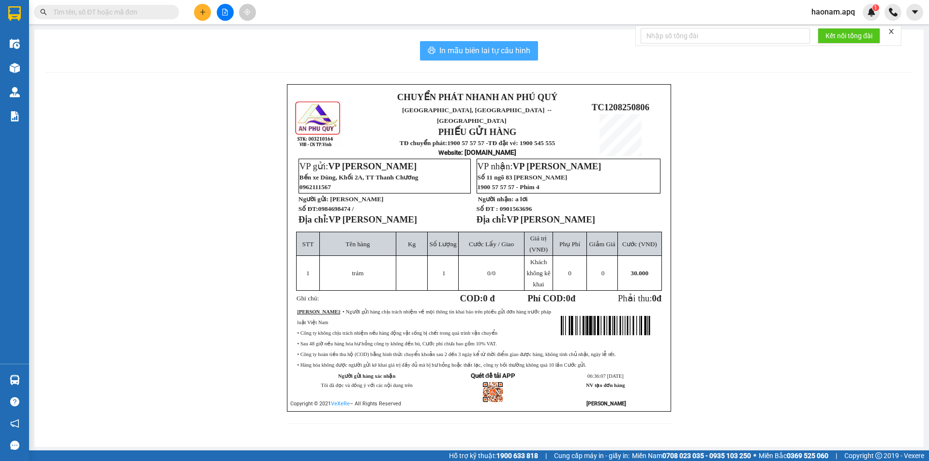
click at [480, 57] on span "In mẫu biên lai tự cấu hình" at bounding box center [484, 51] width 91 height 12
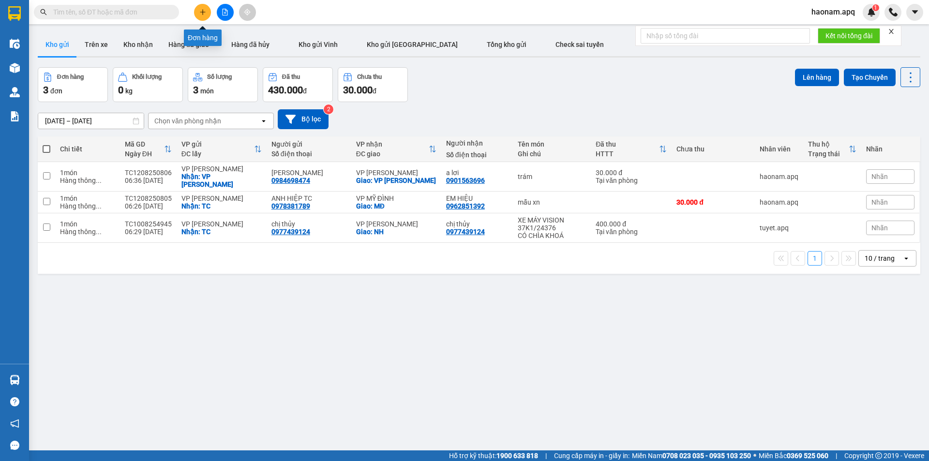
click at [209, 13] on button at bounding box center [202, 12] width 17 height 17
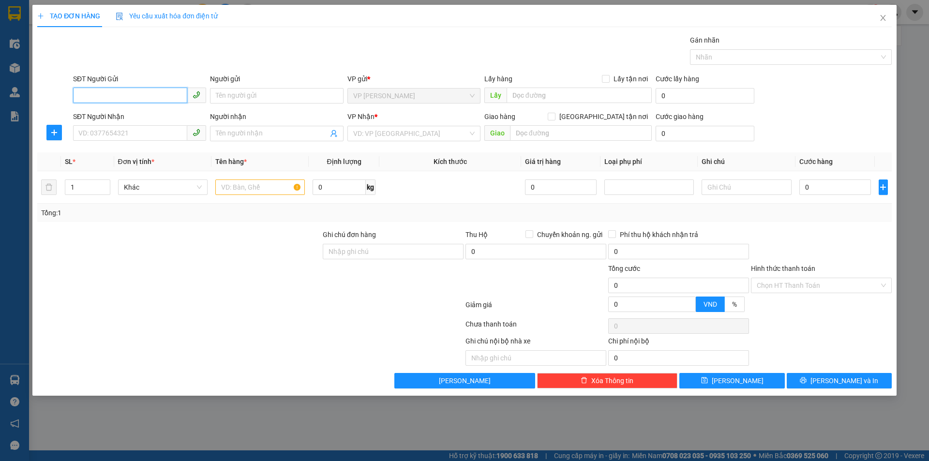
drag, startPoint x: 165, startPoint y: 103, endPoint x: 157, endPoint y: 92, distance: 13.5
click at [163, 102] on span at bounding box center [139, 95] width 133 height 15
click at [157, 92] on input "SĐT Người Gửi" at bounding box center [130, 95] width 114 height 15
click at [163, 94] on input "SĐT Người Gửi" at bounding box center [130, 95] width 114 height 15
type input "9"
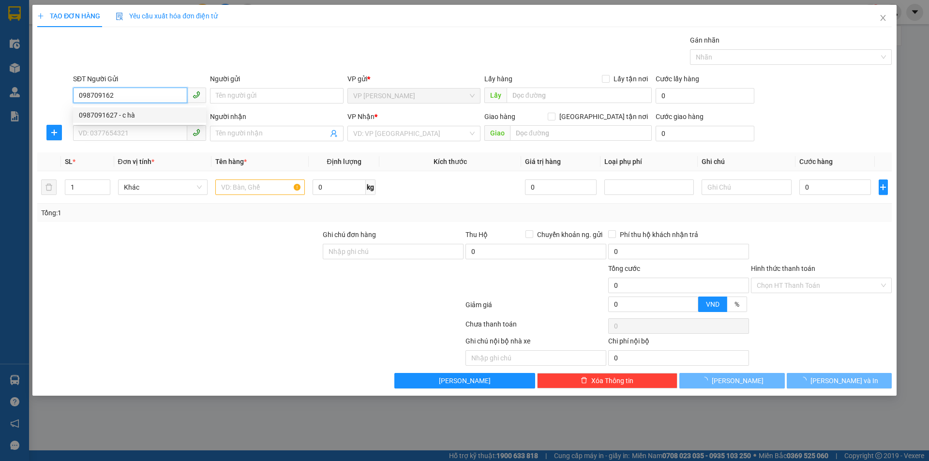
click at [141, 113] on div "0987091627 - c hà" at bounding box center [139, 115] width 121 height 11
type input "0987091627"
type input "c hà"
checkbox input "true"
type input "TC"
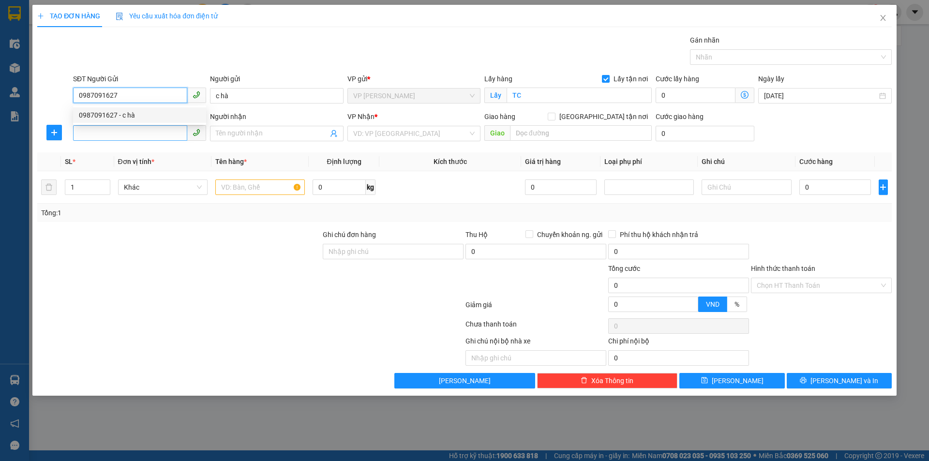
type input "0987091627"
click at [139, 134] on input "SĐT Người Nhận" at bounding box center [130, 132] width 114 height 15
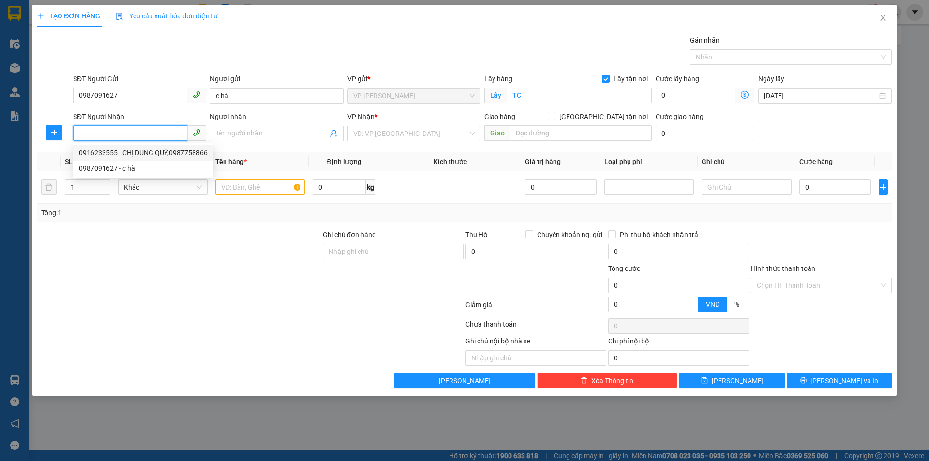
click at [148, 153] on div "0916233555 - CHỊ DUNG QUÝ,0987758866" at bounding box center [143, 153] width 129 height 11
type input "0916233555"
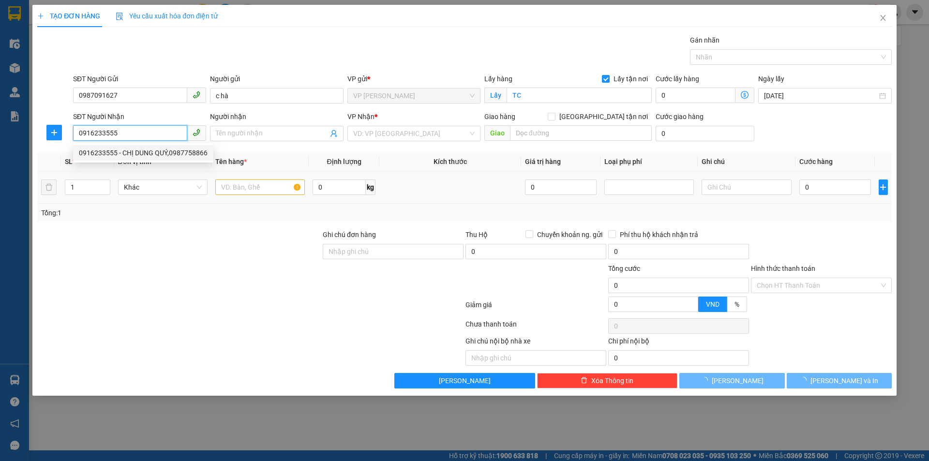
type input "CHỊ [PERSON_NAME],0987758866"
checkbox input "true"
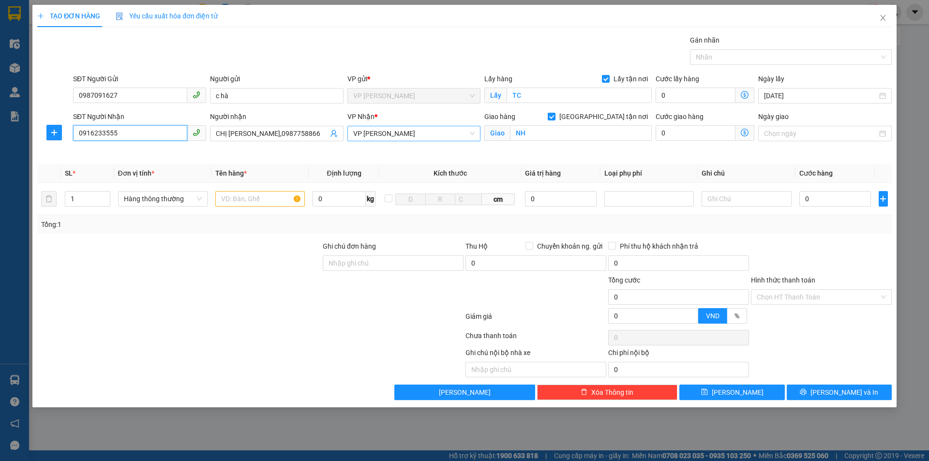
click at [430, 132] on span "VP [PERSON_NAME]" at bounding box center [413, 133] width 121 height 15
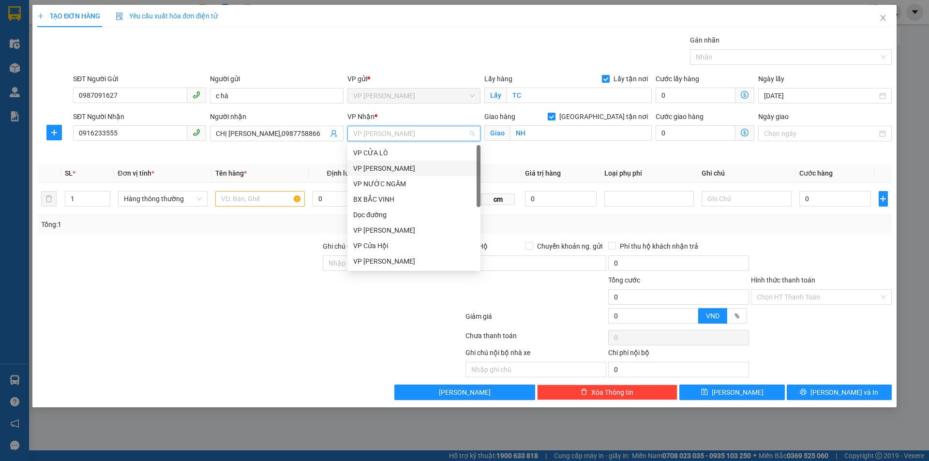
click at [441, 174] on div "VP [PERSON_NAME]" at bounding box center [413, 168] width 133 height 15
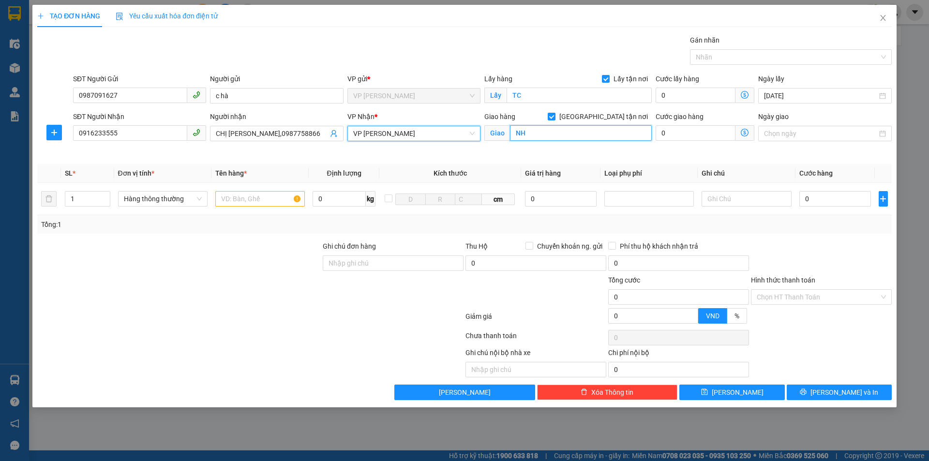
click at [551, 136] on input "NH" at bounding box center [581, 132] width 142 height 15
type input "GL"
click at [244, 270] on div at bounding box center [178, 258] width 285 height 34
click at [258, 200] on input "text" at bounding box center [260, 198] width 90 height 15
click at [268, 201] on input "text" at bounding box center [260, 198] width 90 height 15
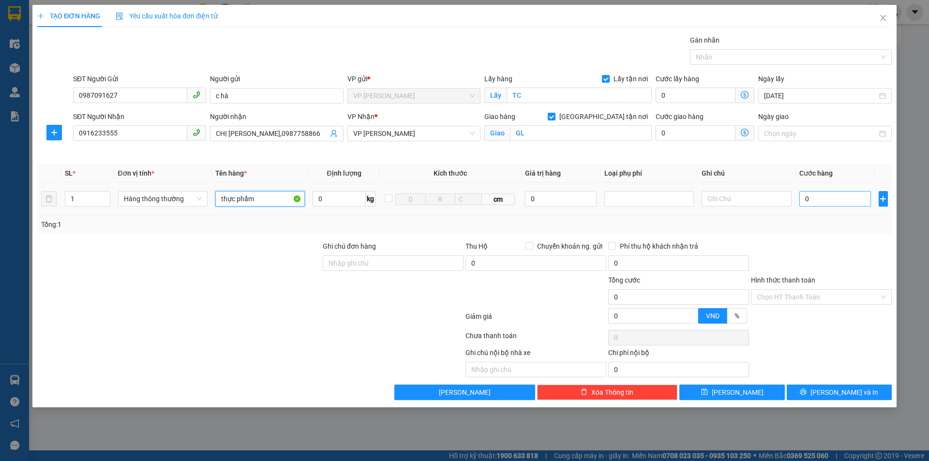
type input "thực phẩm"
click at [812, 203] on input "0" at bounding box center [835, 198] width 72 height 15
click at [105, 195] on icon "up" at bounding box center [104, 196] width 3 height 3
type input "3"
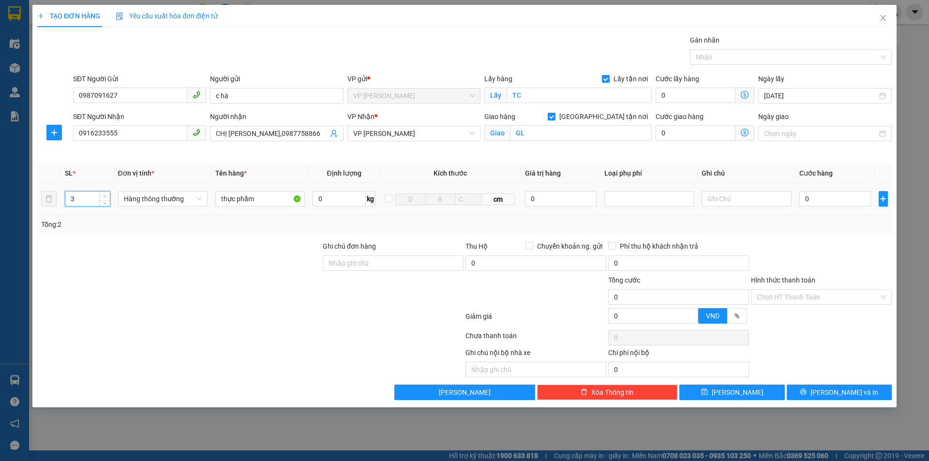
click at [105, 197] on icon "up" at bounding box center [104, 196] width 3 height 3
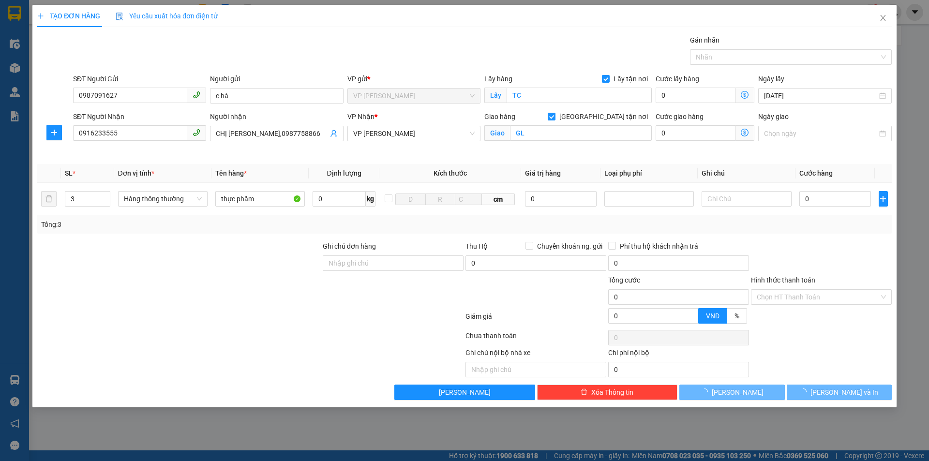
click at [176, 278] on div at bounding box center [178, 292] width 285 height 34
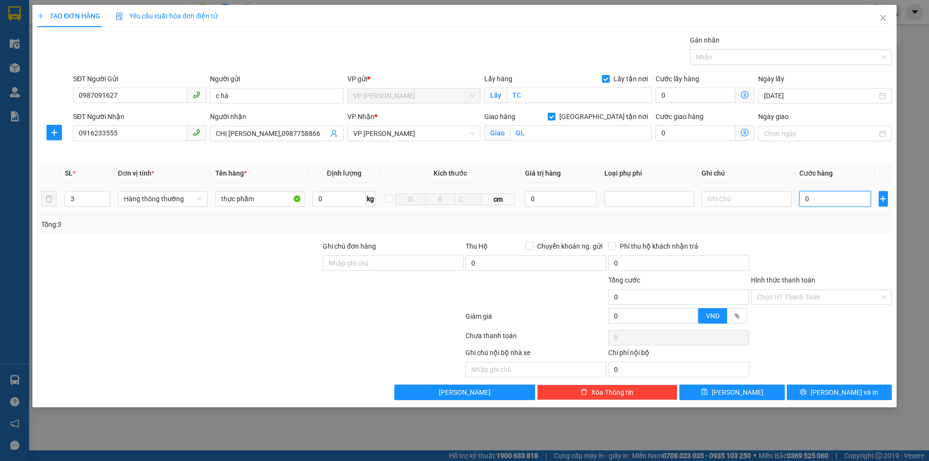
click at [824, 203] on input "0" at bounding box center [835, 198] width 72 height 15
click at [827, 196] on input "0" at bounding box center [835, 198] width 72 height 15
click at [826, 199] on input "0" at bounding box center [835, 198] width 72 height 15
type input "1"
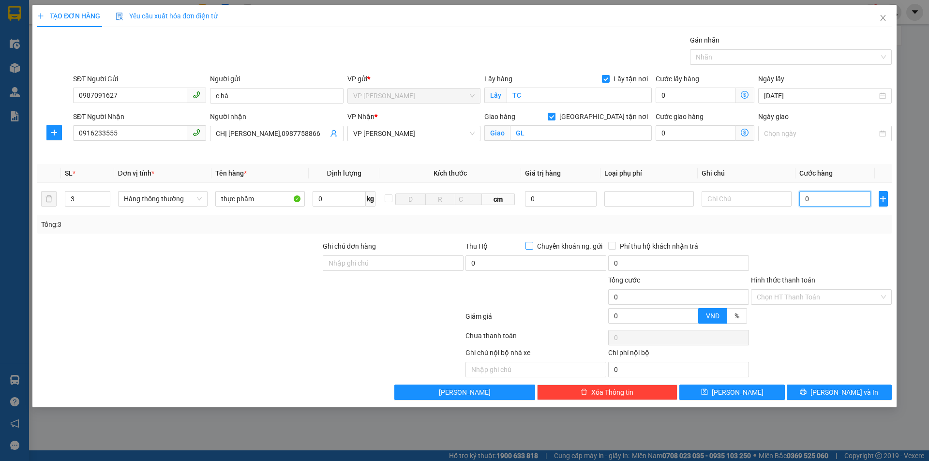
type input "1"
type input "11"
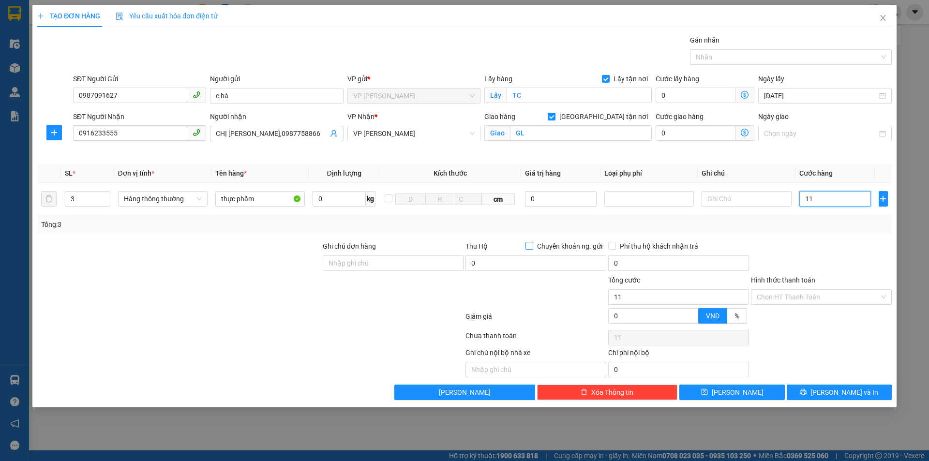
type input "110"
type input "1.100"
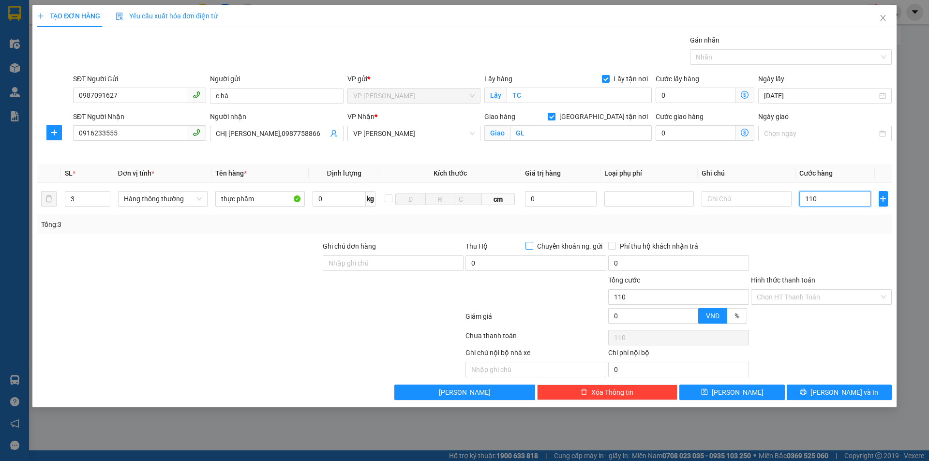
type input "1.100"
type input "11.000"
type input "110.000"
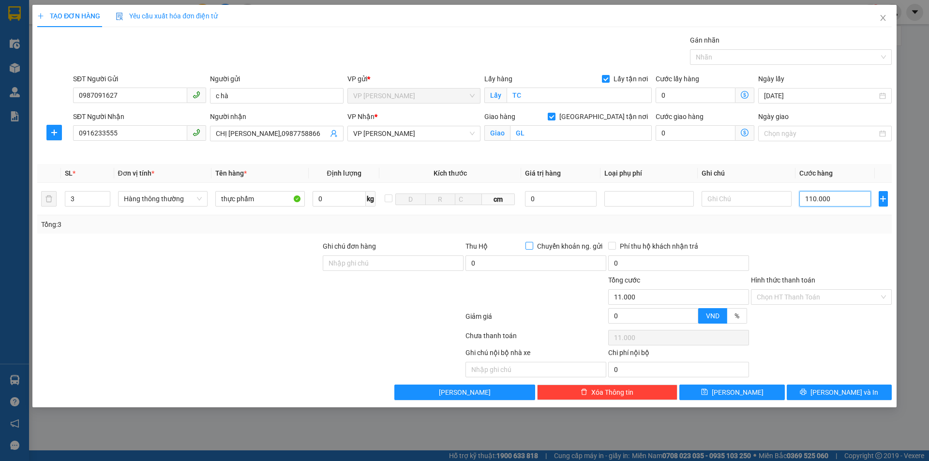
type input "110.000"
click at [828, 300] on input "Hình thức thanh toán" at bounding box center [818, 297] width 122 height 15
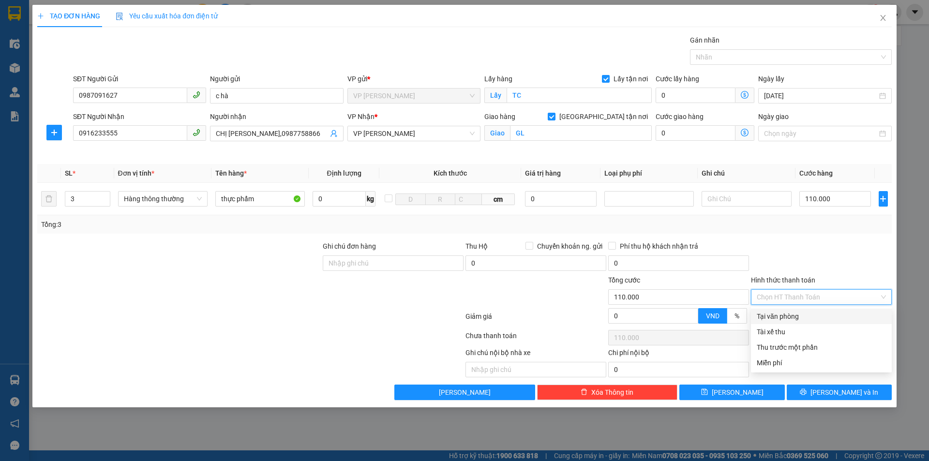
click at [820, 312] on div "Tại văn phòng" at bounding box center [821, 316] width 129 height 11
type input "0"
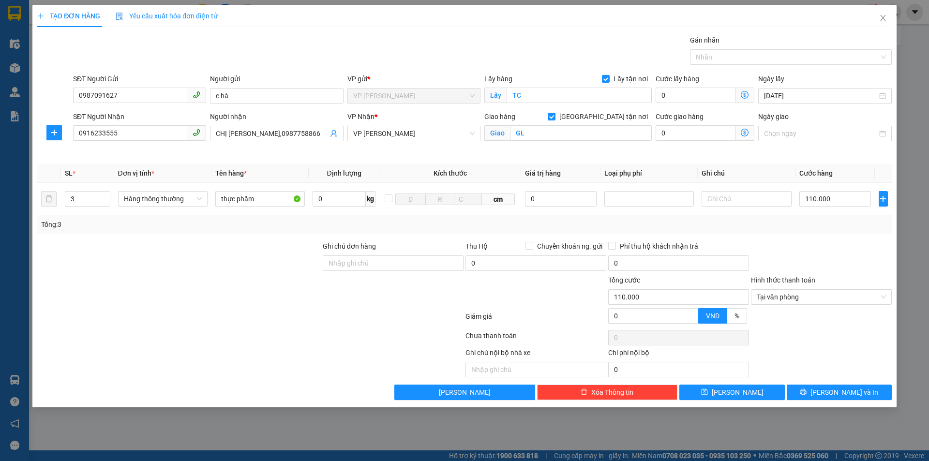
click at [827, 250] on div at bounding box center [821, 258] width 143 height 34
click at [845, 392] on span "[PERSON_NAME] và In" at bounding box center [844, 392] width 68 height 11
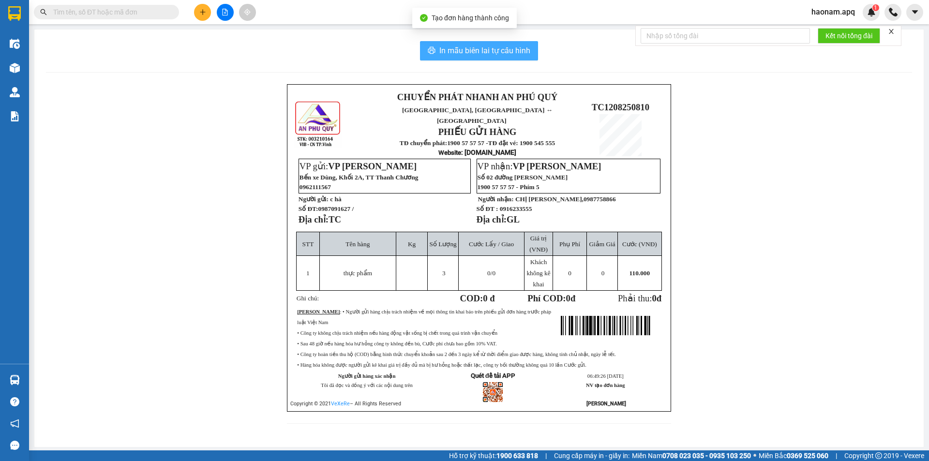
click at [502, 51] on span "In mẫu biên lai tự cấu hình" at bounding box center [484, 51] width 91 height 12
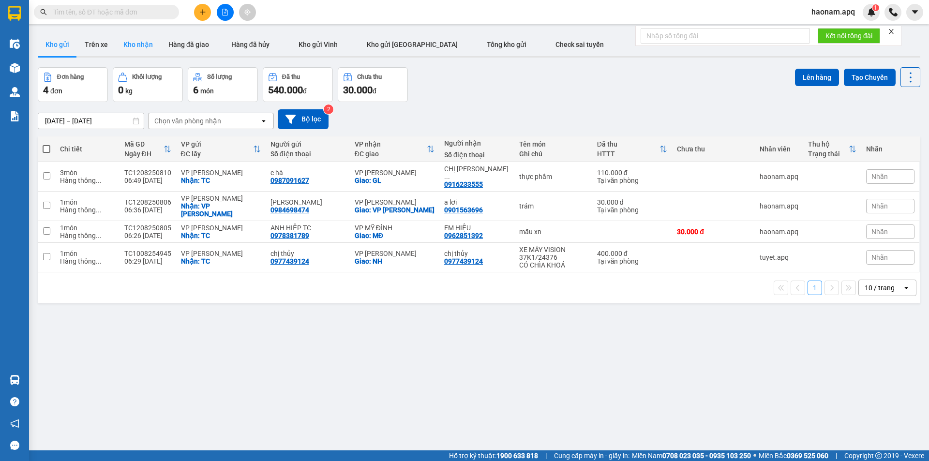
click at [136, 48] on button "Kho nhận" at bounding box center [138, 44] width 45 height 23
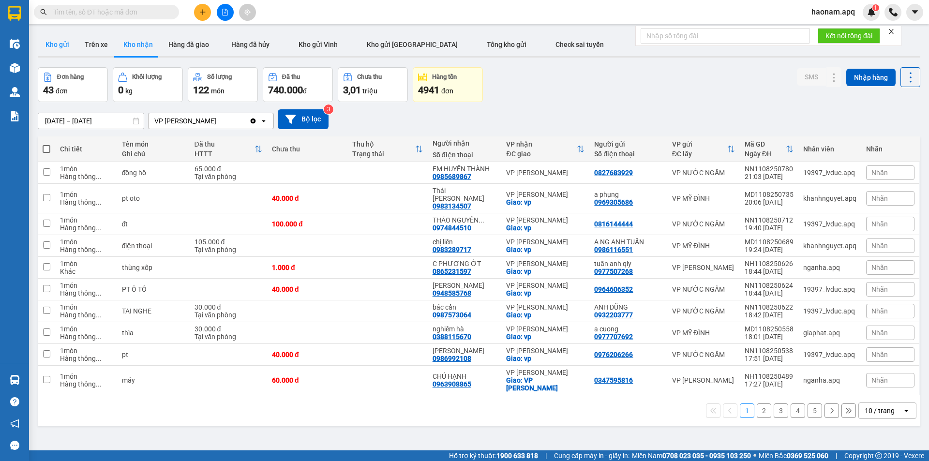
click at [60, 45] on button "Kho gửi" at bounding box center [57, 44] width 39 height 23
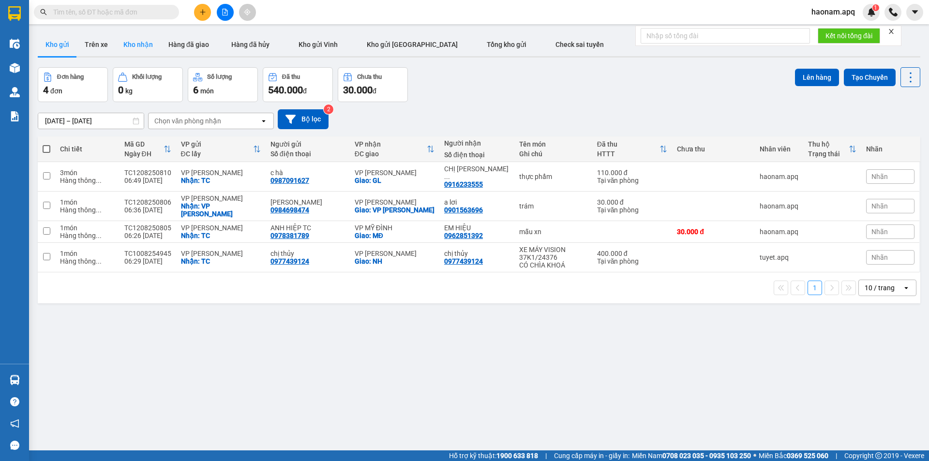
click at [142, 43] on button "Kho nhận" at bounding box center [138, 44] width 45 height 23
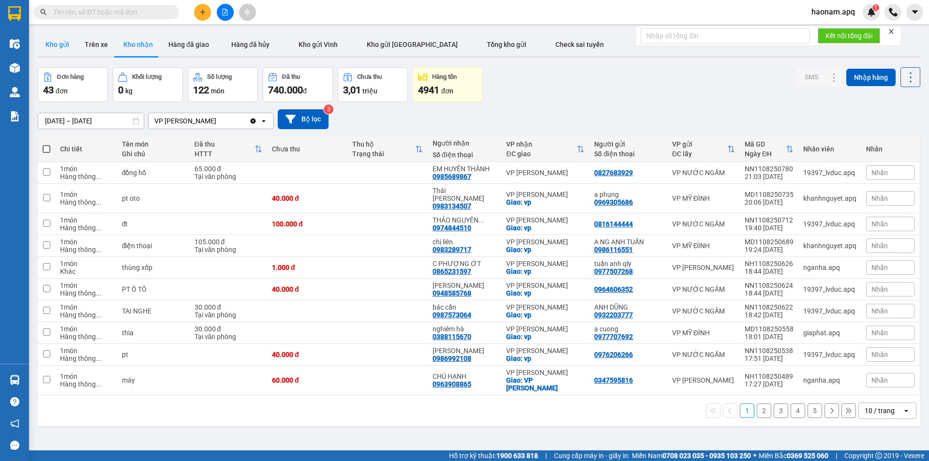
click at [59, 44] on button "Kho gửi" at bounding box center [57, 44] width 39 height 23
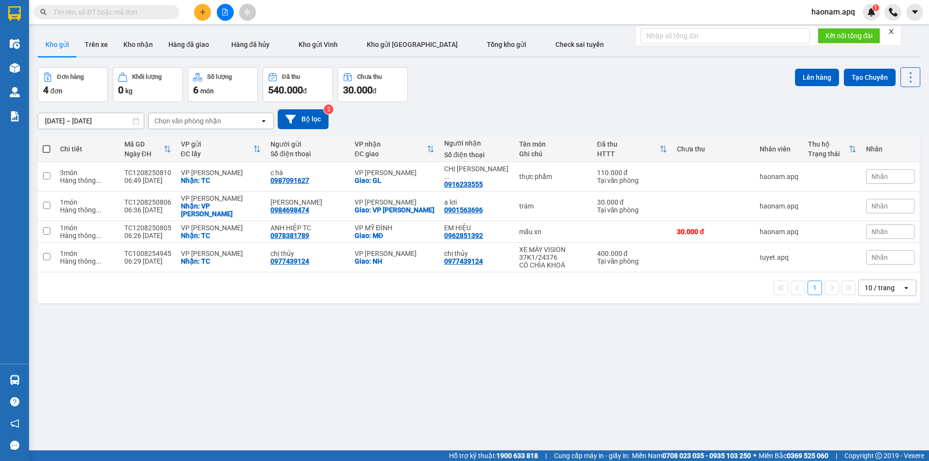
click at [193, 12] on div at bounding box center [225, 12] width 73 height 17
click at [197, 11] on button at bounding box center [202, 12] width 17 height 17
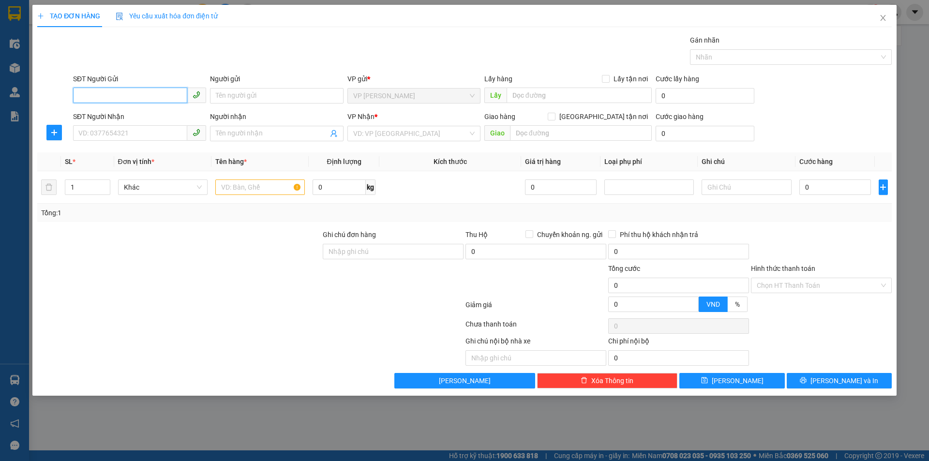
click at [154, 89] on input "SĐT Người Gửi" at bounding box center [130, 95] width 114 height 15
click at [154, 94] on input "SĐT Người Gửi" at bounding box center [130, 95] width 114 height 15
click at [152, 97] on input "SĐT Người Gửi" at bounding box center [130, 95] width 114 height 15
click at [152, 102] on input "0357492905" at bounding box center [130, 95] width 114 height 15
click at [134, 97] on input "0357492905" at bounding box center [130, 95] width 114 height 15
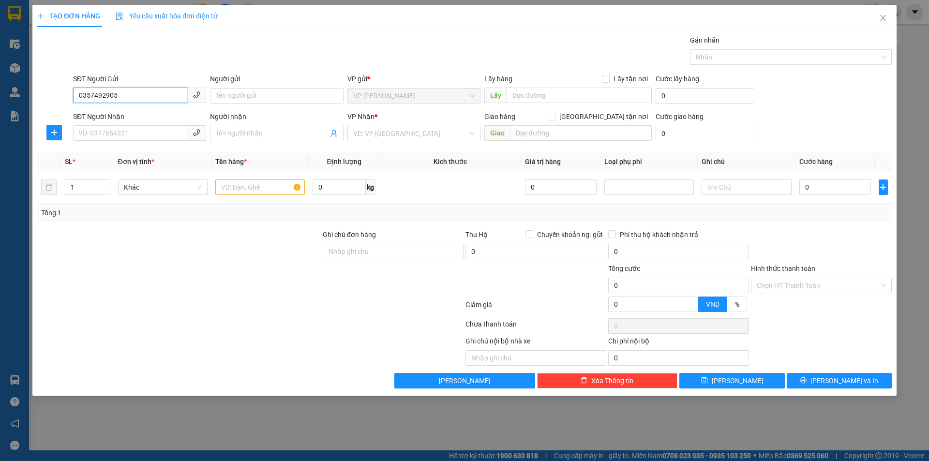
click at [134, 98] on input "0357492905" at bounding box center [130, 95] width 114 height 15
drag, startPoint x: 134, startPoint y: 97, endPoint x: 77, endPoint y: 102, distance: 56.8
click at [77, 102] on input "0357492905" at bounding box center [130, 95] width 114 height 15
drag, startPoint x: 120, startPoint y: 113, endPoint x: 128, endPoint y: 128, distance: 16.7
click at [121, 114] on div "0971000586 - CÔ MINH THƯ" at bounding box center [139, 115] width 121 height 11
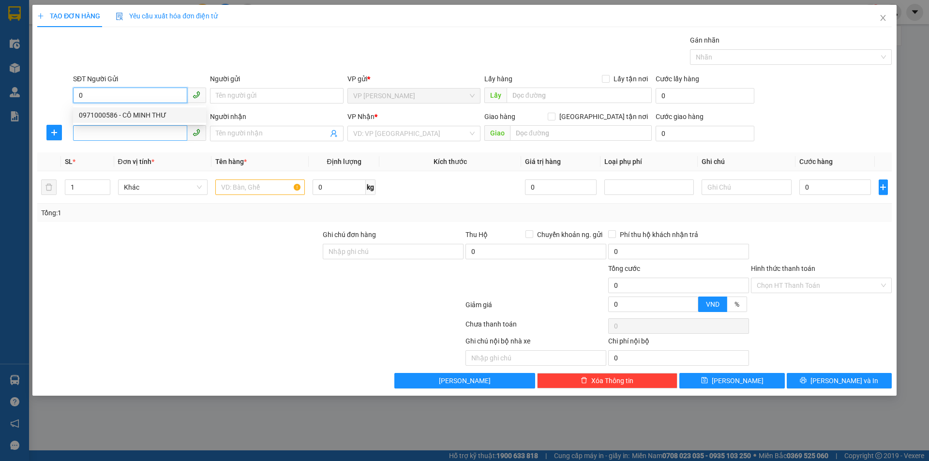
type input "0971000586"
type input "CÔ MINH THƯ"
checkbox input "true"
type input "TC"
type input "0971000586"
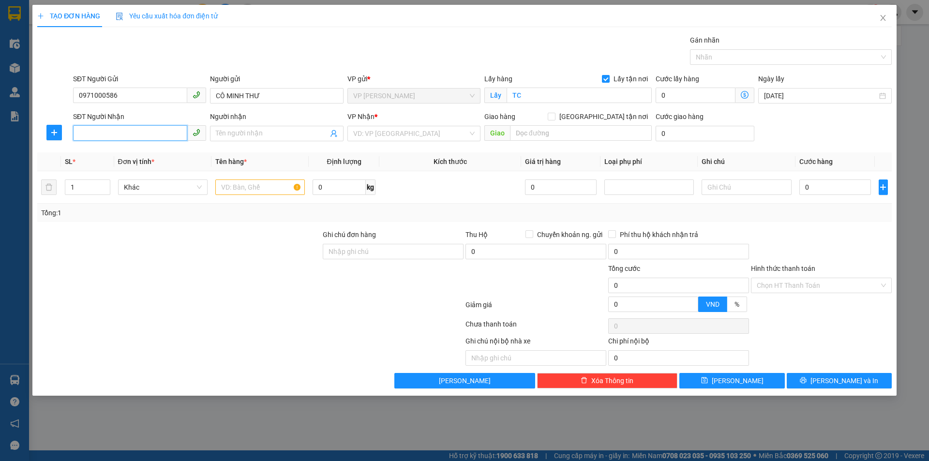
click at [133, 135] on input "SĐT Người Nhận" at bounding box center [130, 132] width 114 height 15
click at [159, 151] on div "0357492905 - ĐÔNG SANG 0818682789" at bounding box center [140, 153] width 122 height 11
type input "0357492905"
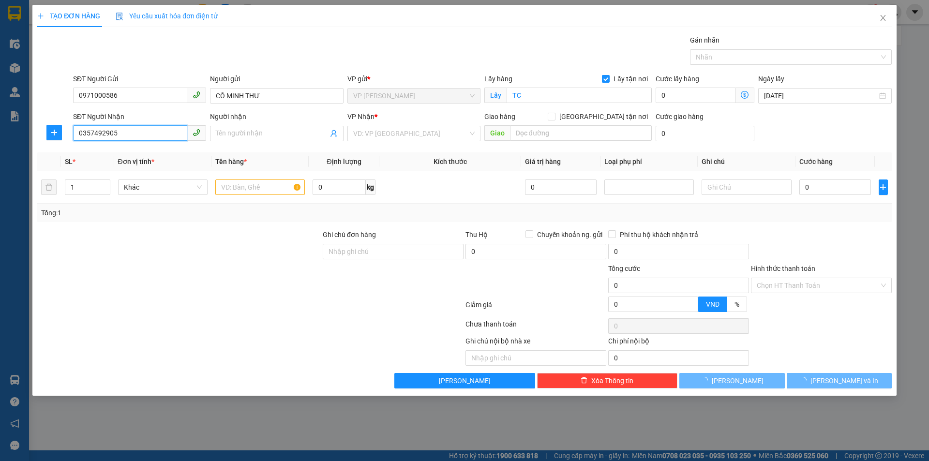
type input "ĐÔNG SANG 0818682789"
checkbox input "true"
type input "NH"
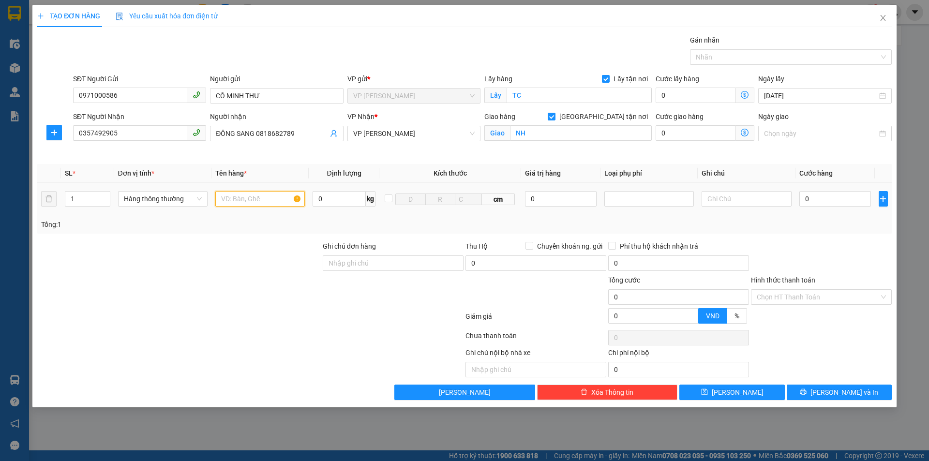
click at [270, 202] on input "text" at bounding box center [260, 198] width 90 height 15
click at [268, 199] on input "text" at bounding box center [260, 198] width 90 height 15
type input "d"
type input "đông lạnh"
click at [824, 198] on input "0" at bounding box center [835, 198] width 72 height 15
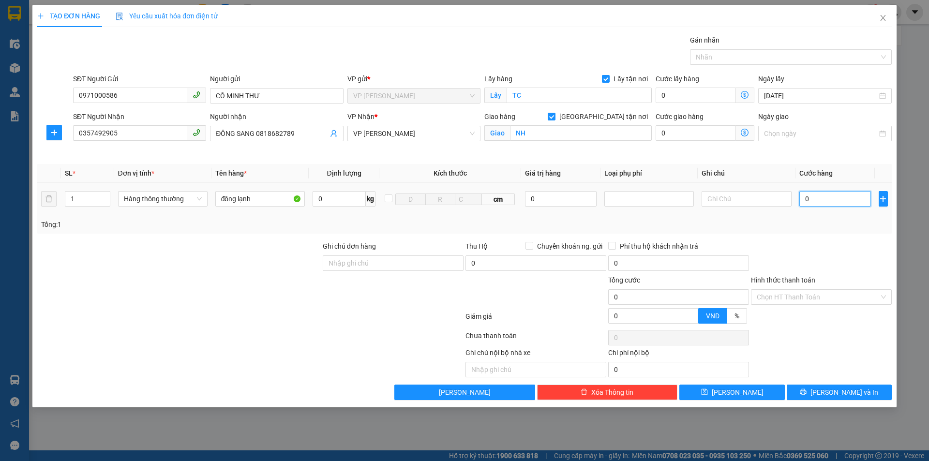
drag, startPoint x: 824, startPoint y: 198, endPoint x: 795, endPoint y: 205, distance: 29.8
click at [795, 205] on td "0" at bounding box center [835, 199] width 80 height 32
type input "4"
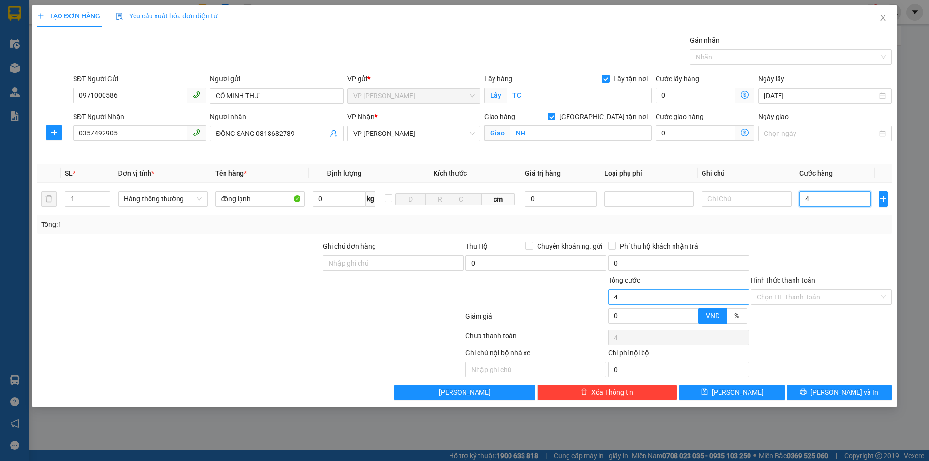
type input "40"
type input "400"
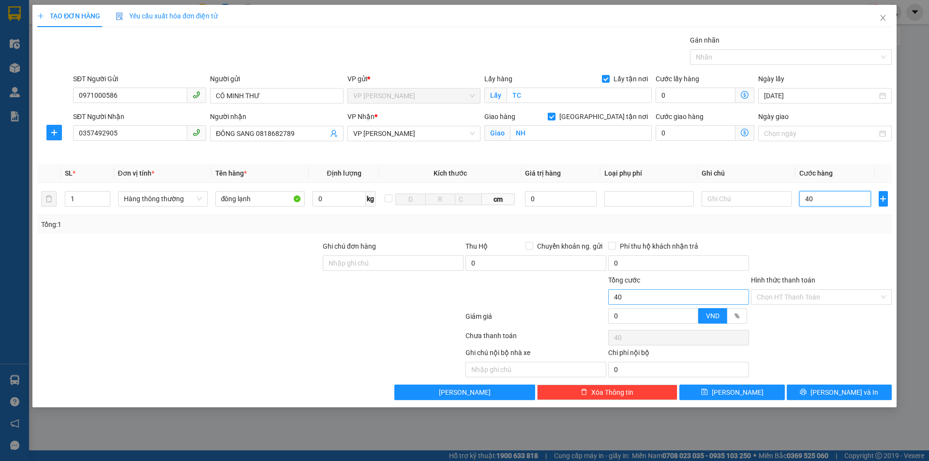
type input "400"
type input "4.000"
type input "40.000"
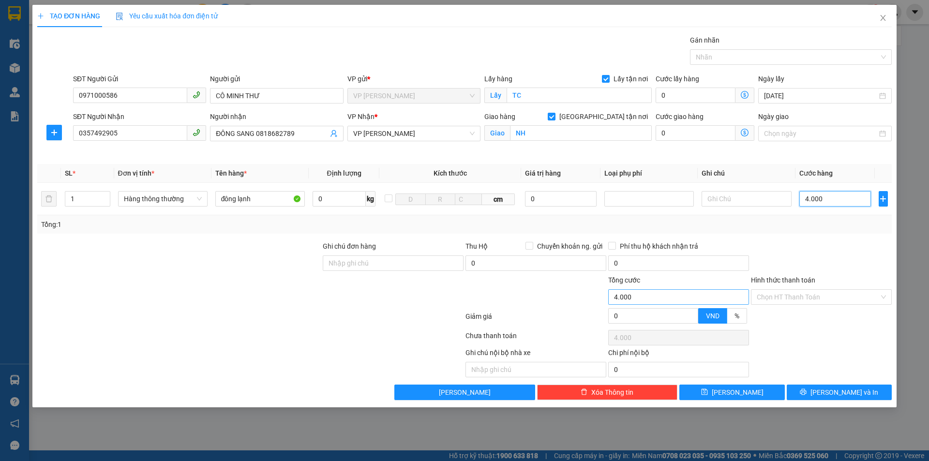
type input "40.000"
click at [812, 301] on input "Hình thức thanh toán" at bounding box center [818, 297] width 122 height 15
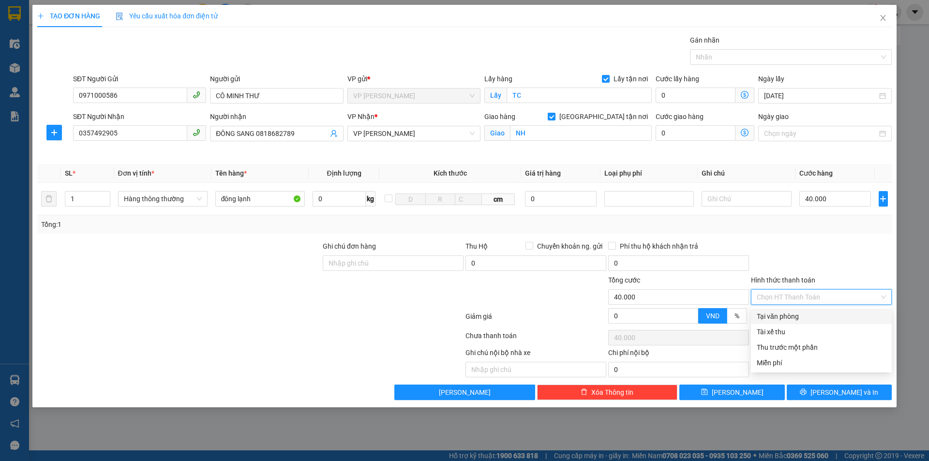
click at [806, 315] on div "Tại văn phòng" at bounding box center [821, 316] width 129 height 11
type input "0"
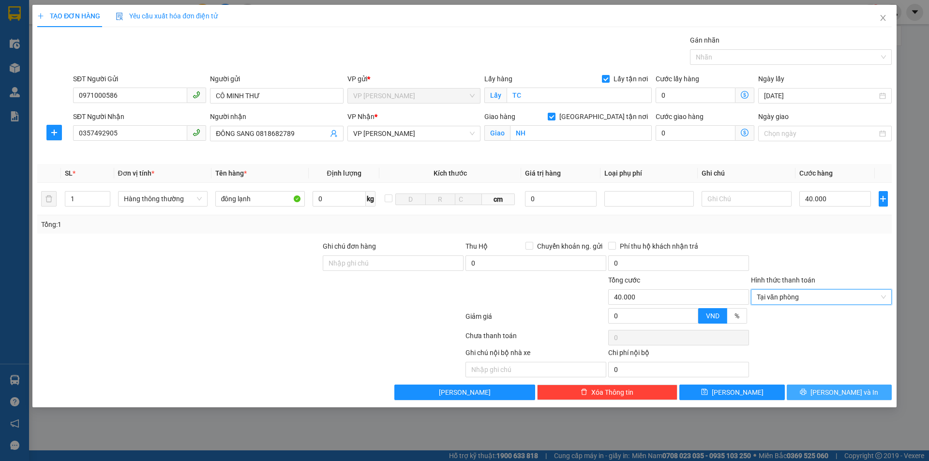
click at [827, 389] on button "[PERSON_NAME] và In" at bounding box center [839, 392] width 105 height 15
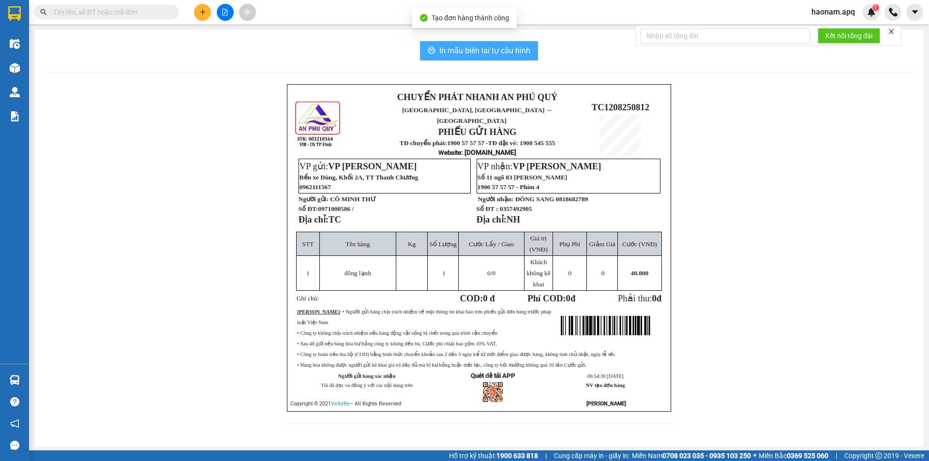
click at [499, 45] on span "In mẫu biên lai tự cấu hình" at bounding box center [484, 51] width 91 height 12
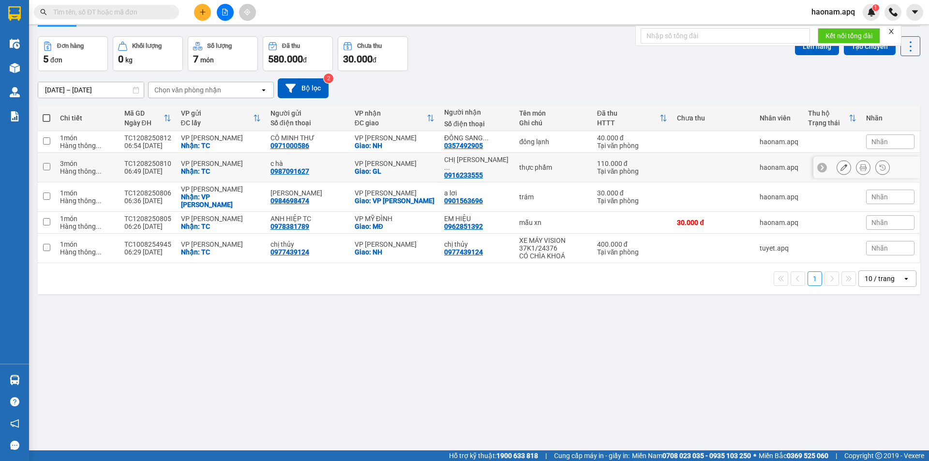
scroll to position [45, 0]
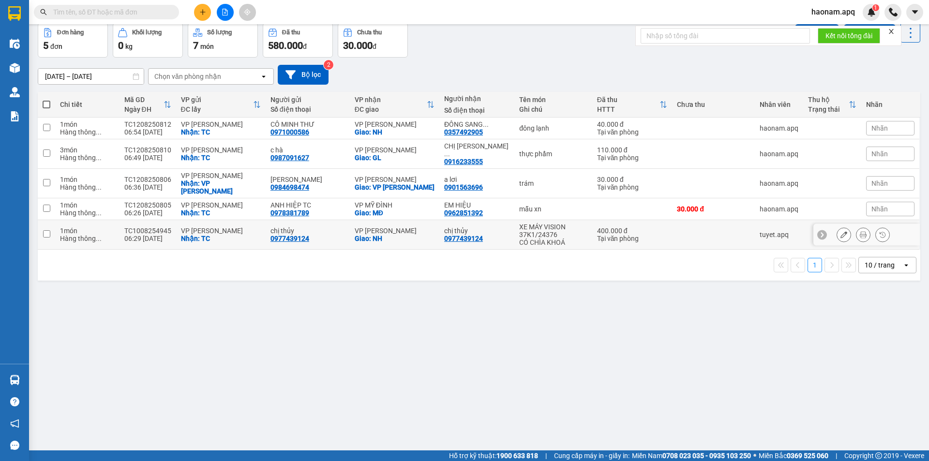
drag, startPoint x: 303, startPoint y: 222, endPoint x: 313, endPoint y: 205, distance: 19.3
click at [304, 235] on div "0977439124" at bounding box center [289, 239] width 39 height 8
click at [316, 201] on div "ANH HIỆP TC 0978381789" at bounding box center [307, 208] width 75 height 15
checkbox input "true"
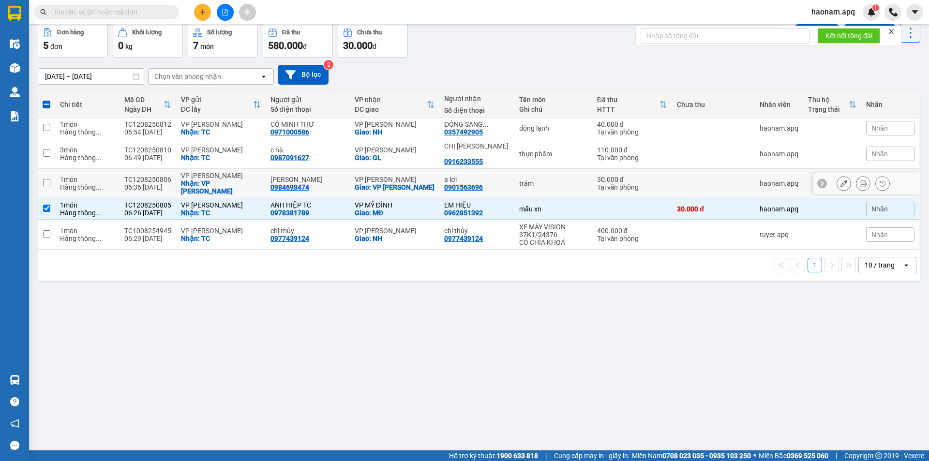
click at [318, 176] on div "[PERSON_NAME]" at bounding box center [307, 180] width 75 height 8
checkbox input "true"
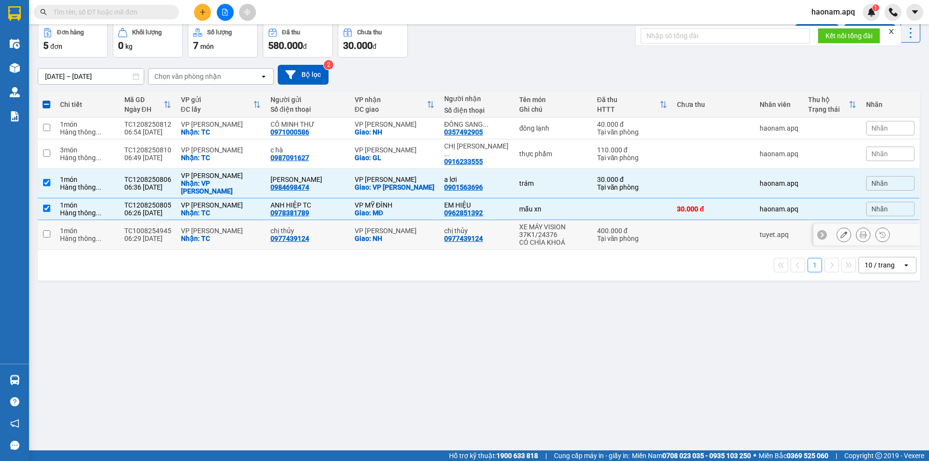
click at [305, 235] on div "0977439124" at bounding box center [289, 239] width 39 height 8
click at [280, 235] on div "0977439124" at bounding box center [289, 239] width 39 height 8
click at [152, 235] on div "06:29 [DATE]" at bounding box center [147, 239] width 47 height 8
checkbox input "true"
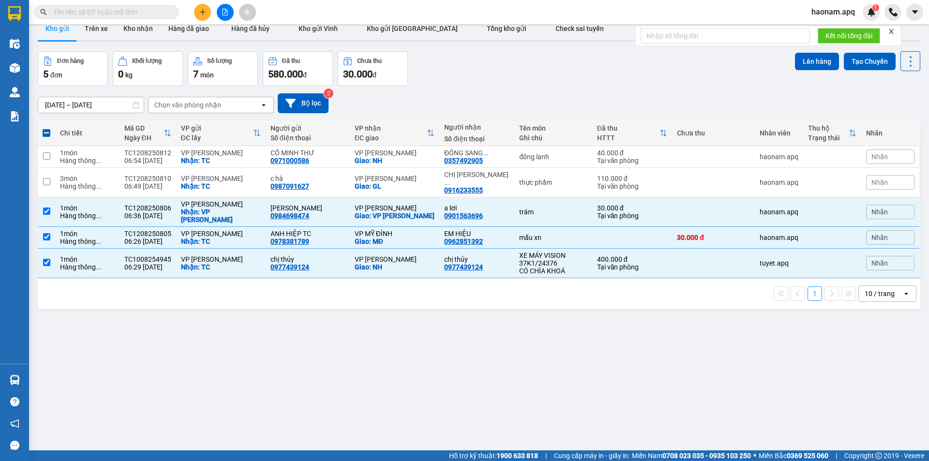
scroll to position [0, 0]
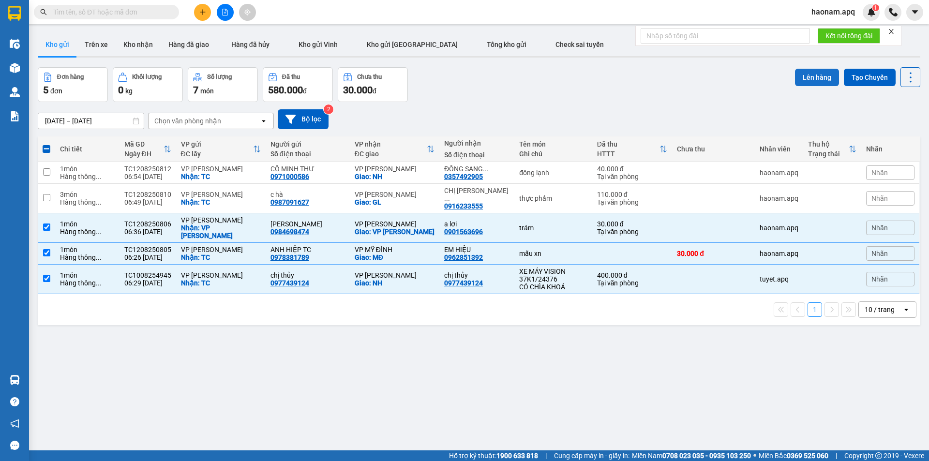
click at [808, 82] on button "Lên hàng" at bounding box center [817, 77] width 44 height 17
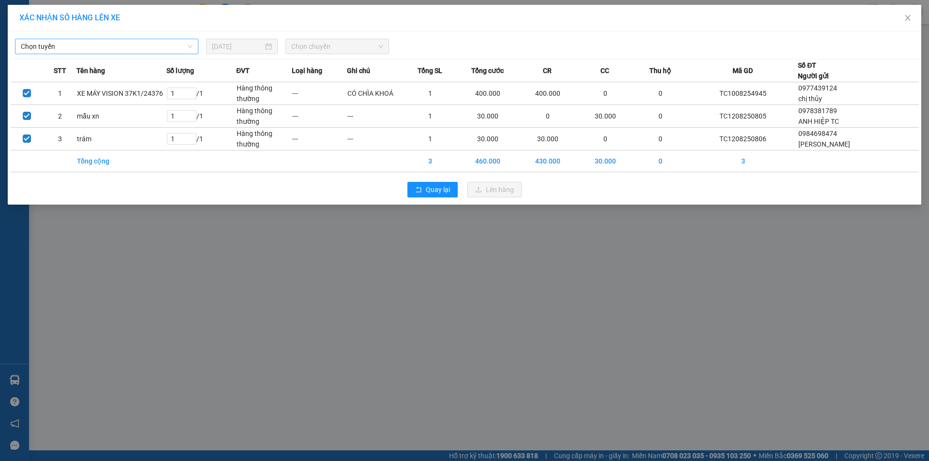
click at [163, 49] on span "Chọn tuyến" at bounding box center [107, 46] width 172 height 15
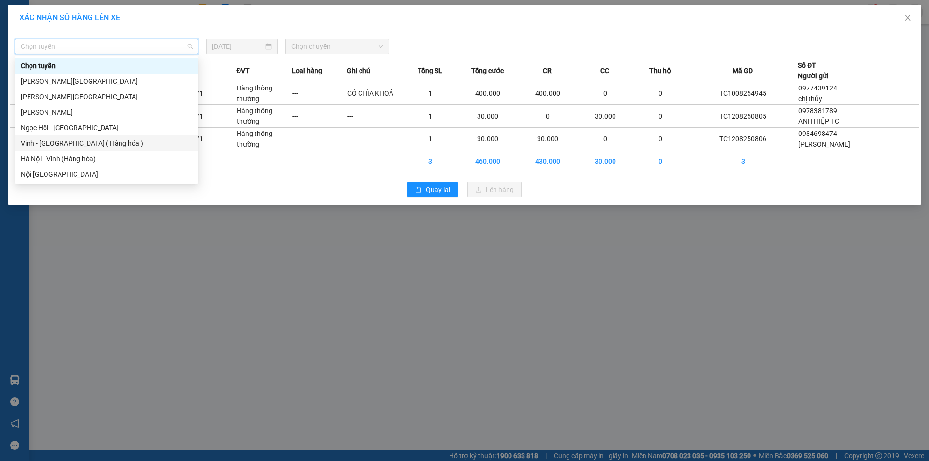
click at [114, 140] on div "Vinh - Hà Nội ( Hàng hóa )" at bounding box center [107, 143] width 172 height 11
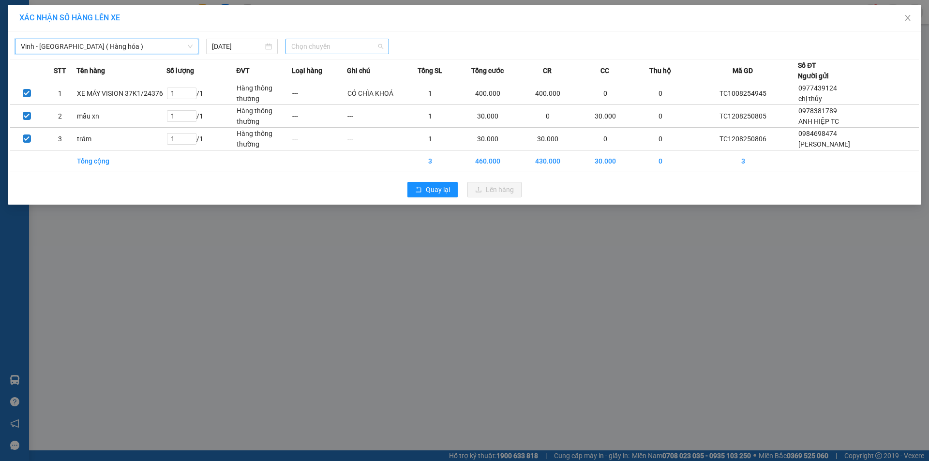
click at [348, 47] on span "Chọn chuyến" at bounding box center [337, 46] width 92 height 15
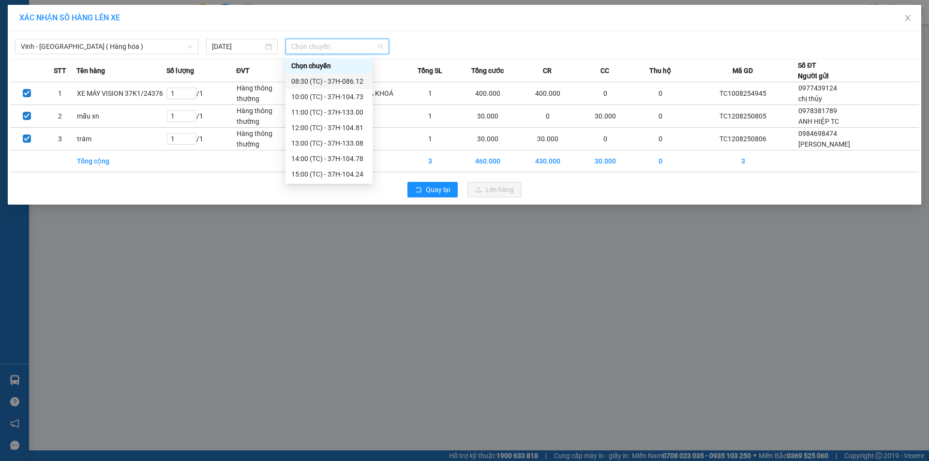
click at [349, 84] on div "08:30 (TC) - 37H-086.12" at bounding box center [328, 81] width 75 height 11
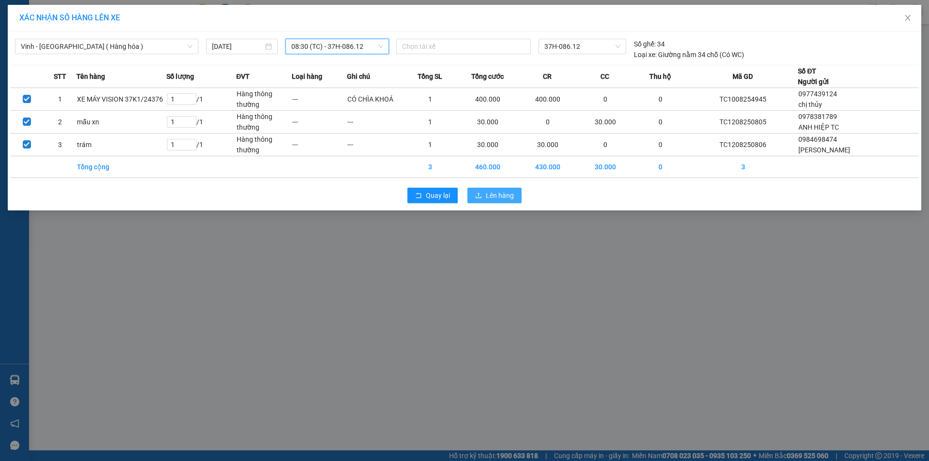
click at [484, 194] on button "Lên hàng" at bounding box center [494, 195] width 54 height 15
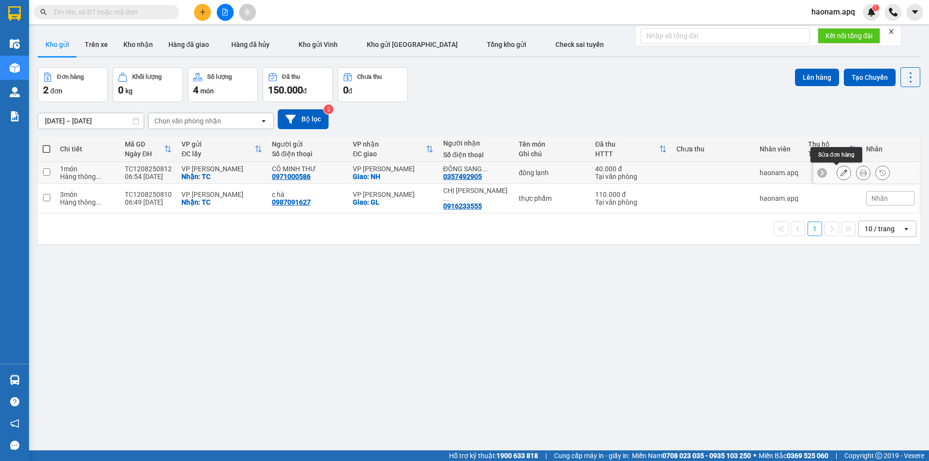
click at [839, 177] on button at bounding box center [844, 173] width 14 height 17
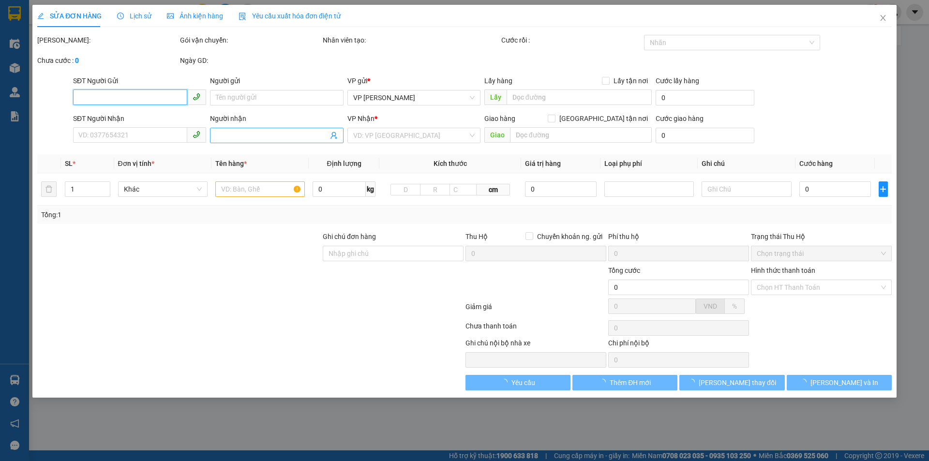
type input "0971000586"
type input "CÔ MINH THƯ"
checkbox input "true"
type input "TC"
type input "0357492905"
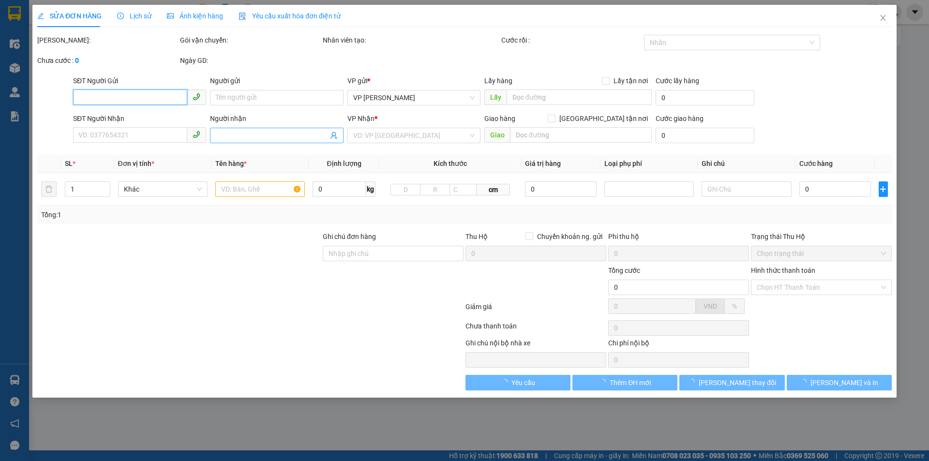
type input "ĐÔNG SANG 0818682789"
checkbox input "true"
type input "NH"
type input "40.000"
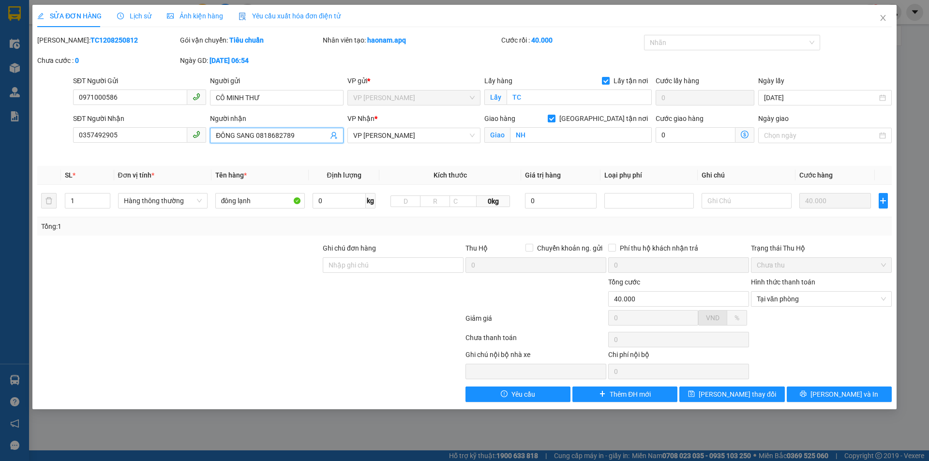
drag, startPoint x: 293, startPoint y: 136, endPoint x: 258, endPoint y: 138, distance: 34.9
click at [258, 138] on input "ĐÔNG SANG 0818682789" at bounding box center [272, 135] width 112 height 11
drag, startPoint x: 150, startPoint y: 135, endPoint x: 53, endPoint y: 143, distance: 97.6
click at [53, 143] on div "SĐT Người Nhận 0357492905 0357492905 Người nhận ĐÔNG SANG 0818682789 VP Nhận * …" at bounding box center [464, 135] width 856 height 45
paste input "818682789"
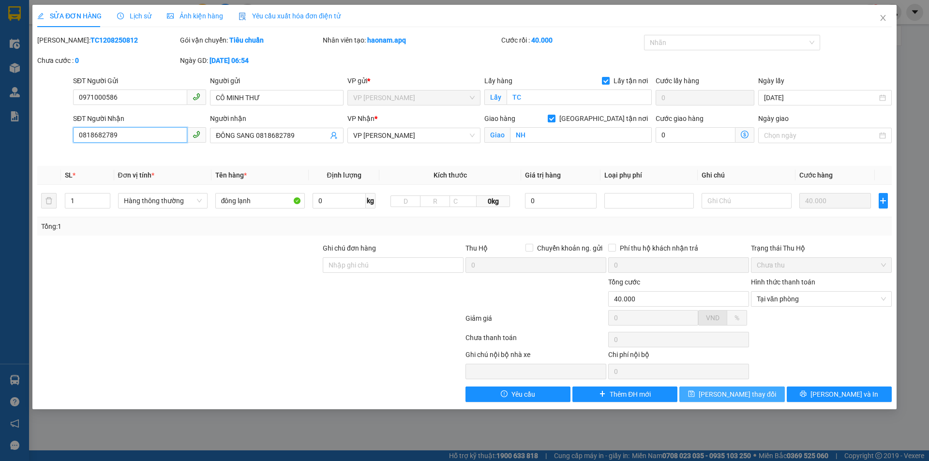
type input "0818682789"
click at [726, 390] on span "[PERSON_NAME] thay đổi" at bounding box center [737, 394] width 77 height 11
